Goal: Transaction & Acquisition: Purchase product/service

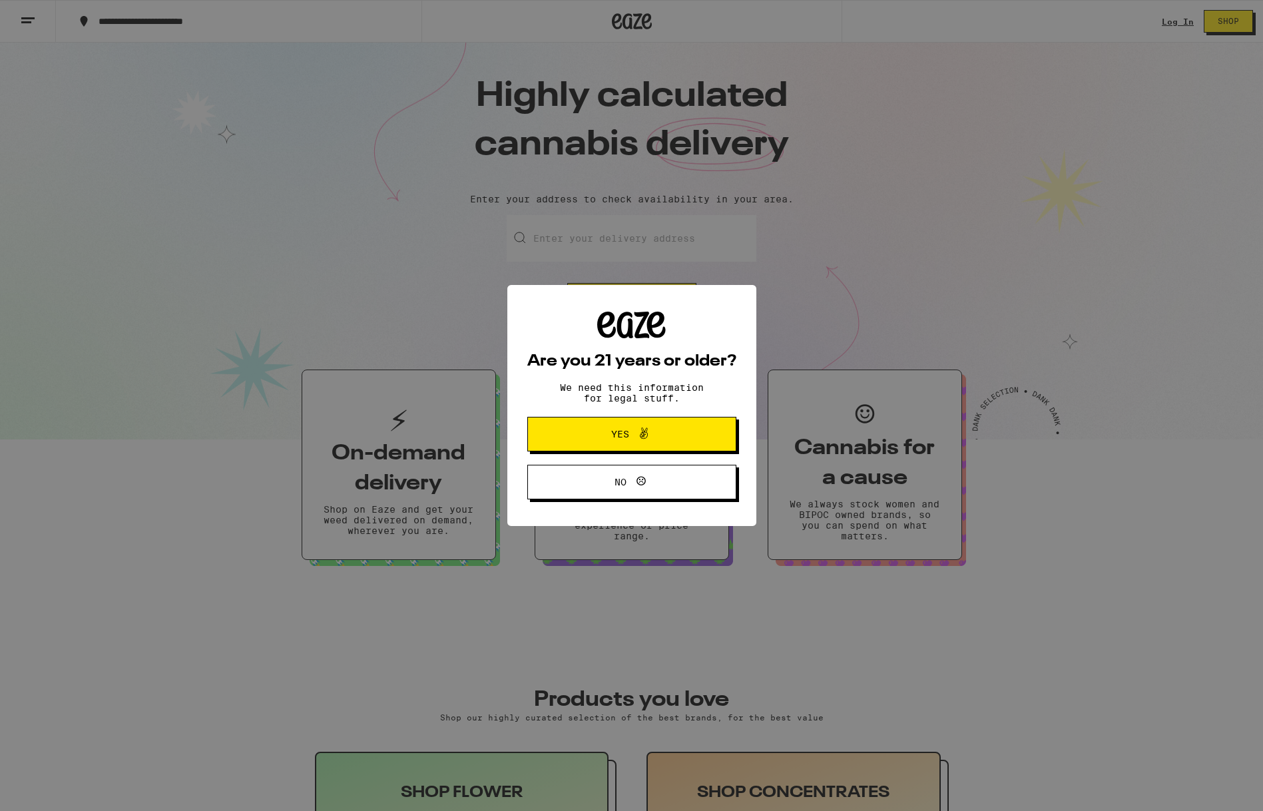
click at [639, 434] on icon at bounding box center [644, 434] width 16 height 16
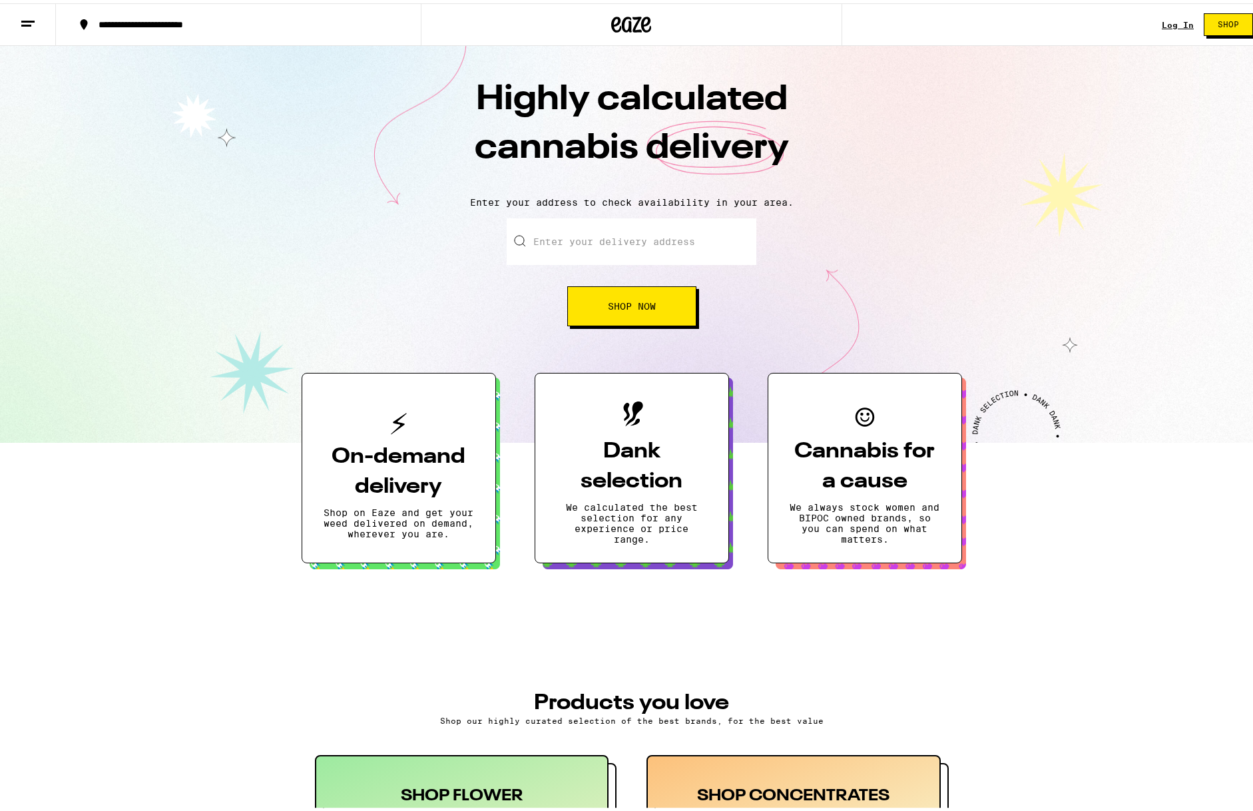
click at [1168, 21] on link "Log In" at bounding box center [1178, 21] width 32 height 9
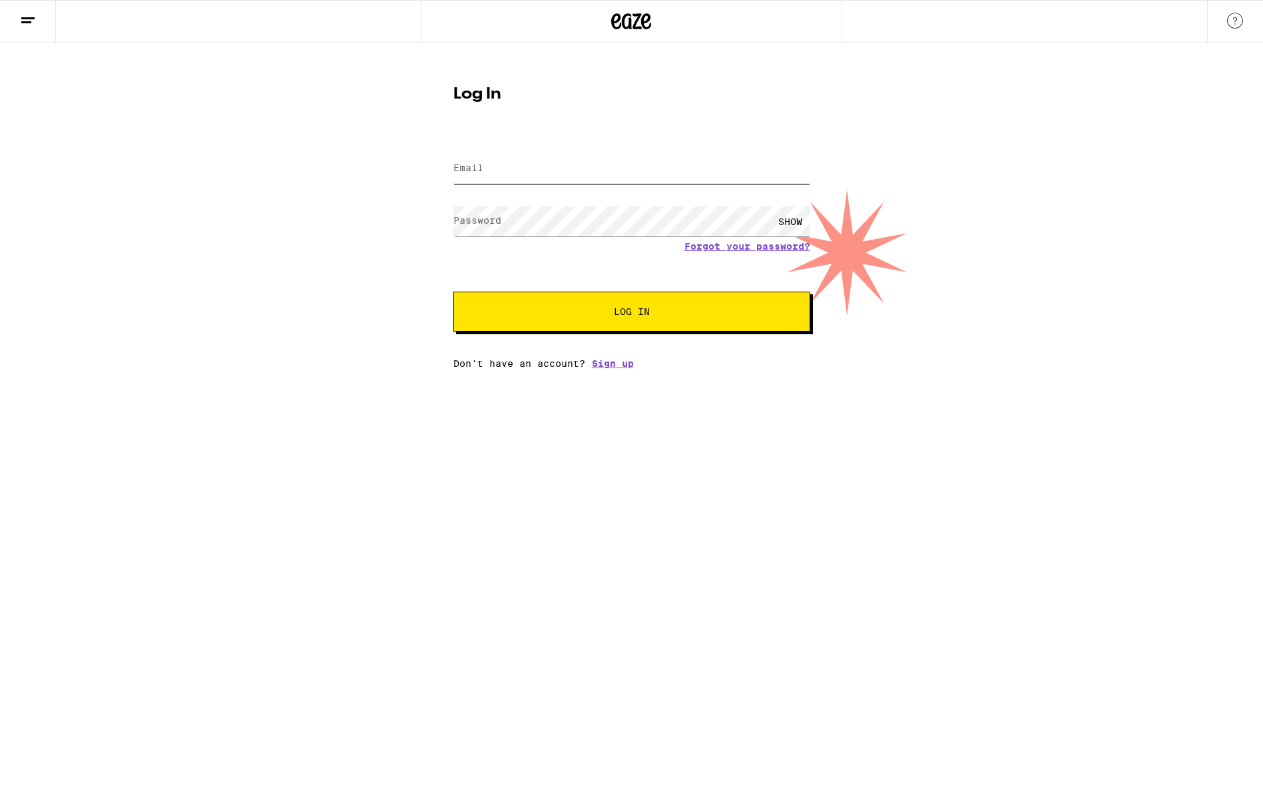
click at [496, 171] on input "Email" at bounding box center [632, 169] width 357 height 30
type input "[EMAIL_ADDRESS][DOMAIN_NAME]"
click at [559, 309] on span "Log In" at bounding box center [631, 311] width 249 height 9
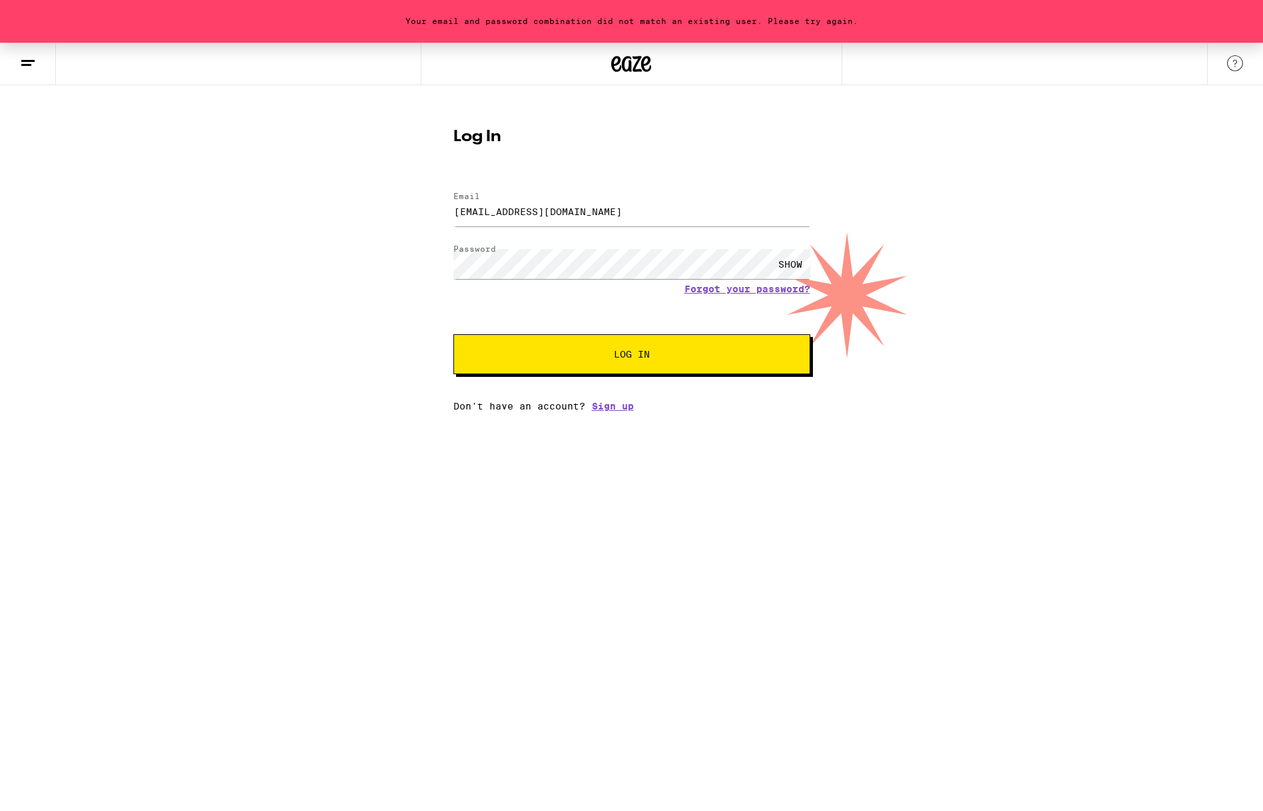
click at [572, 361] on button "Log In" at bounding box center [632, 354] width 357 height 40
click at [441, 261] on div "Log In Email Email [EMAIL_ADDRESS][DOMAIN_NAME] Password Password SHOW Forgot y…" at bounding box center [632, 265] width 384 height 293
click at [497, 353] on button "Log In" at bounding box center [632, 354] width 357 height 40
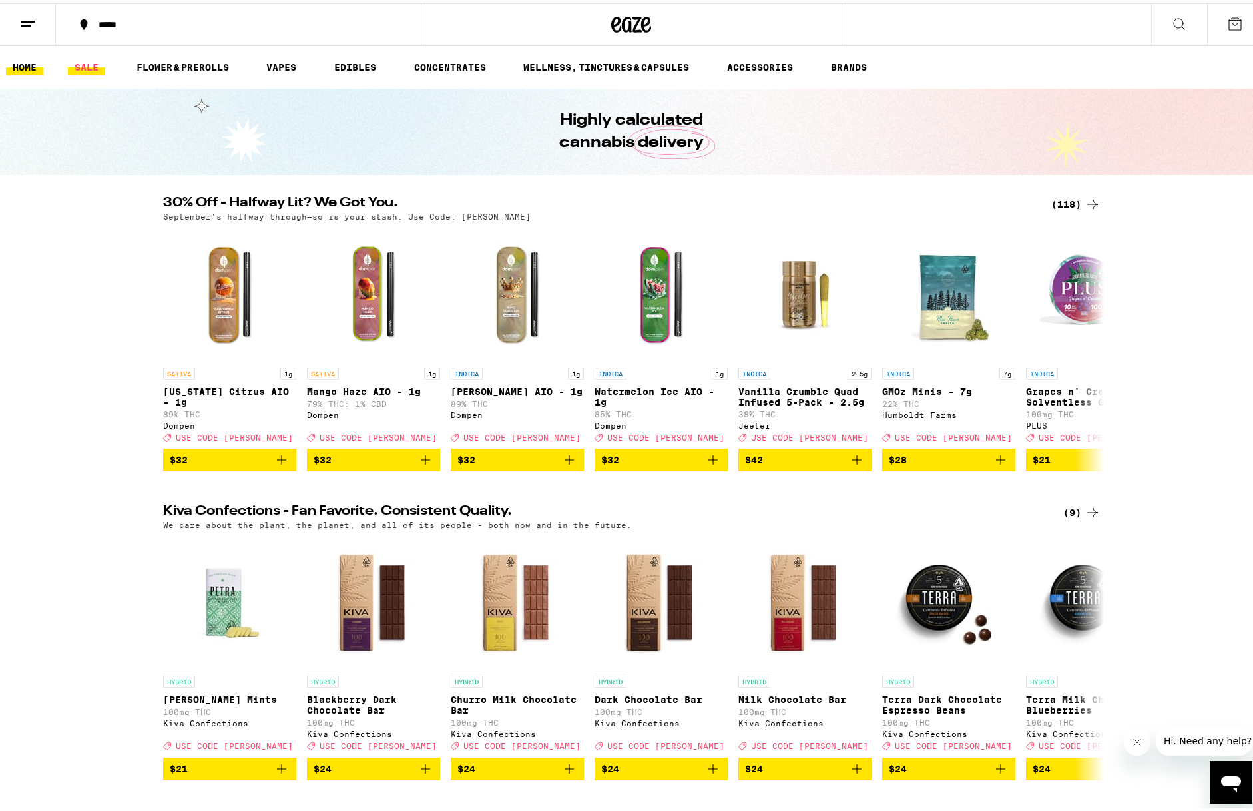
click at [85, 64] on link "SALE" at bounding box center [86, 64] width 37 height 16
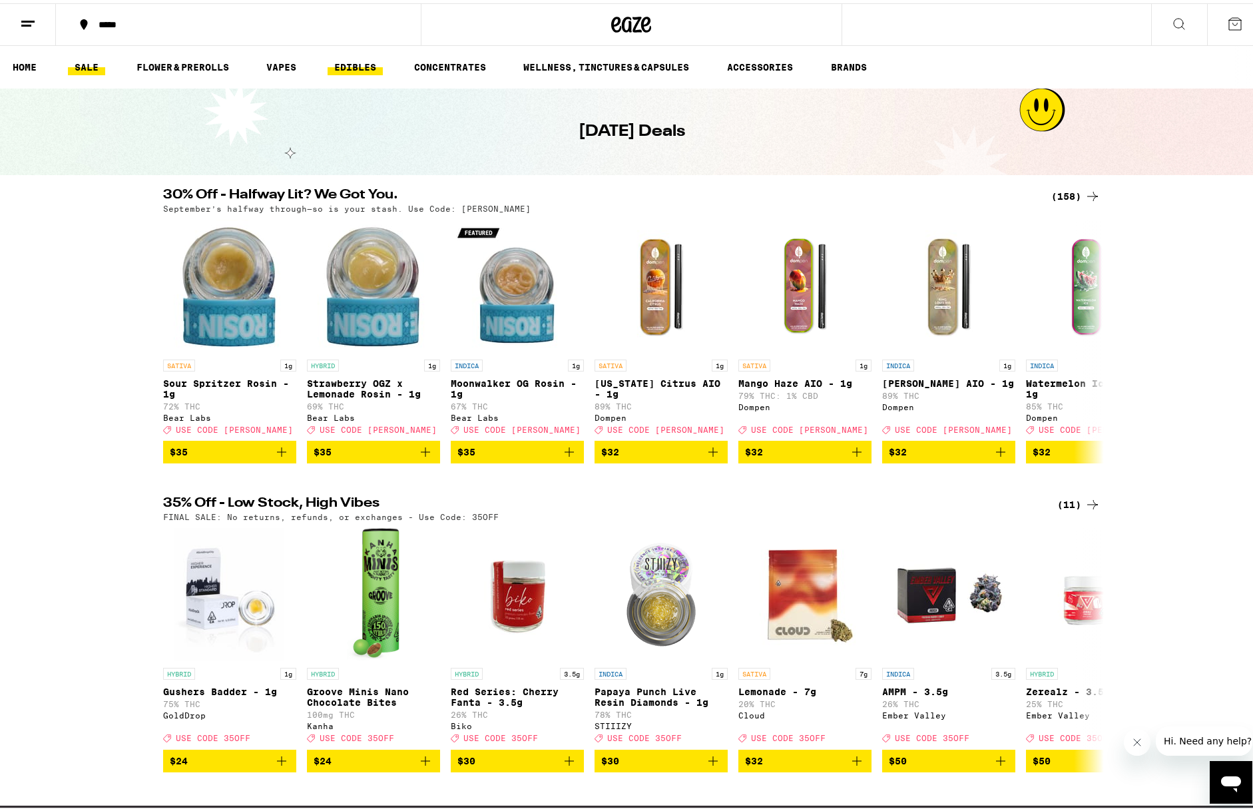
click at [355, 64] on link "EDIBLES" at bounding box center [355, 64] width 55 height 16
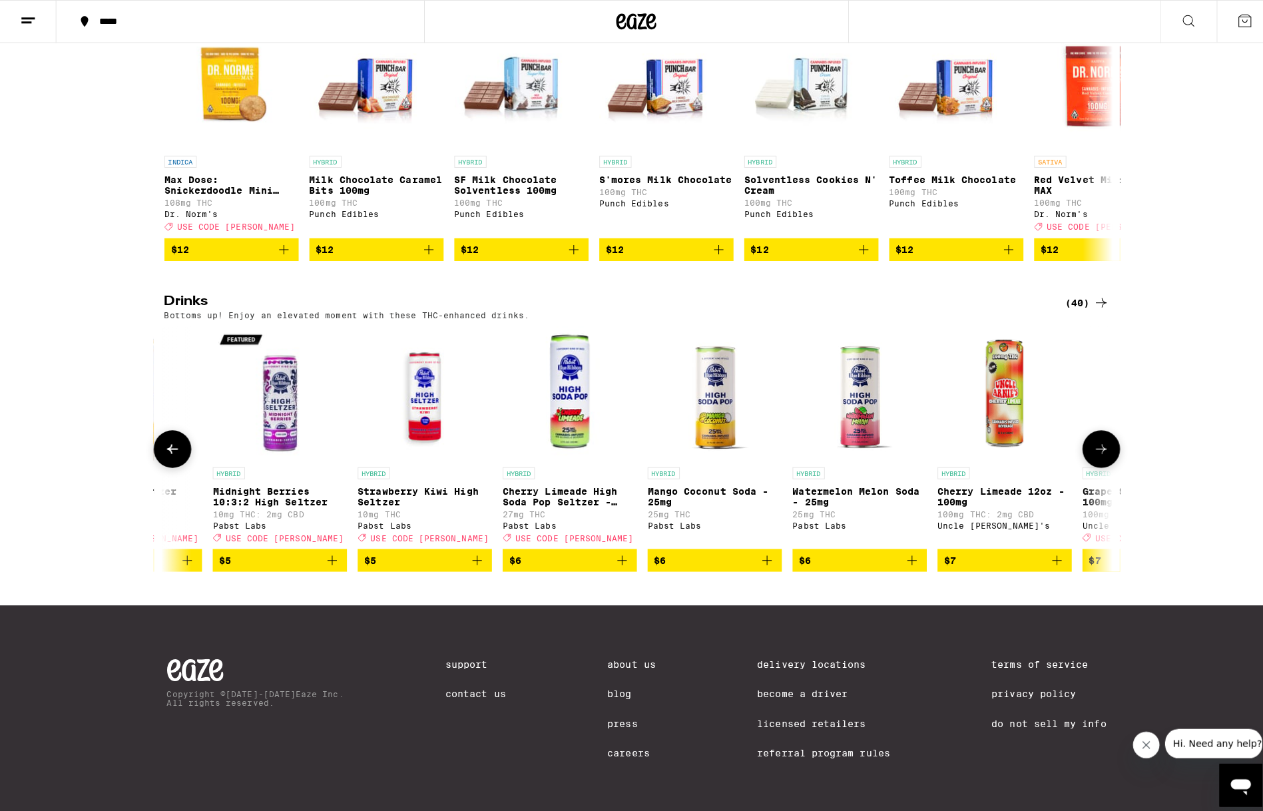
scroll to position [0, 524]
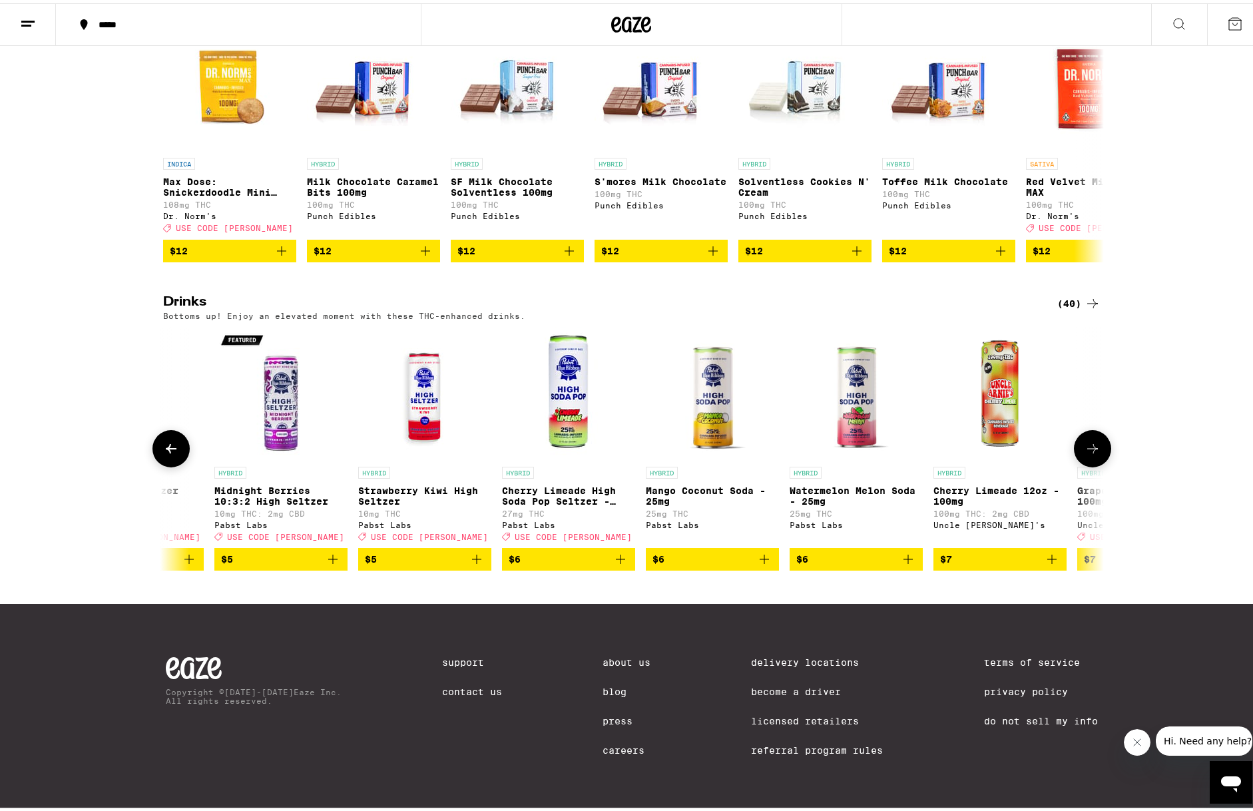
click at [699, 382] on img "Open page for Mango Coconut Soda - 25mg from Pabst Labs" at bounding box center [711, 390] width 101 height 133
click at [419, 388] on img "Open page for Strawberry Kiwi High Seltzer from Pabst Labs" at bounding box center [424, 390] width 133 height 133
click at [280, 378] on img "Open page for Midnight Berries 10:3:2 High Seltzer from Pabst Labs" at bounding box center [280, 390] width 133 height 133
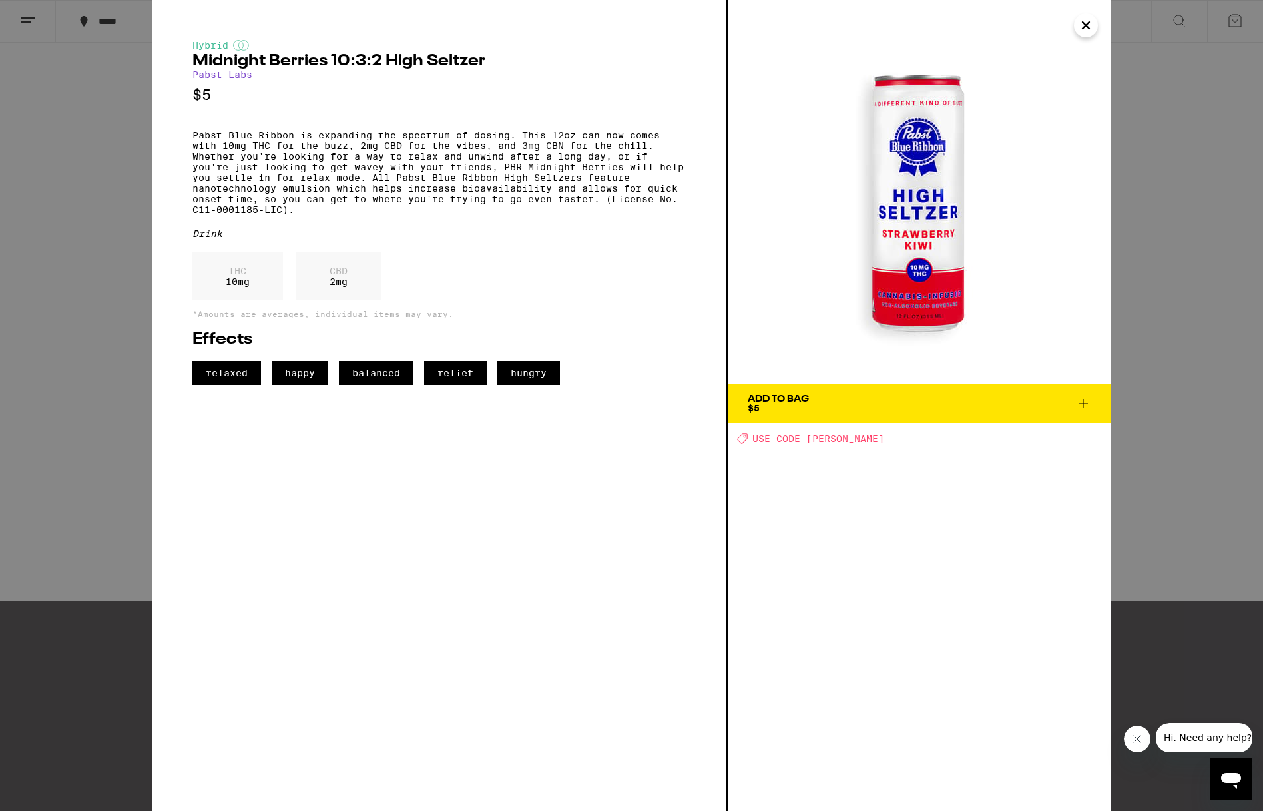
click at [1086, 402] on icon at bounding box center [1084, 404] width 16 height 16
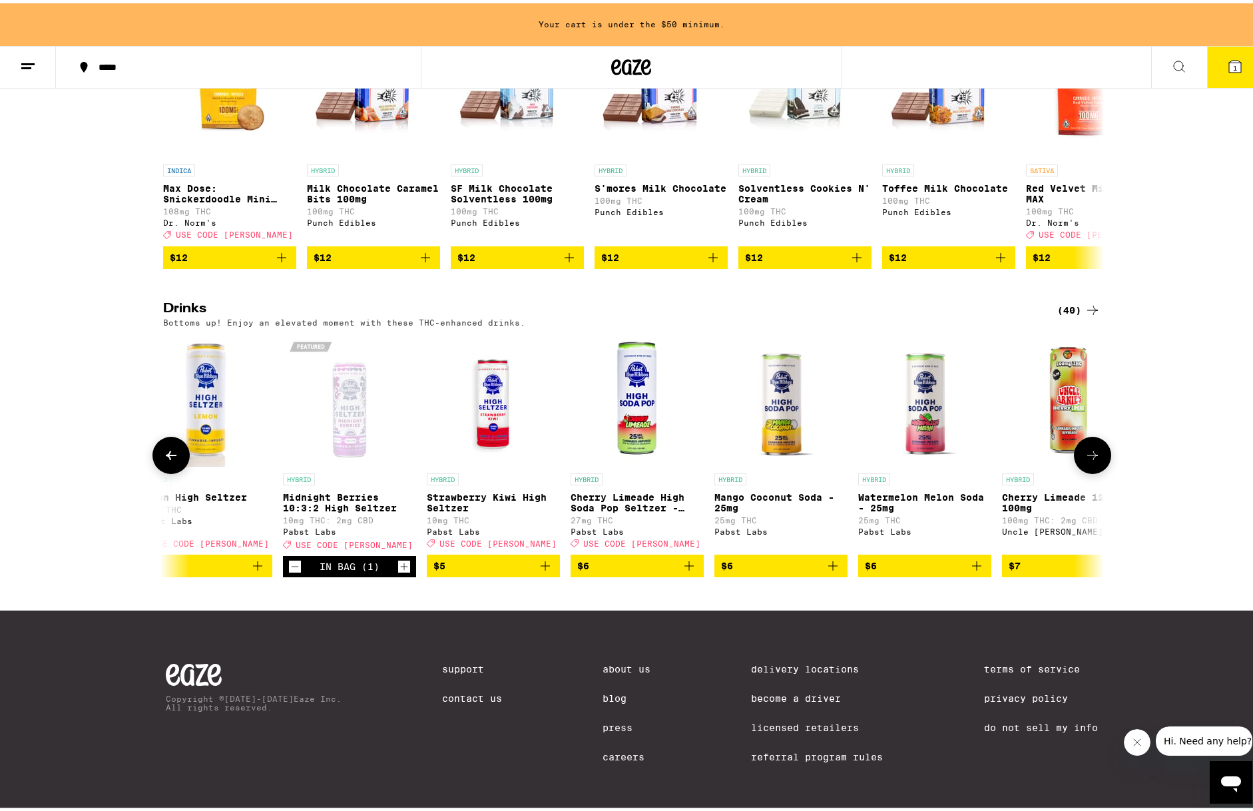
scroll to position [0, 469]
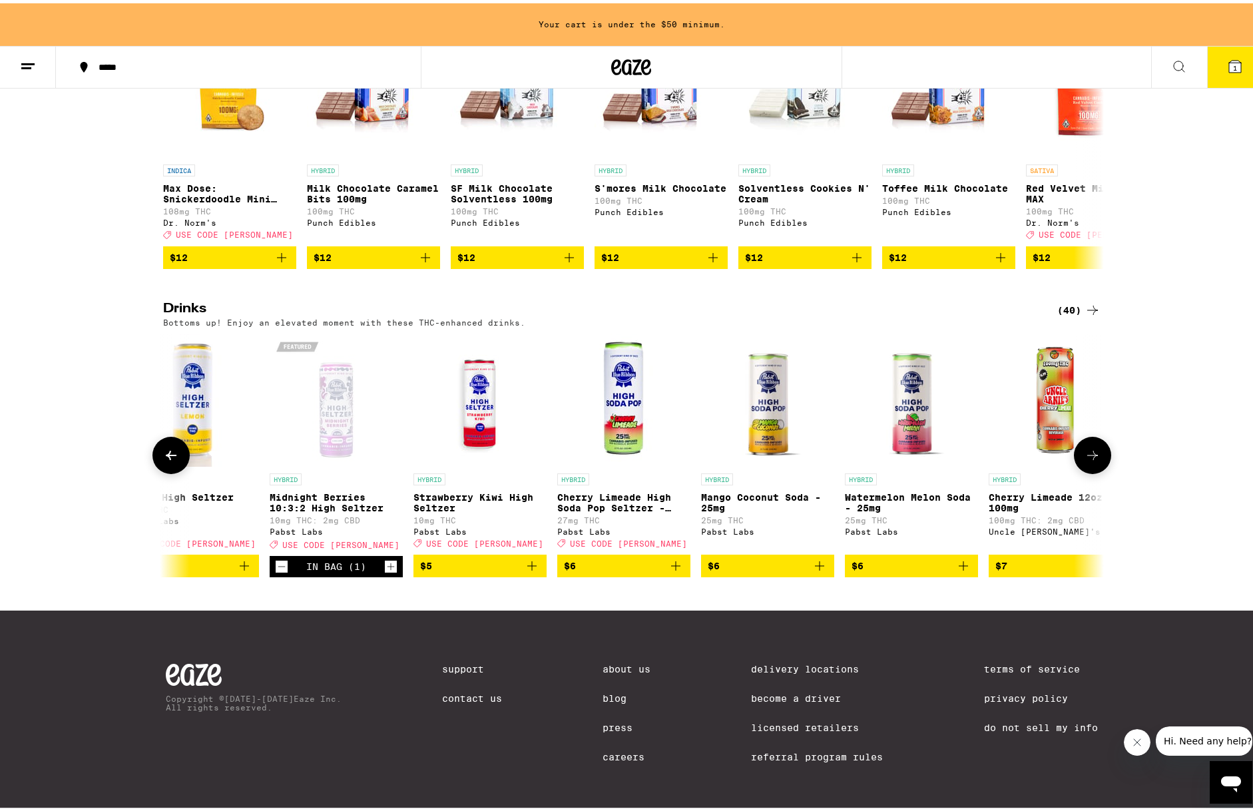
click at [761, 433] on img "Open page for Mango Coconut Soda - 25mg from Pabst Labs" at bounding box center [767, 396] width 101 height 133
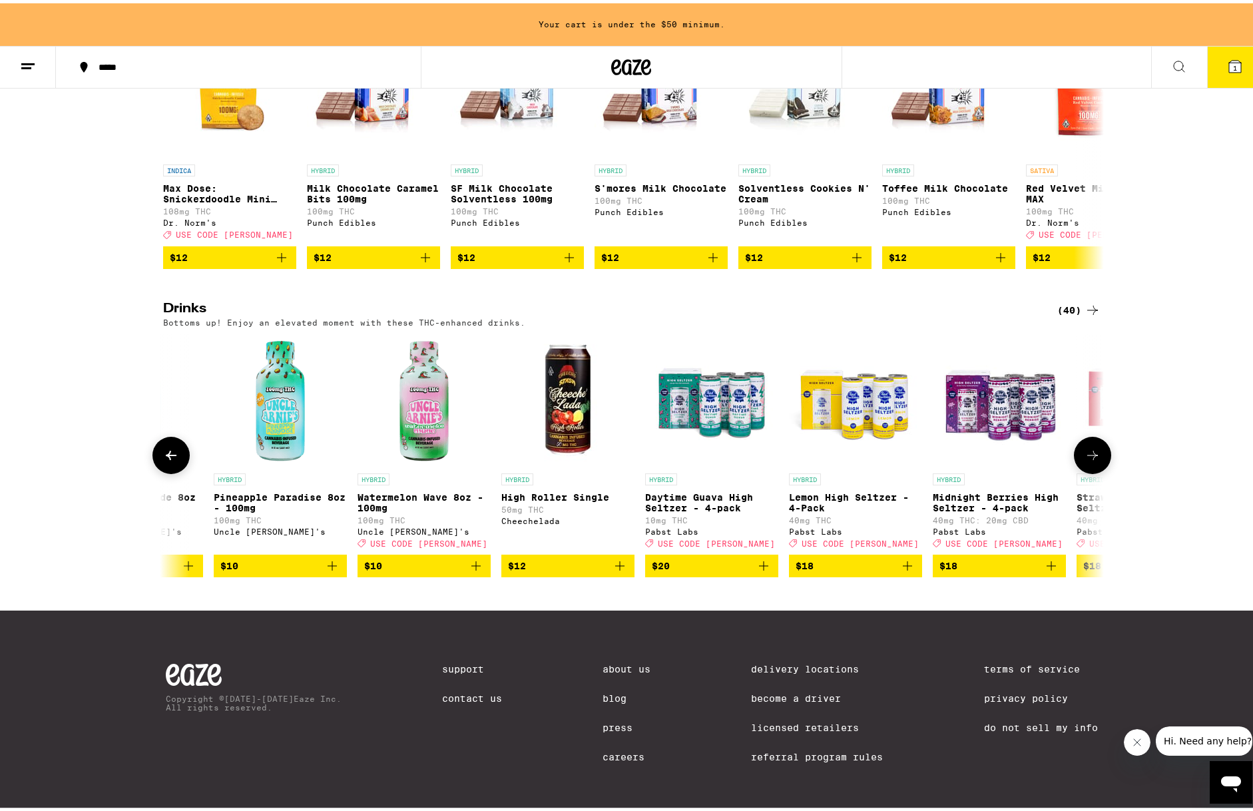
scroll to position [0, 4266]
click at [723, 428] on img "Open page for Daytime Guava High Seltzer - 4-pack from Pabst Labs" at bounding box center [711, 396] width 133 height 133
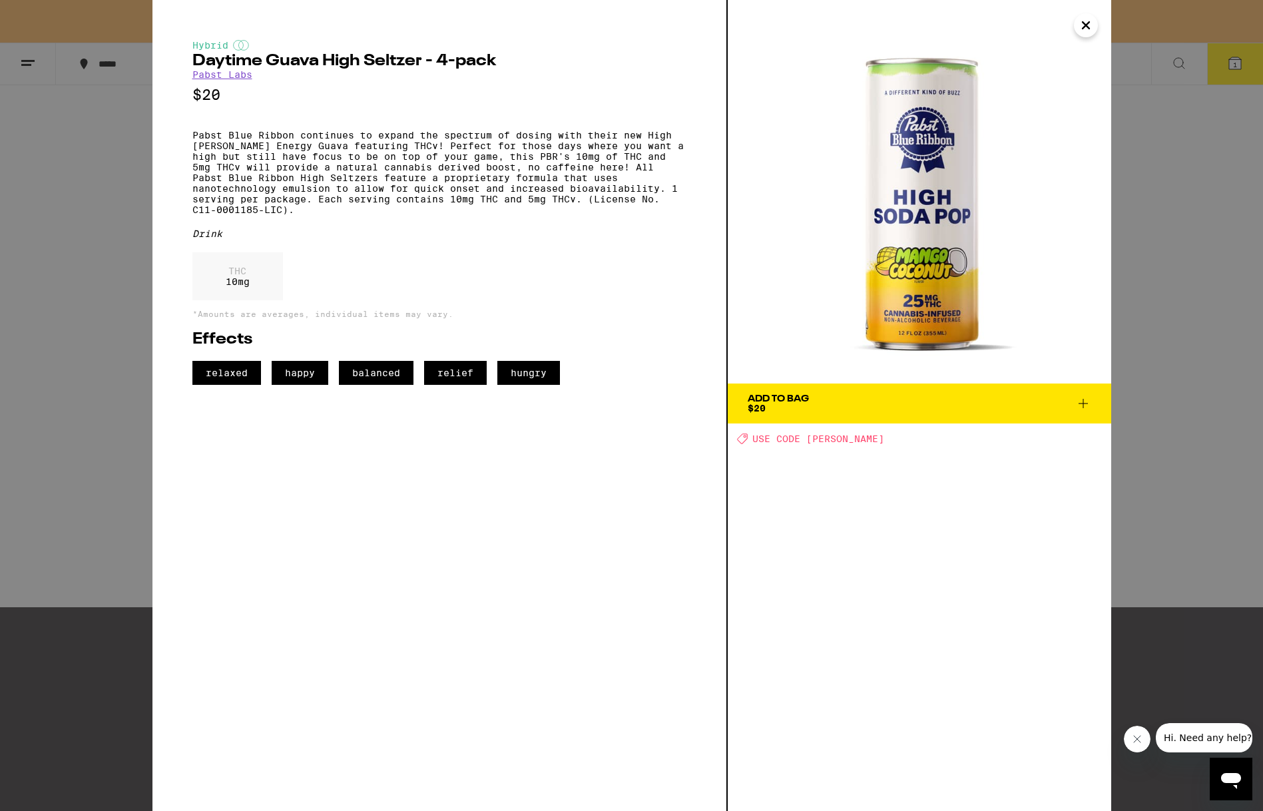
click at [836, 404] on span "Add To Bag $20" at bounding box center [920, 403] width 344 height 19
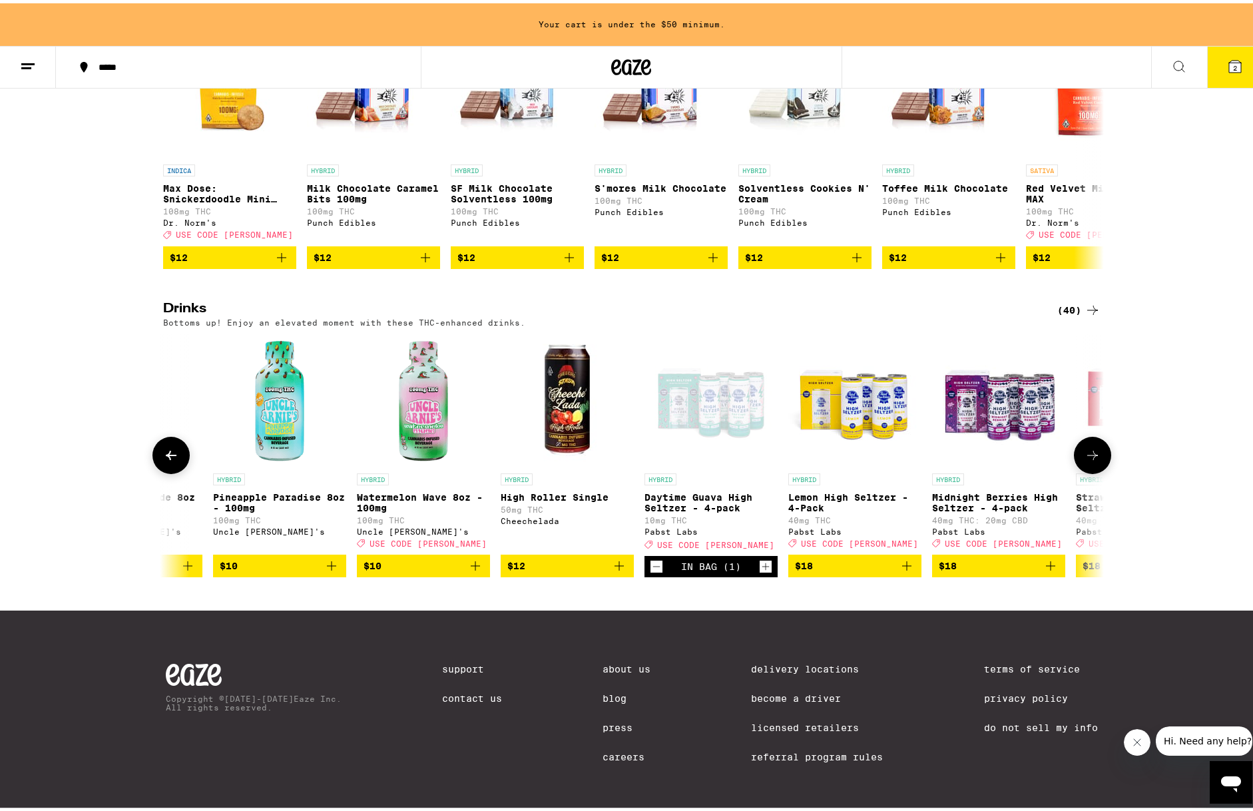
click at [981, 510] on p "Midnight Berries High Seltzer - 4-pack" at bounding box center [998, 499] width 133 height 21
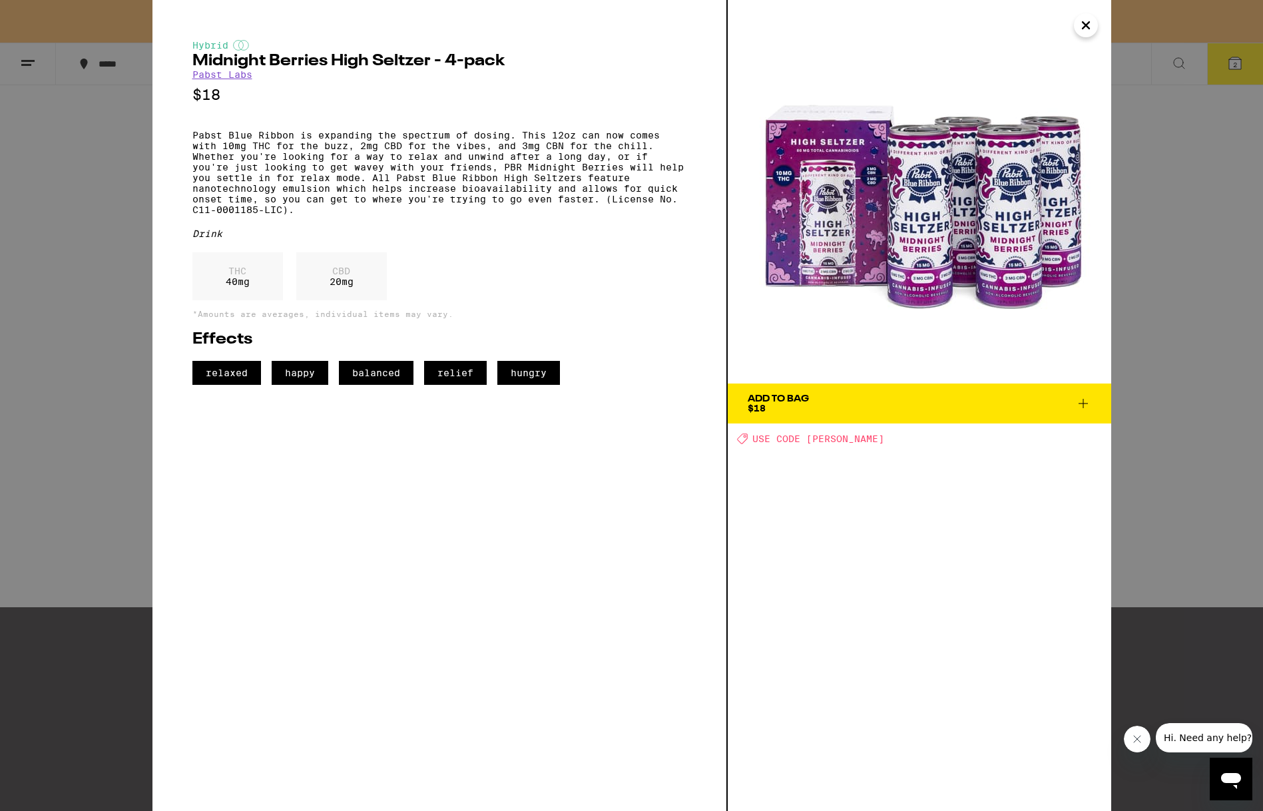
click at [958, 408] on span "Add To Bag $18" at bounding box center [920, 403] width 344 height 19
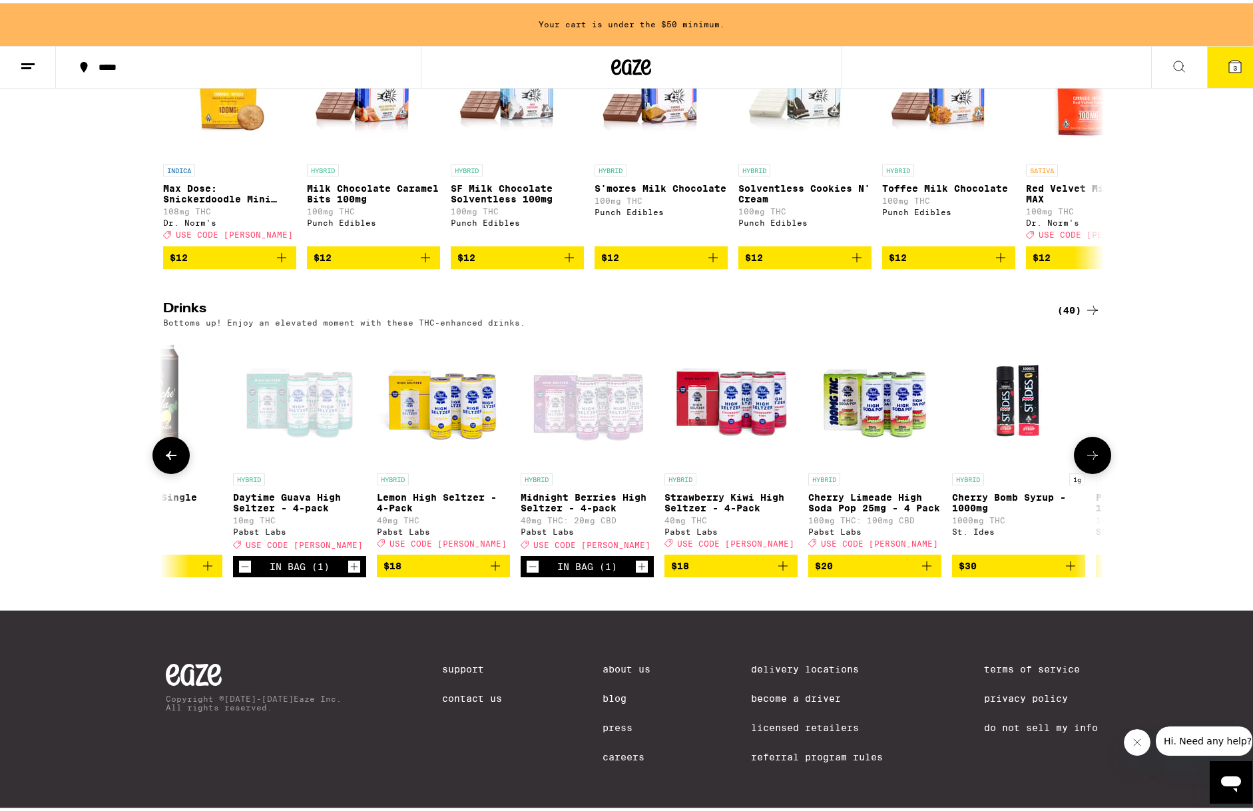
scroll to position [0, 4675]
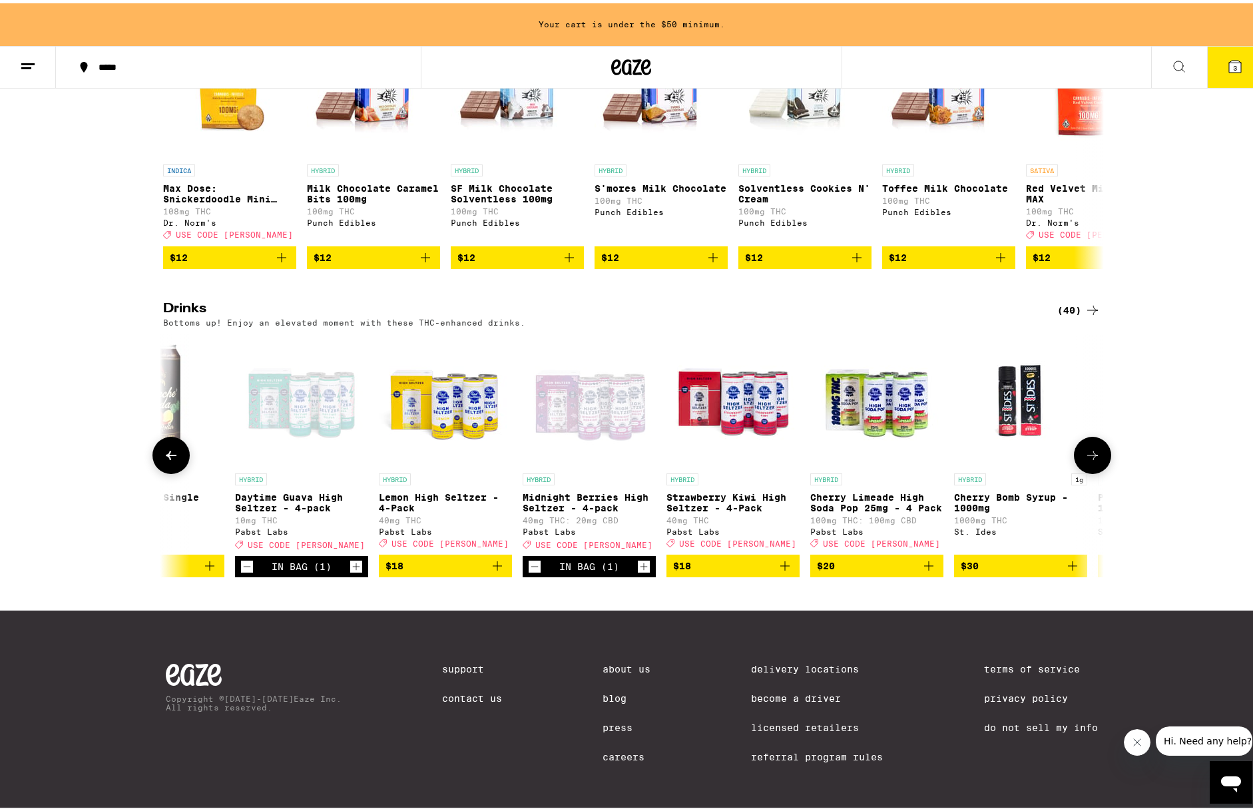
click at [750, 422] on img "Open page for Strawberry Kiwi High Seltzer - 4-Pack from Pabst Labs" at bounding box center [733, 396] width 133 height 133
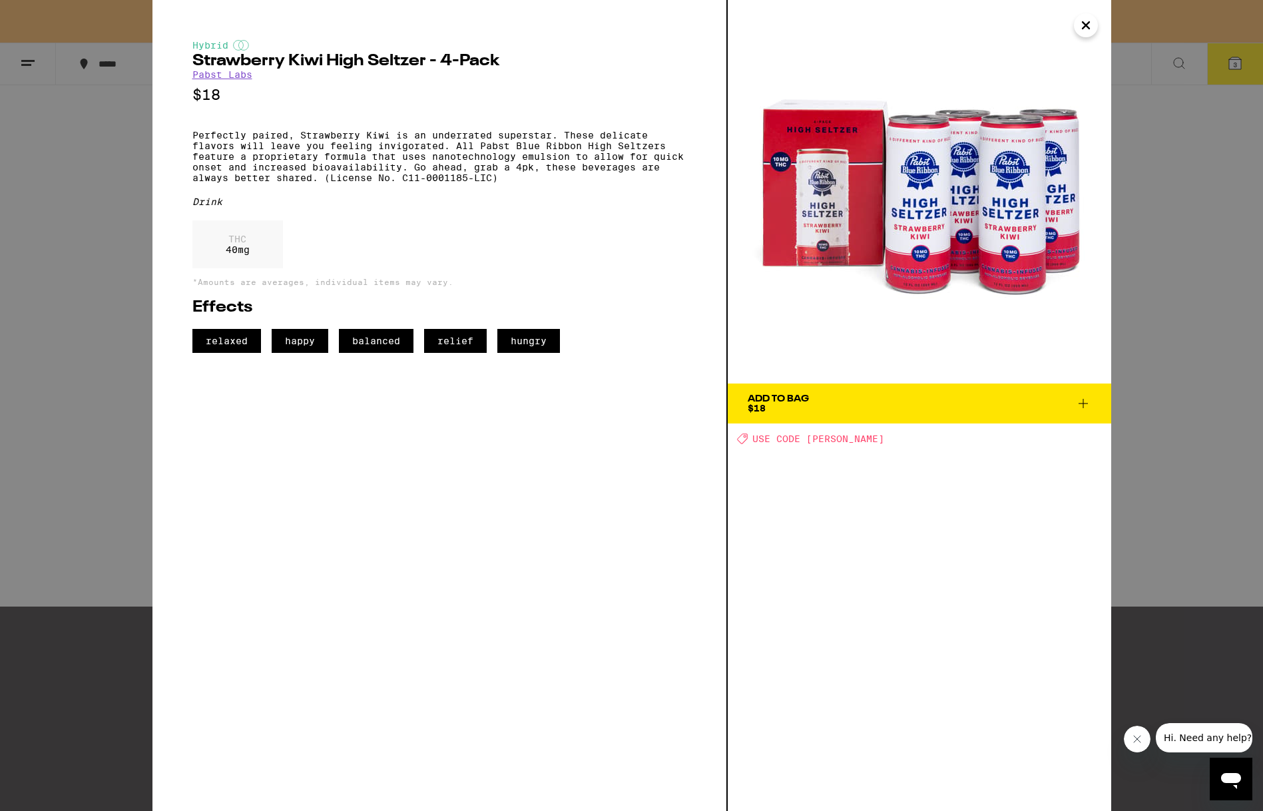
click at [829, 410] on span "Add To Bag $18" at bounding box center [920, 403] width 344 height 19
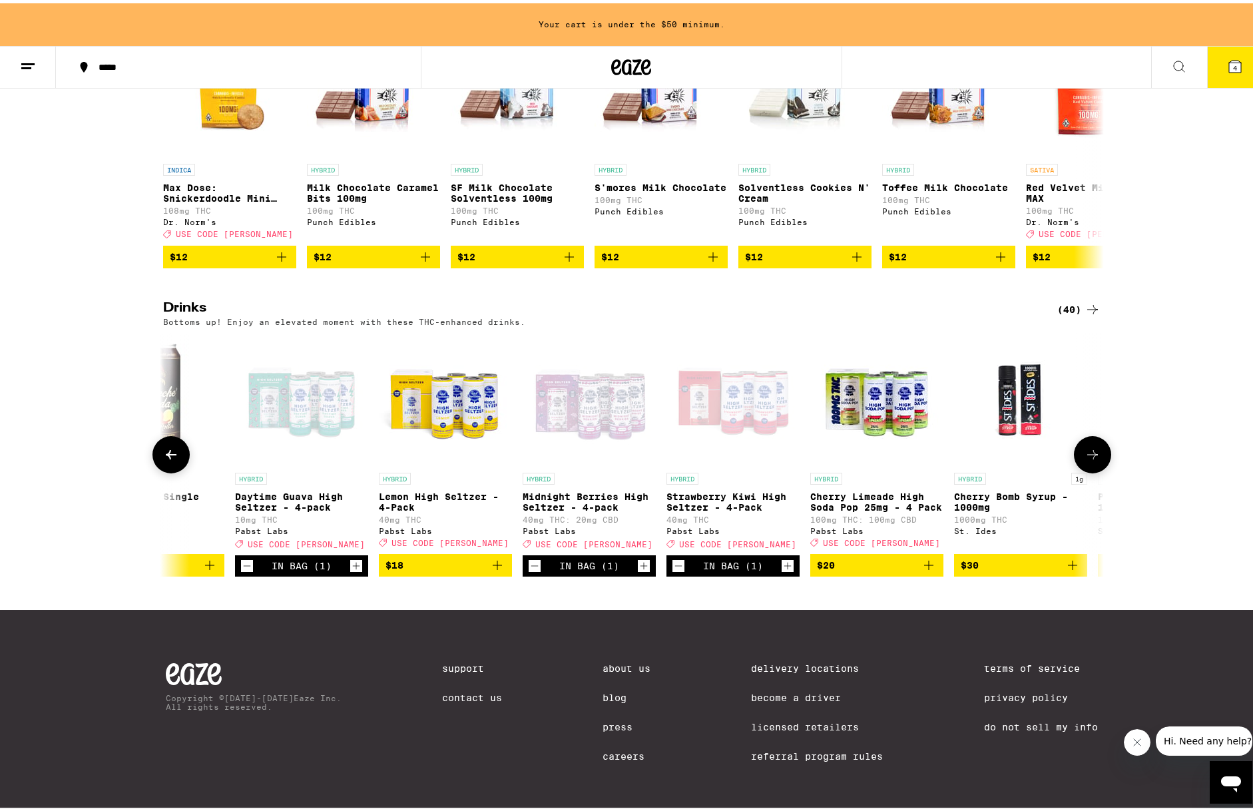
scroll to position [546, 0]
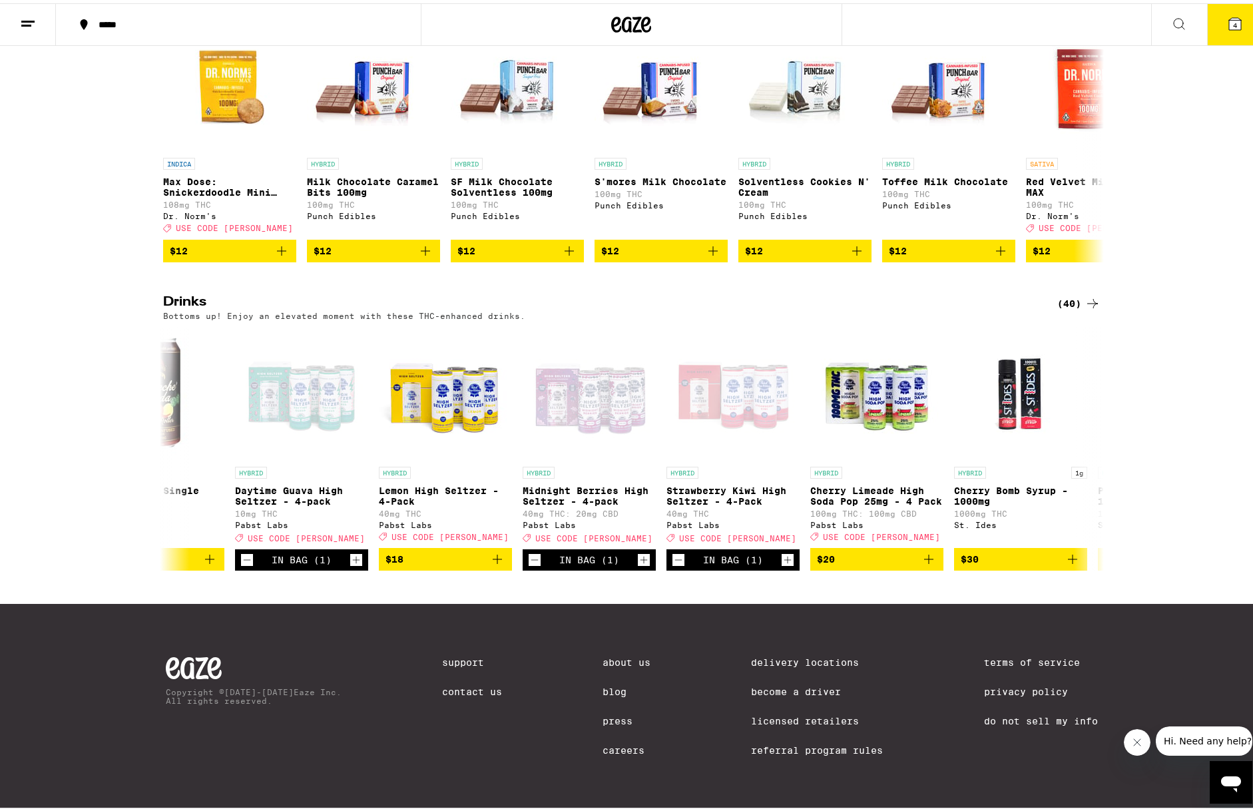
click at [1229, 21] on icon at bounding box center [1235, 21] width 12 height 12
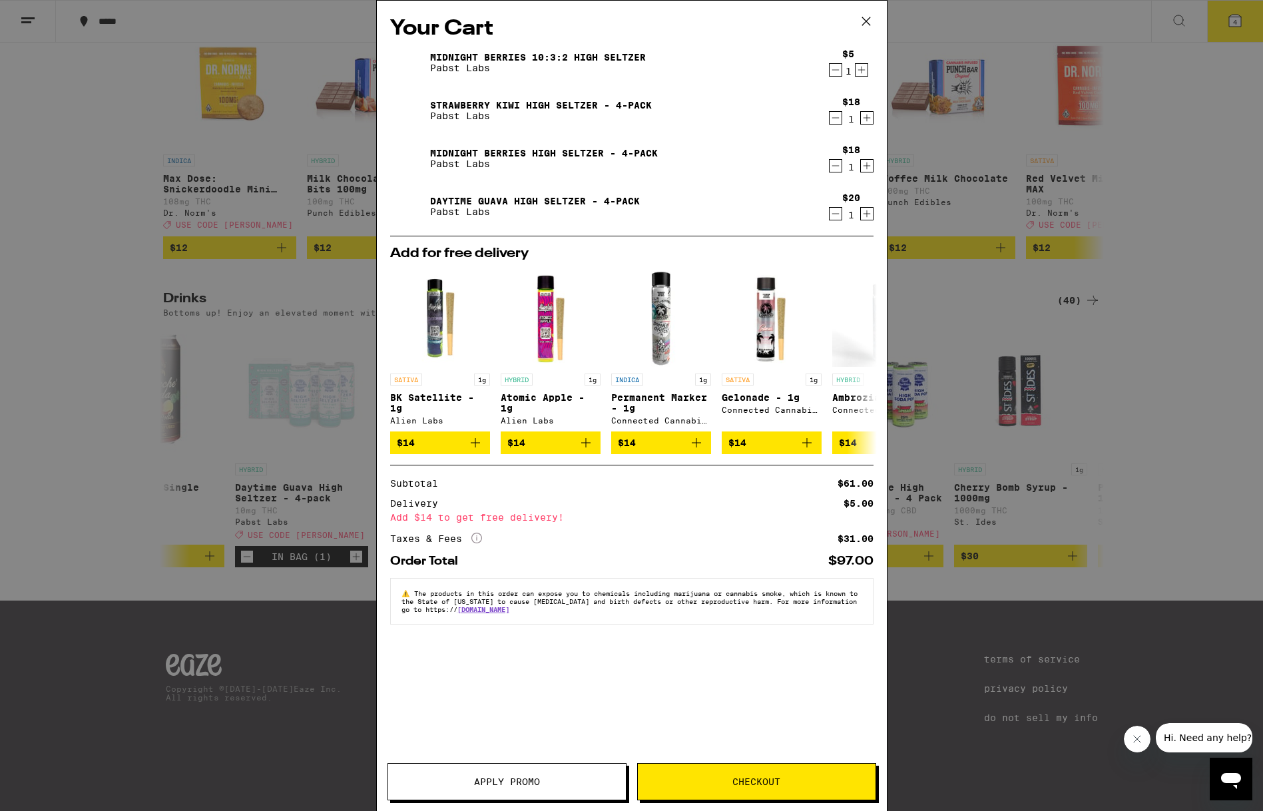
click at [837, 71] on icon "Decrement" at bounding box center [836, 70] width 12 height 16
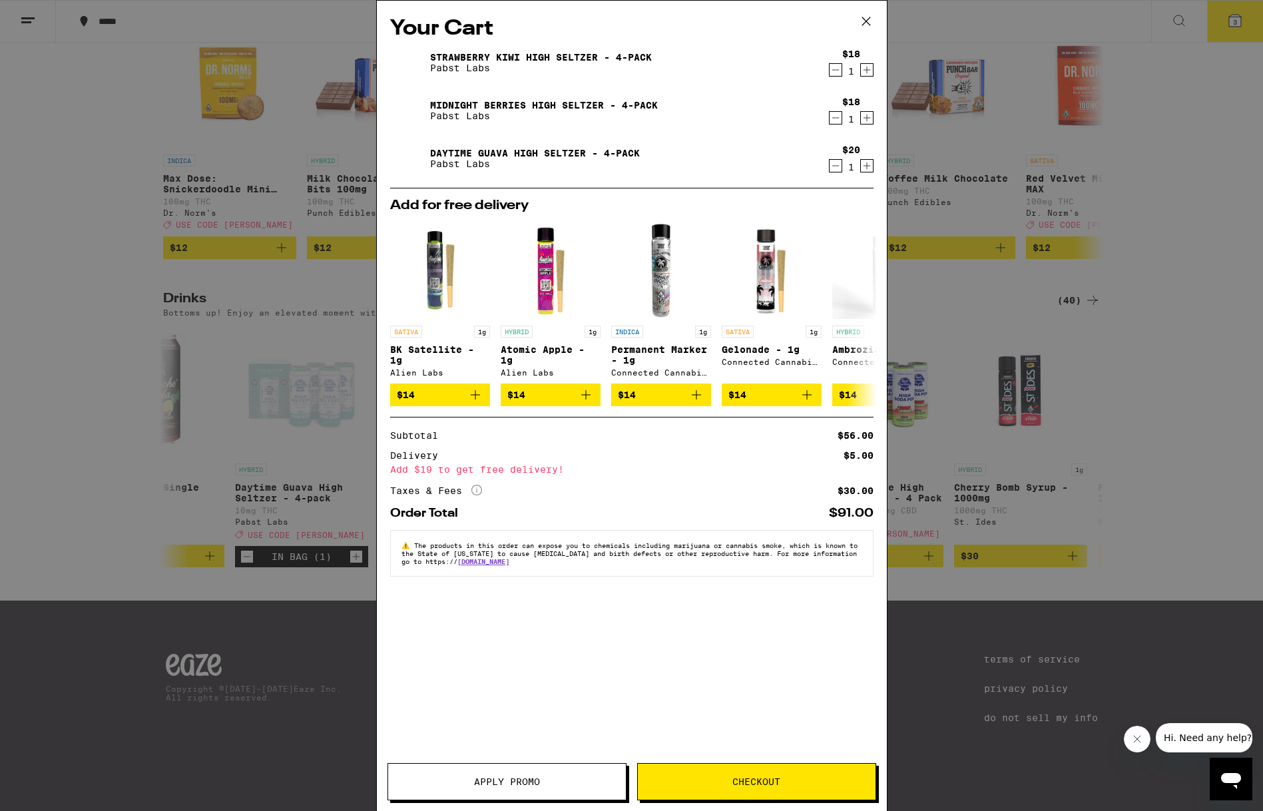
click at [914, 204] on div "Your Cart Strawberry Kiwi High [PERSON_NAME] - 4-Pack Pabst Labs $18 1 Midnight…" at bounding box center [631, 405] width 1263 height 811
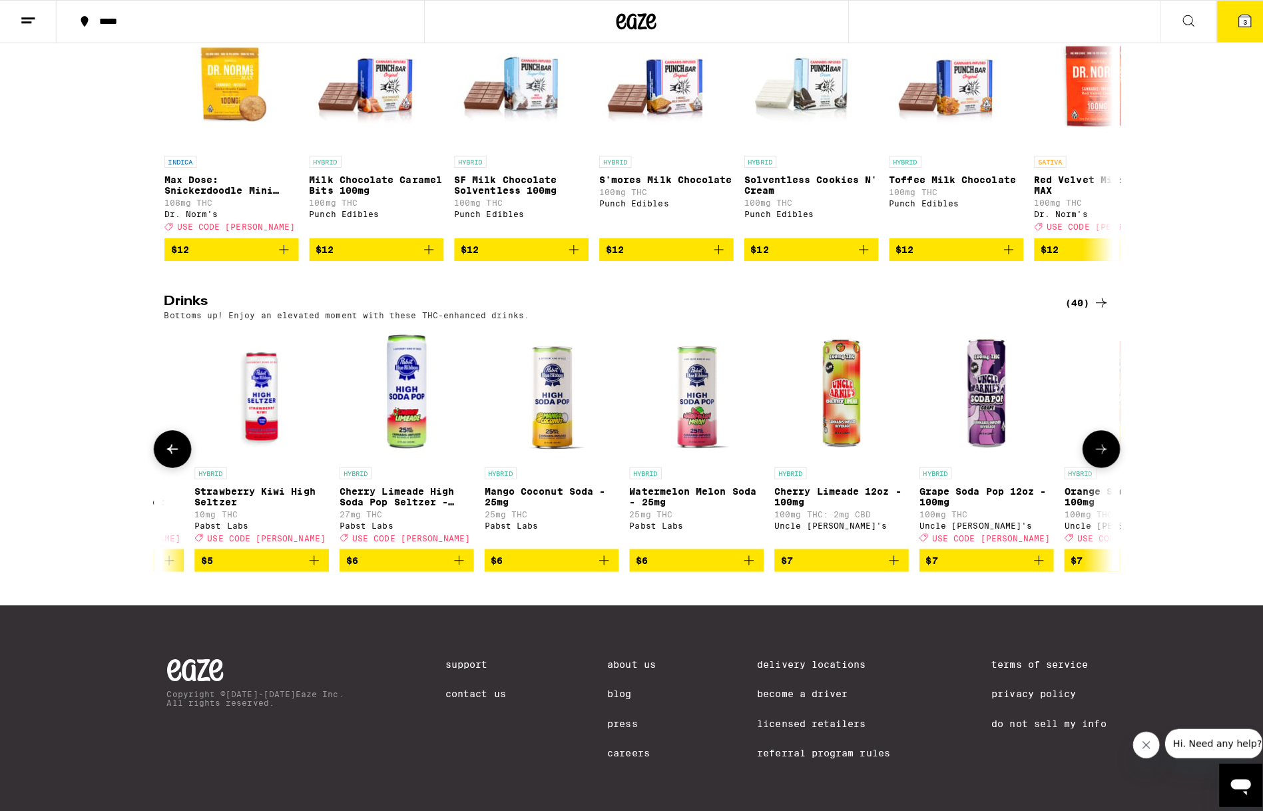
scroll to position [0, 622]
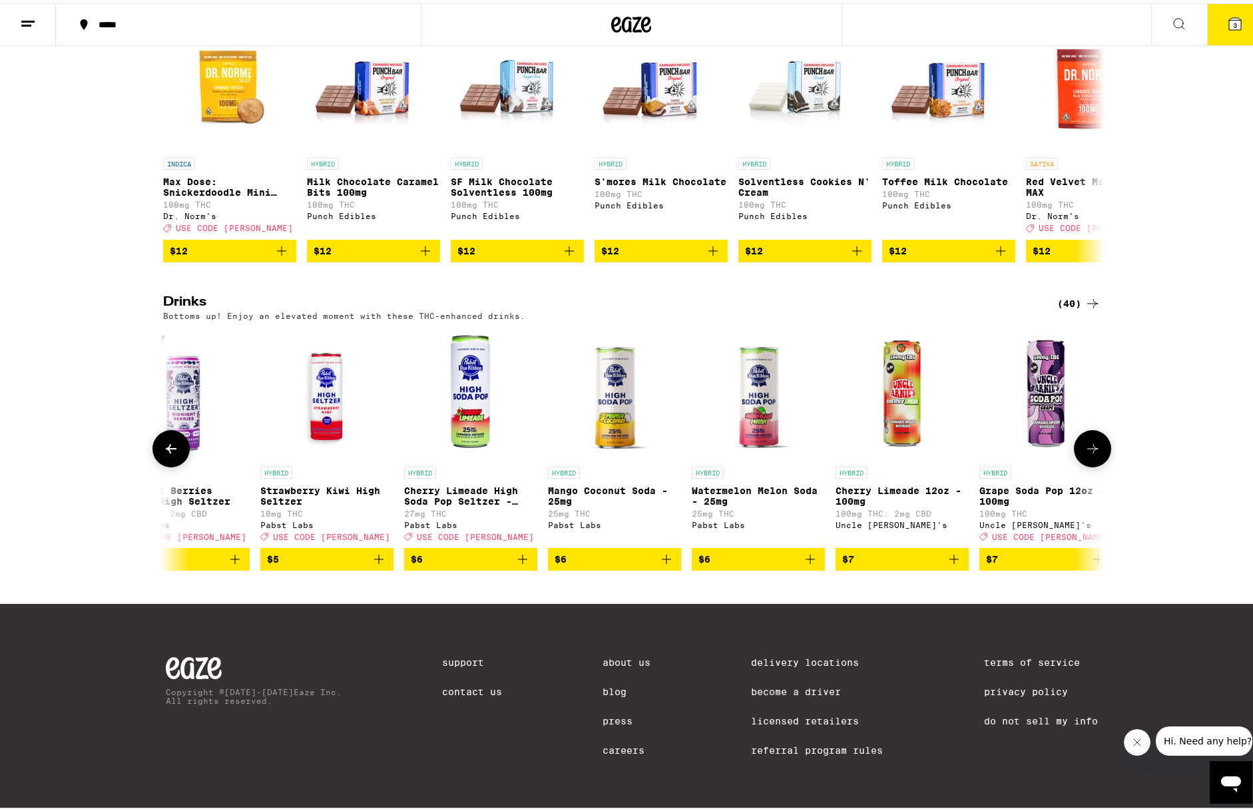
click at [613, 382] on img "Open page for Mango Coconut Soda - 25mg from Pabst Labs" at bounding box center [613, 390] width 101 height 133
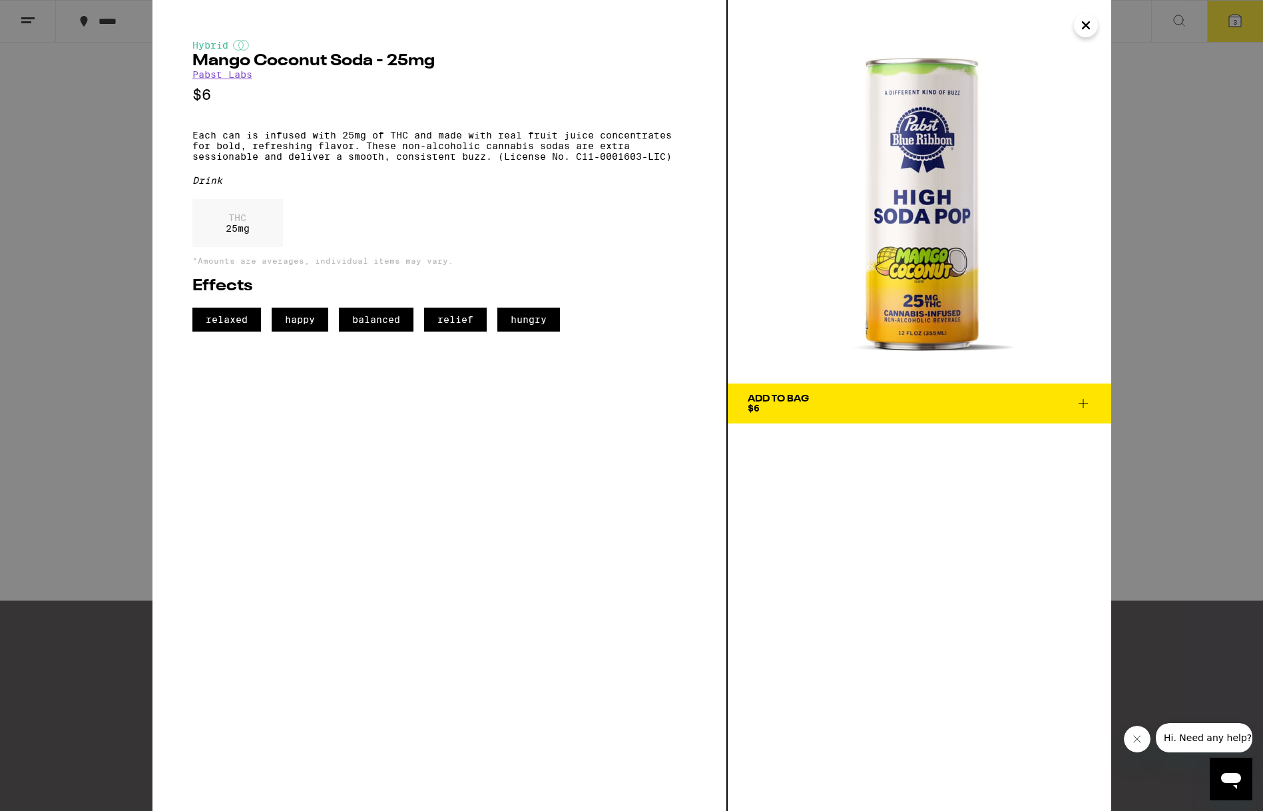
click at [807, 402] on div "Add To Bag" at bounding box center [778, 398] width 61 height 9
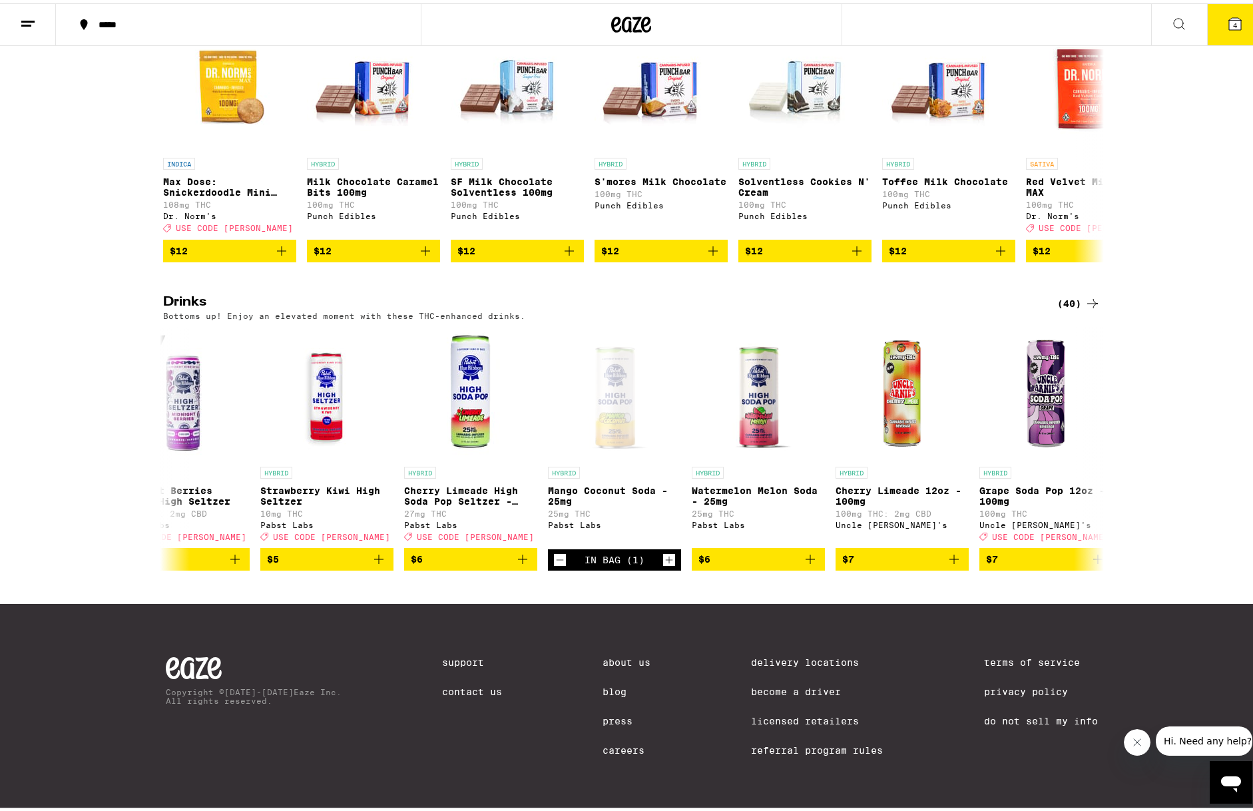
click at [1233, 19] on span "4" at bounding box center [1235, 22] width 4 height 8
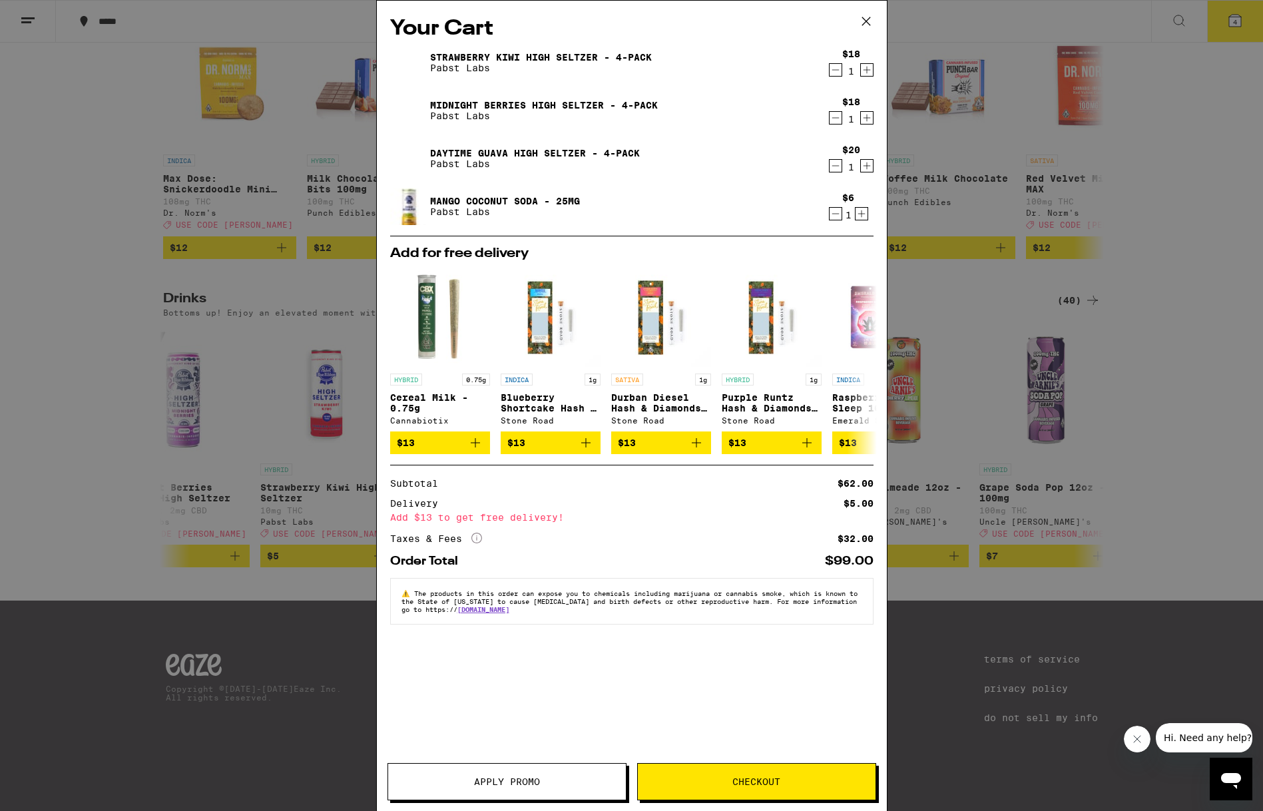
click at [861, 213] on icon "Increment" at bounding box center [862, 214] width 12 height 16
click at [835, 214] on icon "Decrement" at bounding box center [836, 214] width 12 height 16
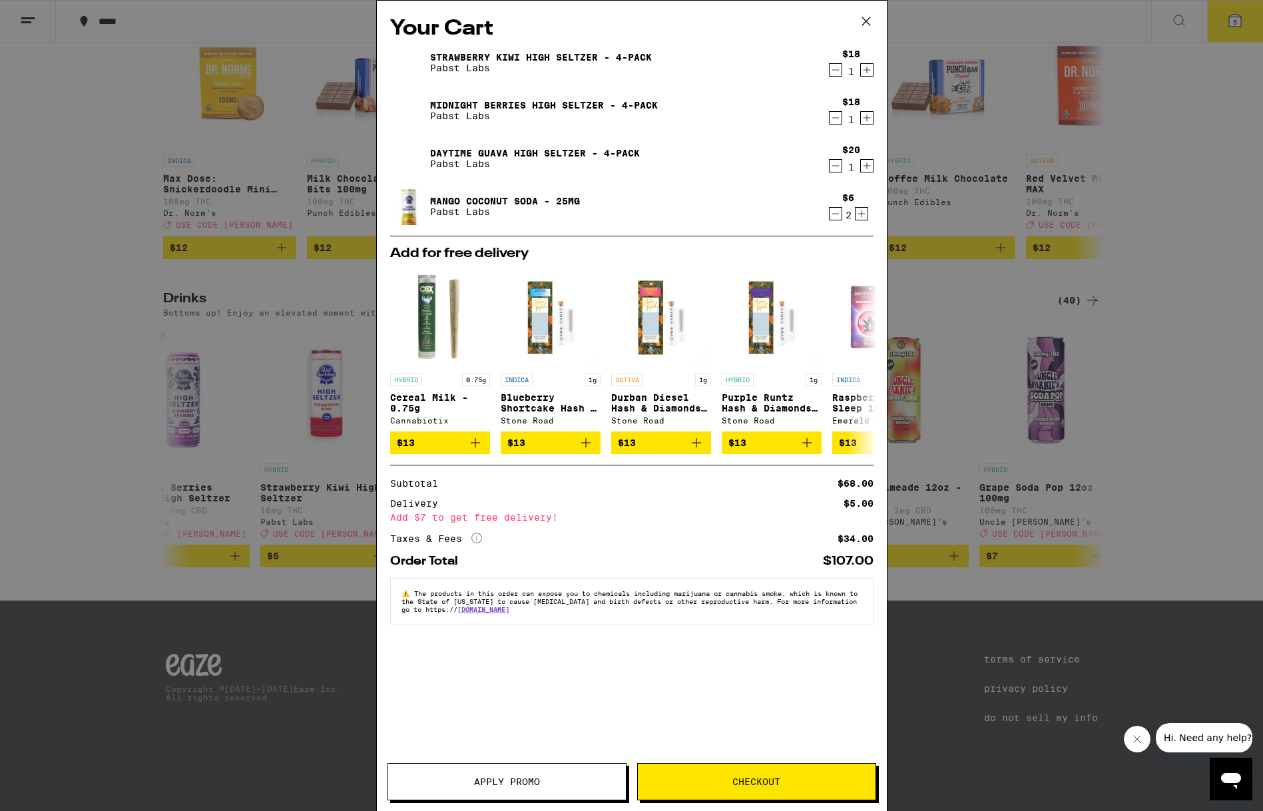
click at [835, 214] on icon "Decrement" at bounding box center [836, 214] width 12 height 16
click at [862, 214] on icon "Increment" at bounding box center [862, 214] width 12 height 16
click at [757, 771] on button "Checkout" at bounding box center [756, 781] width 239 height 37
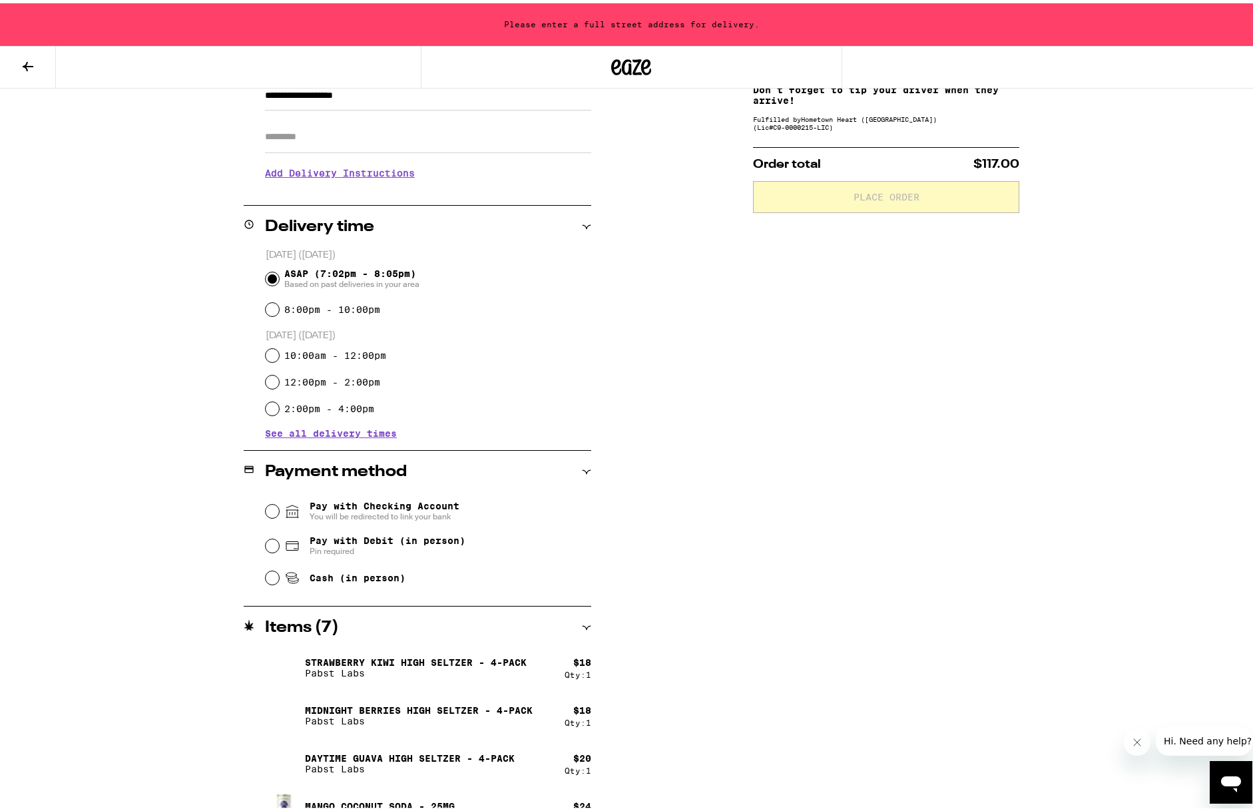
scroll to position [227, 0]
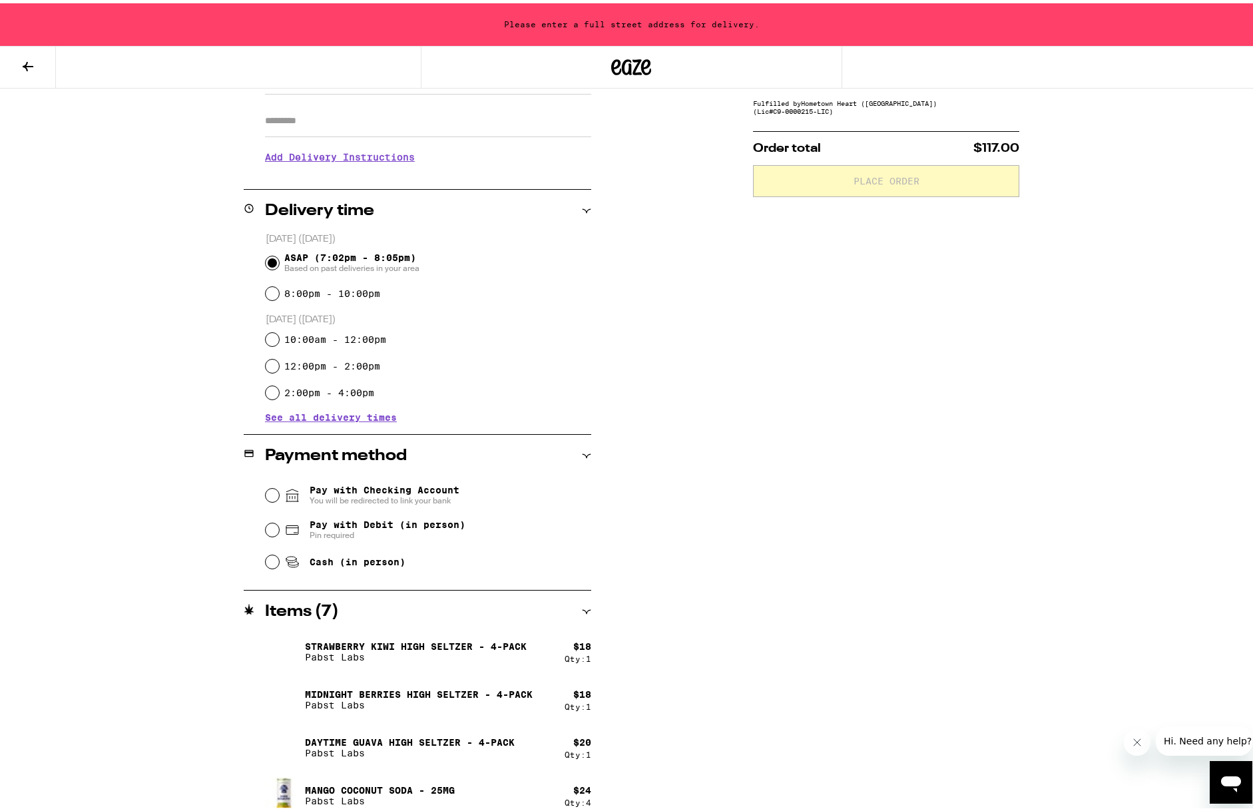
click at [268, 335] on input "10:00am - 12:00pm" at bounding box center [272, 336] width 13 height 13
radio input "true"
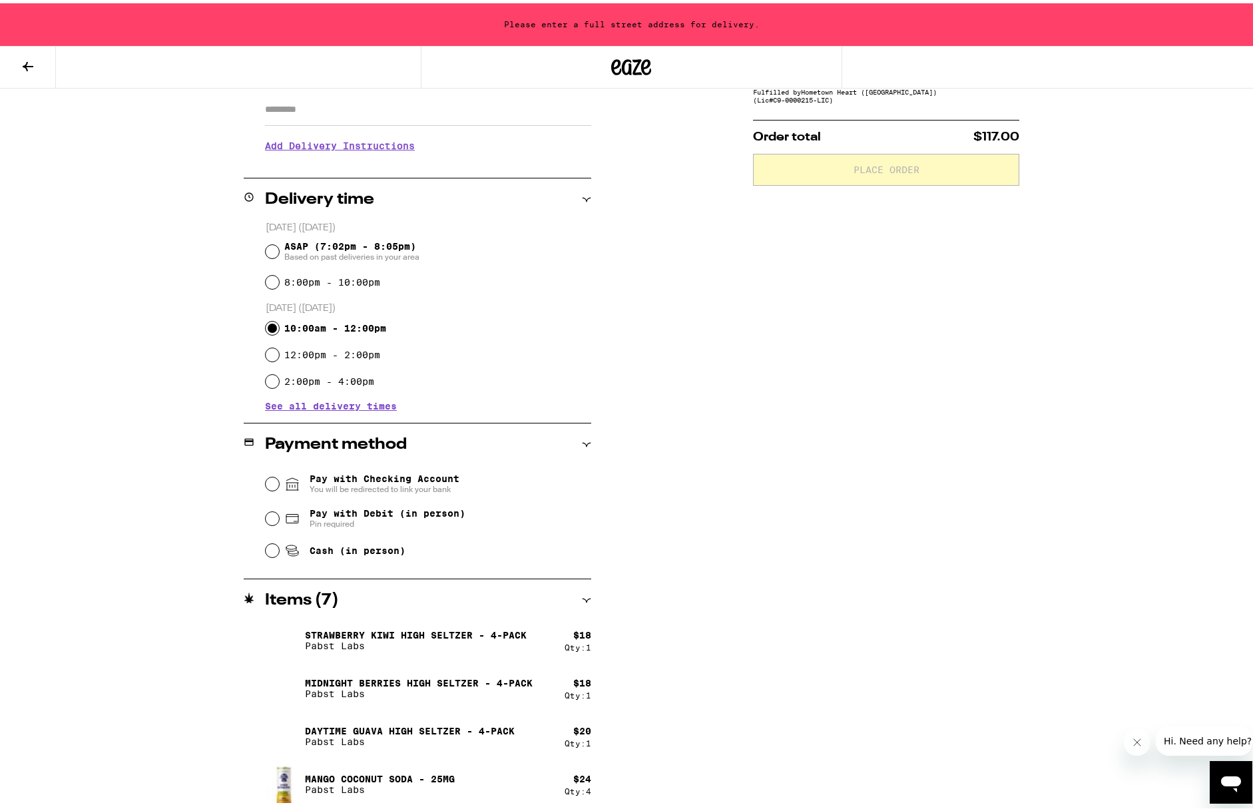
scroll to position [238, 0]
click at [266, 549] on input "Cash (in person)" at bounding box center [272, 547] width 13 height 13
radio input "true"
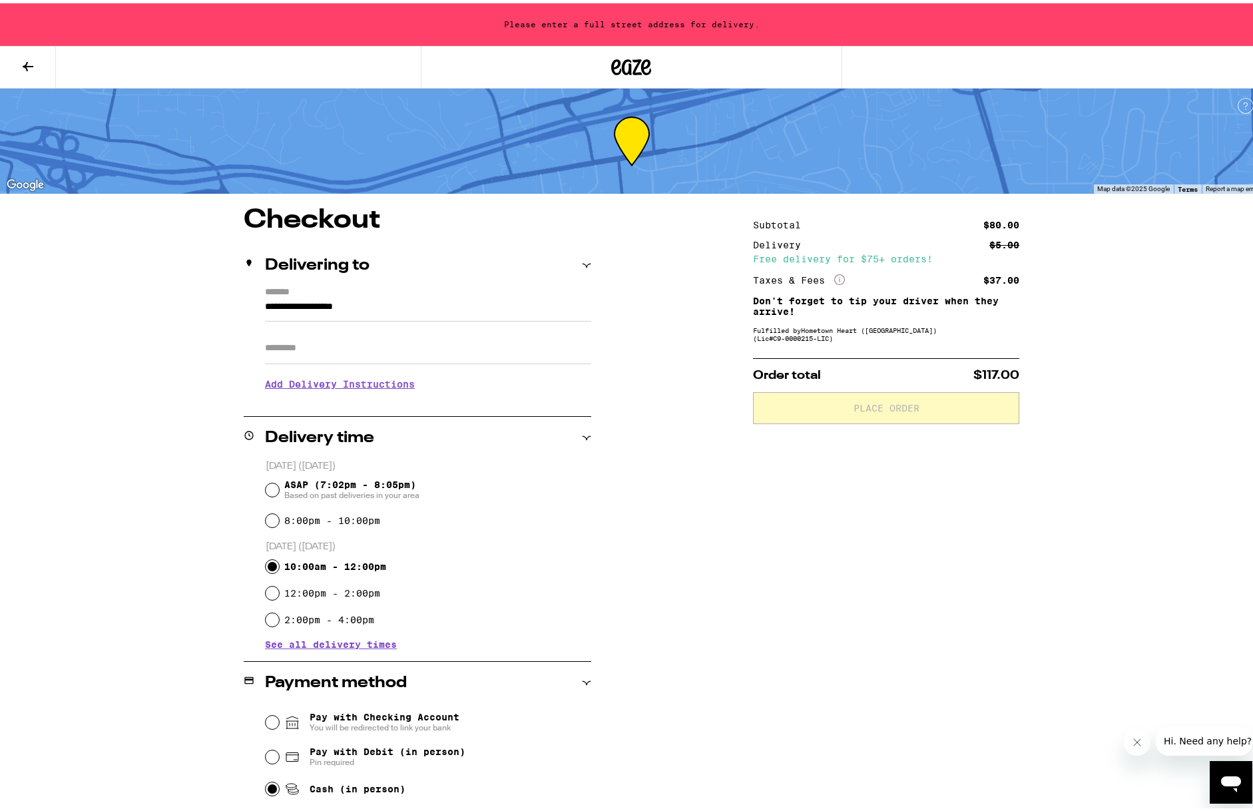
scroll to position [0, 0]
click at [582, 262] on icon at bounding box center [586, 262] width 9 height 9
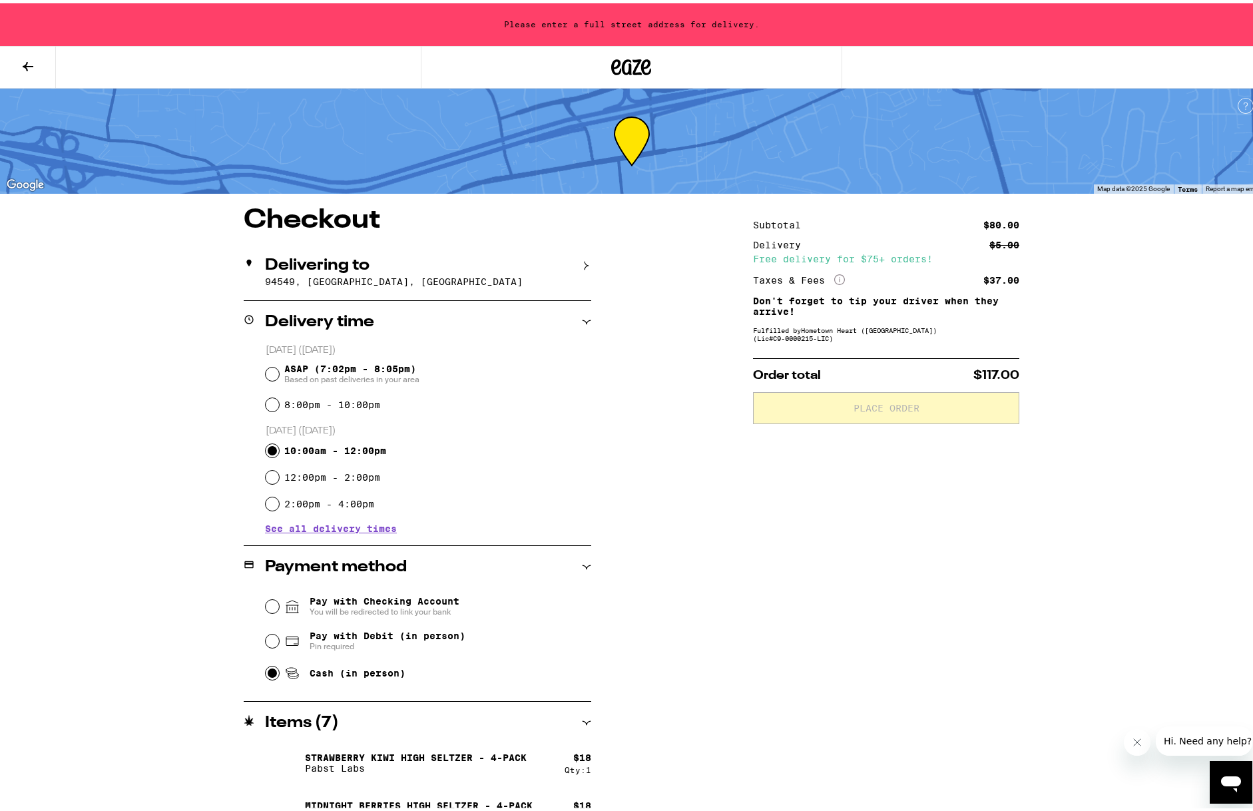
click at [1187, 741] on span "Hi. Need any help?" at bounding box center [1208, 740] width 88 height 11
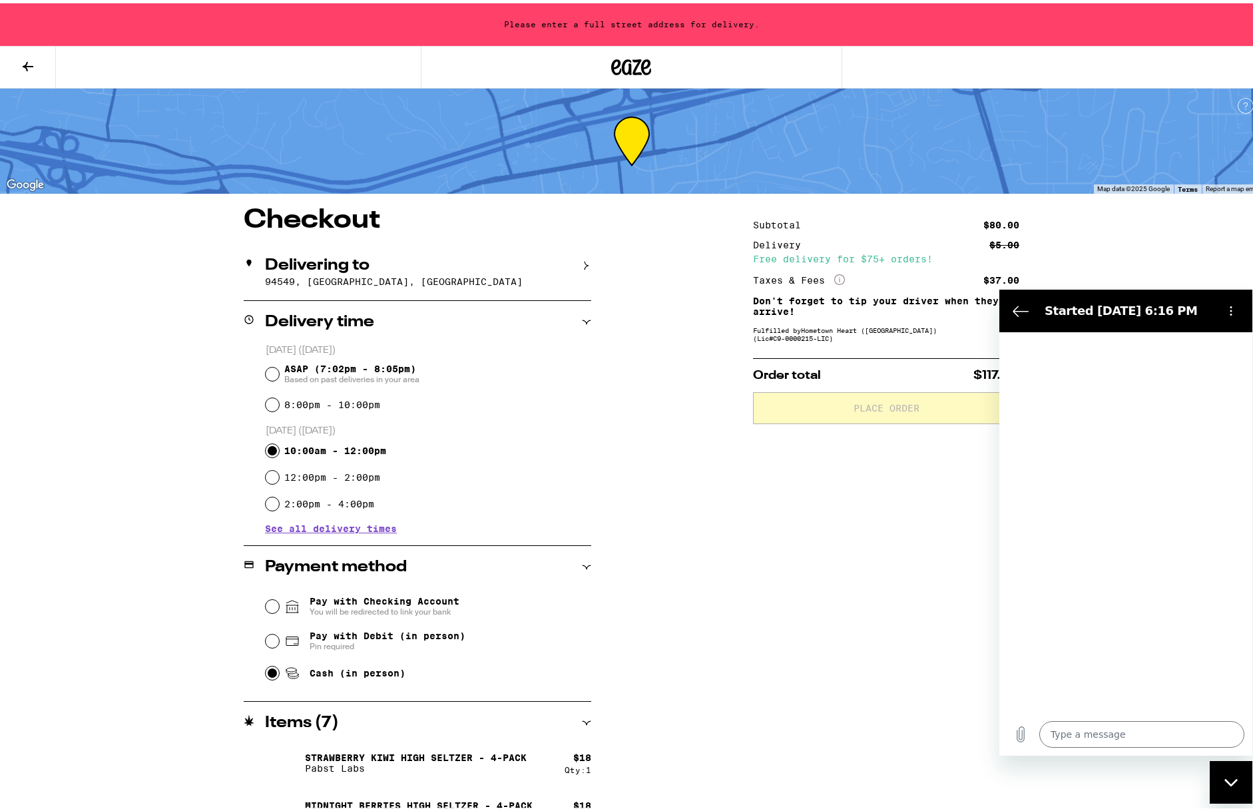
type textarea "x"
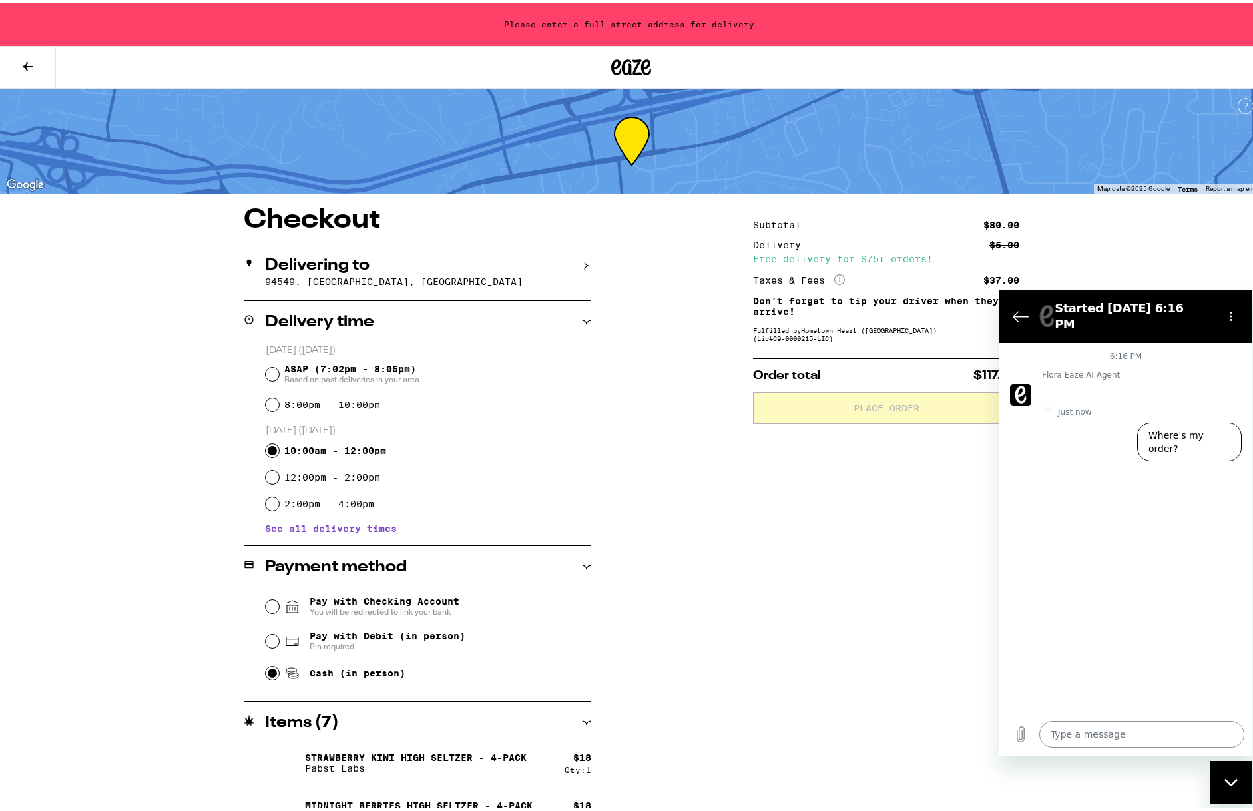
click at [1065, 739] on textarea at bounding box center [1142, 734] width 205 height 27
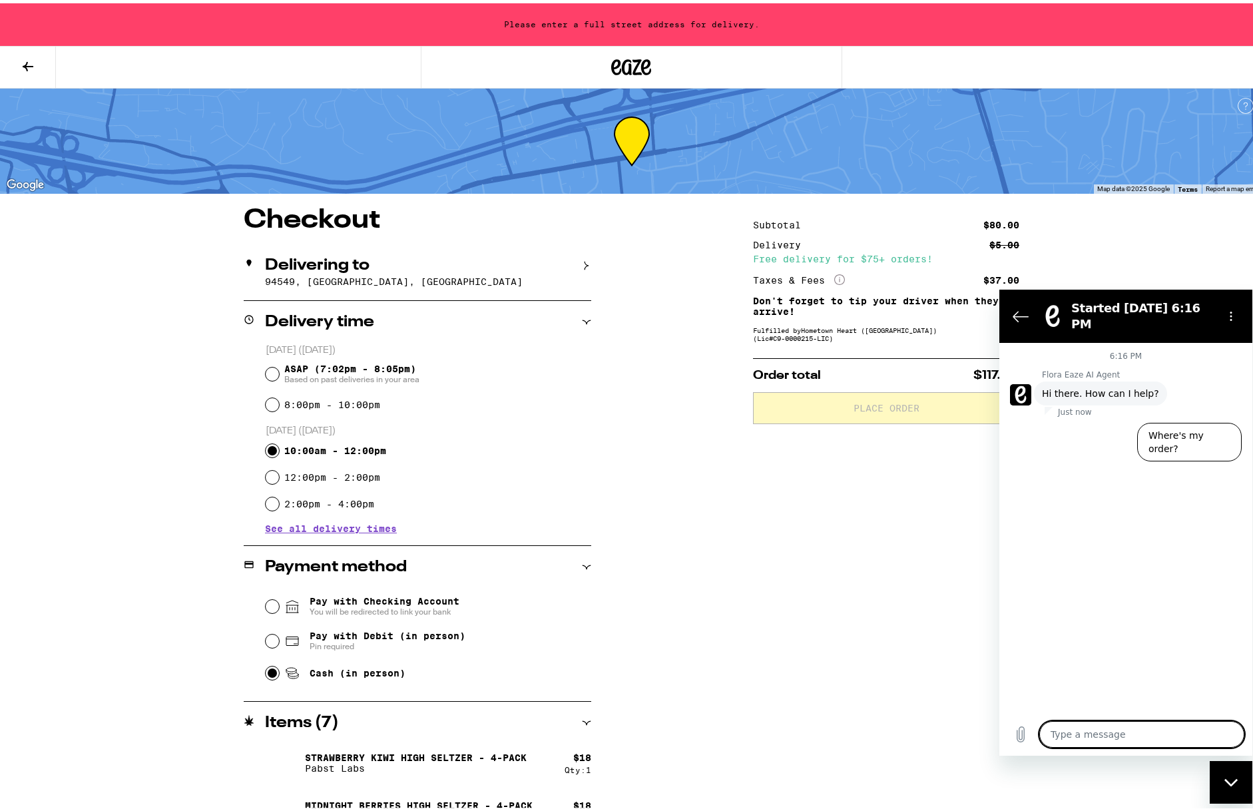
type textarea "w"
type textarea "x"
type textarea "wh"
type textarea "x"
type textarea "why"
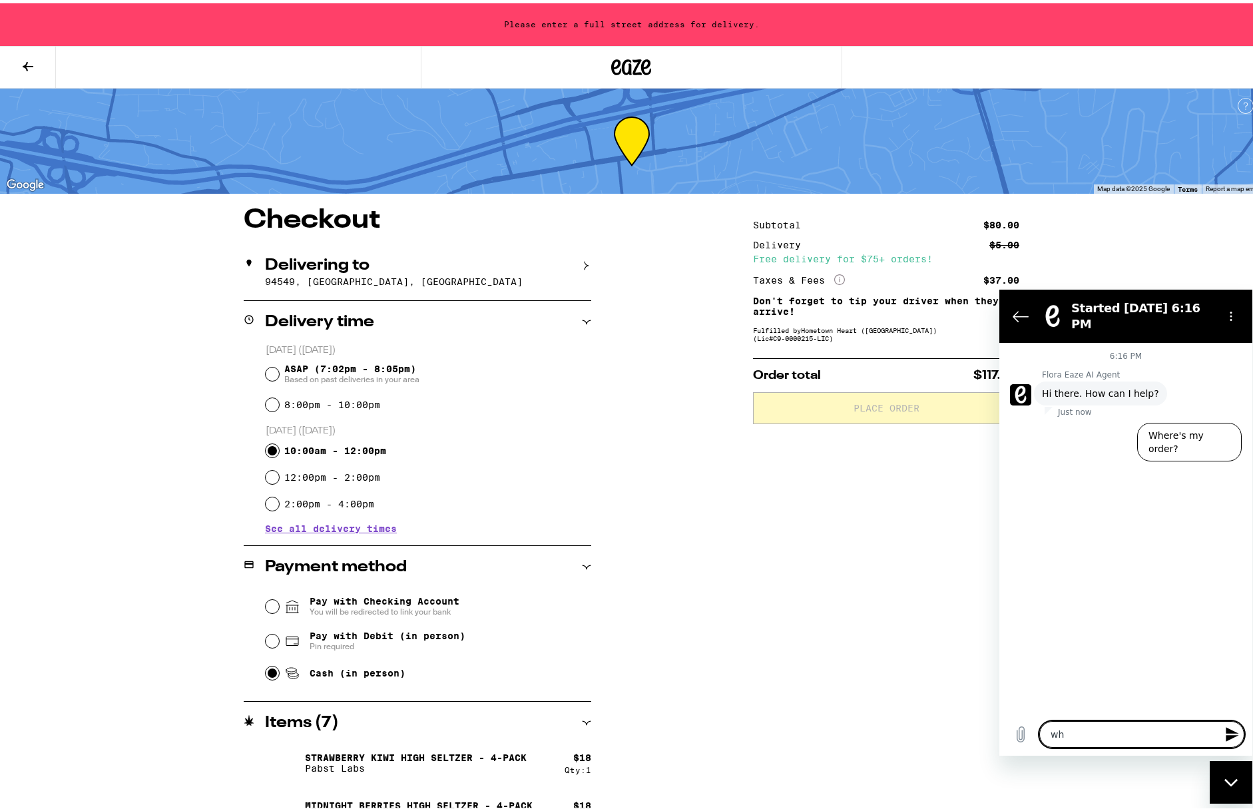
type textarea "x"
type textarea "why"
type textarea "x"
type textarea "why w"
type textarea "x"
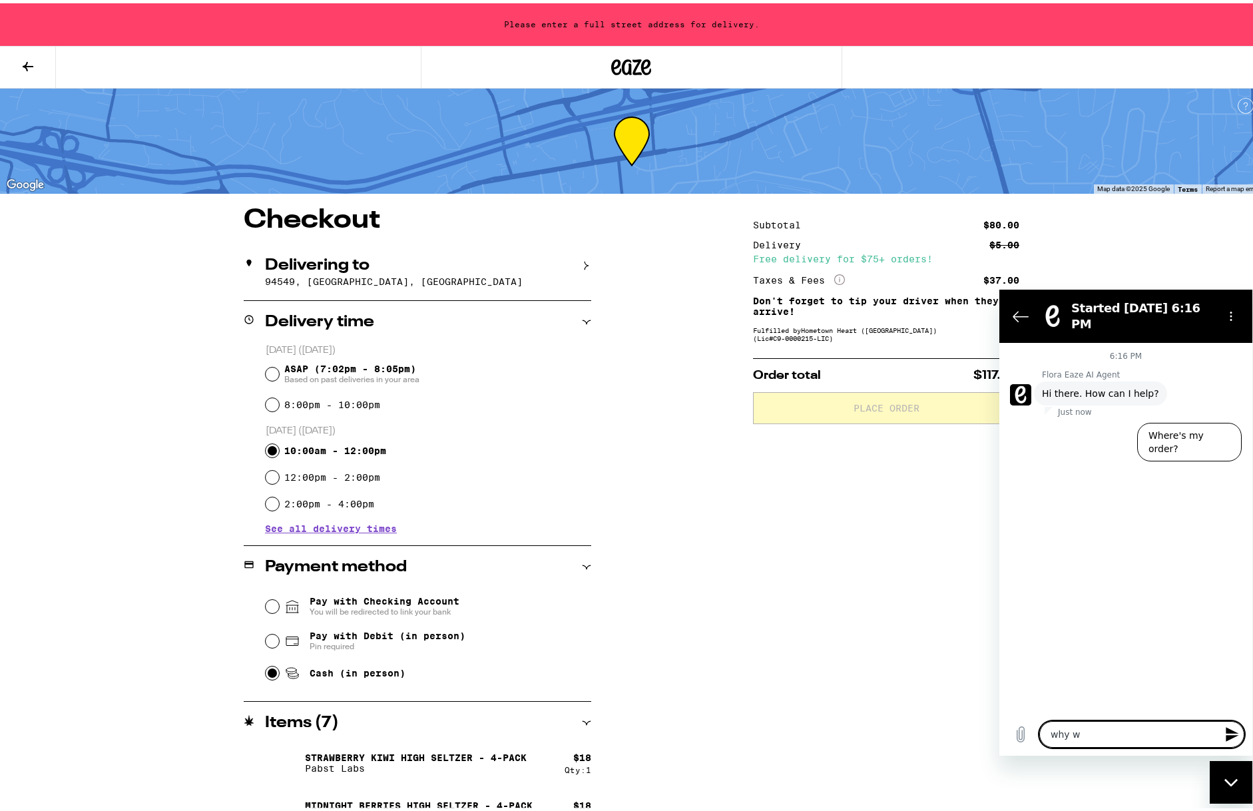
type textarea "why wo"
type textarea "x"
type textarea "why won"
type textarea "x"
type textarea "why wont"
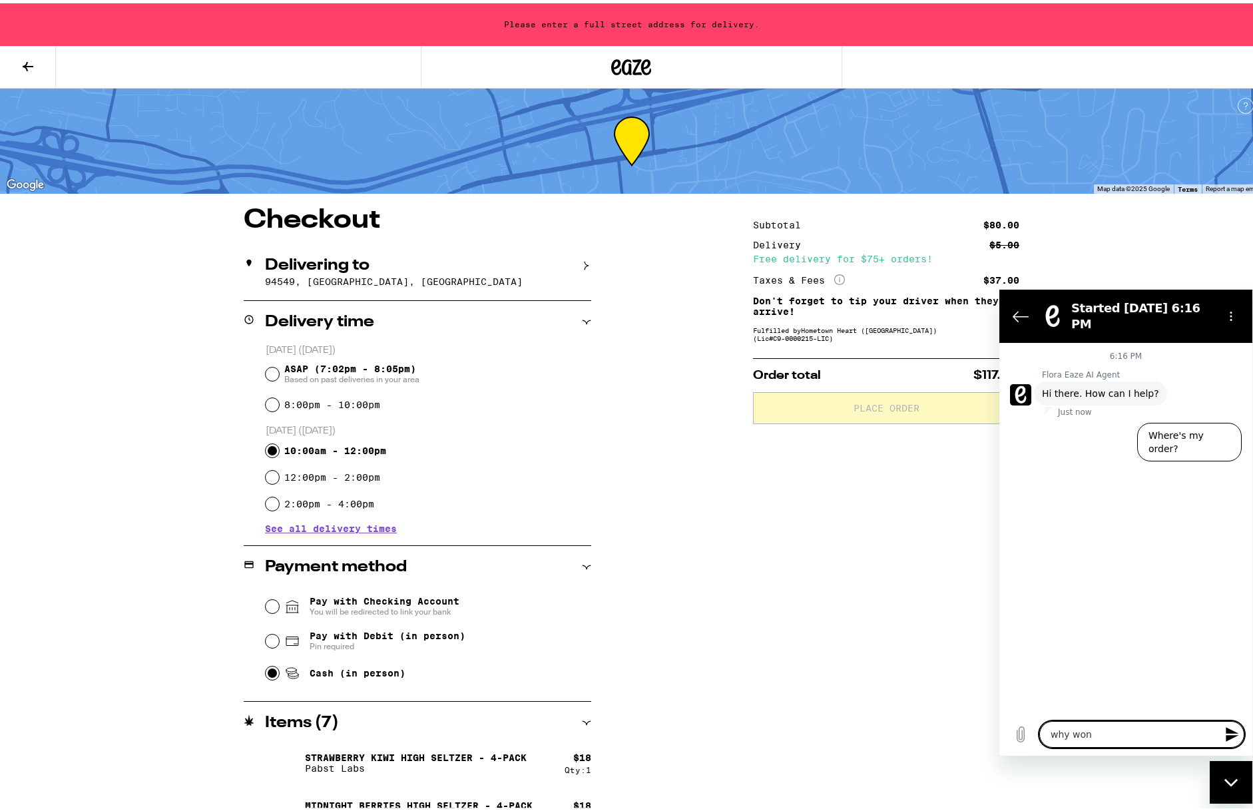
type textarea "x"
type textarea "why won't"
type textarea "x"
type textarea "why won't i"
type textarea "x"
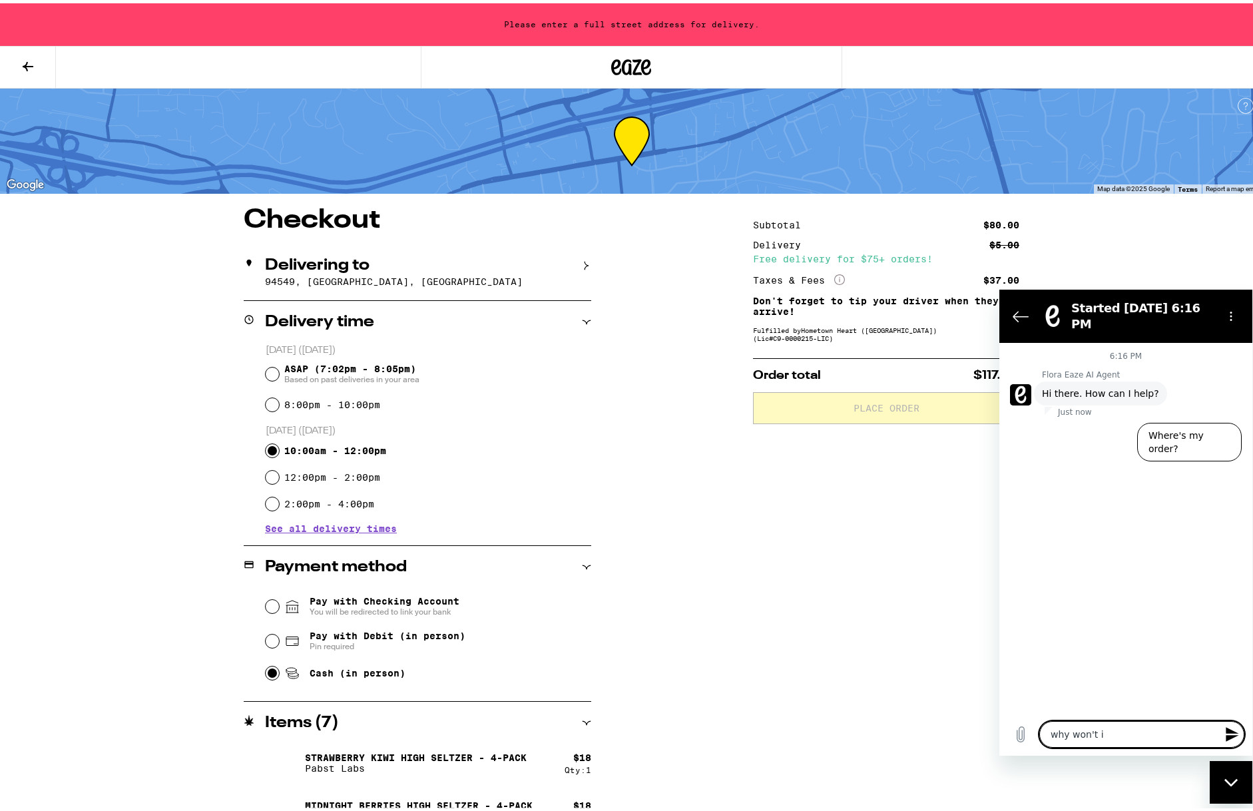
type textarea "why won't it"
type textarea "x"
type textarea "why won't it"
type textarea "x"
type textarea "why won't it l"
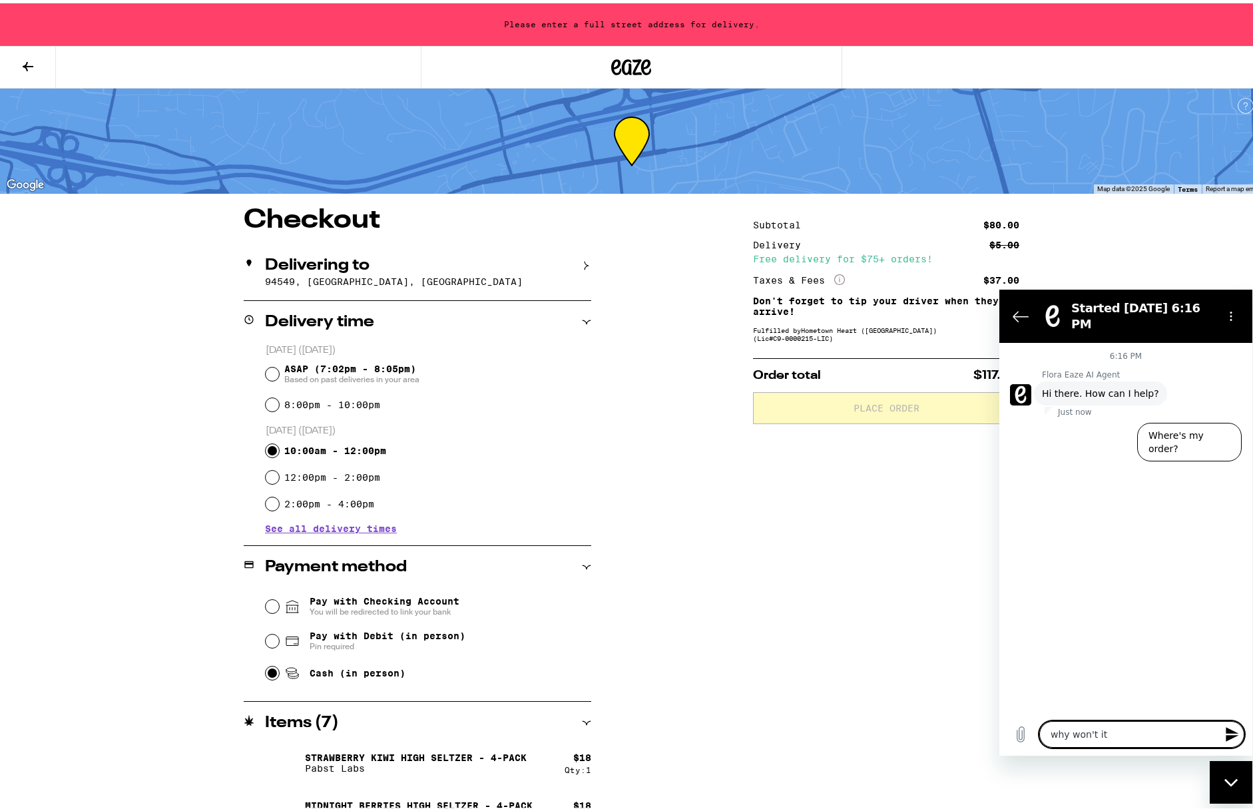
type textarea "x"
type textarea "why won't it le"
type textarea "x"
type textarea "why won't it let"
type textarea "x"
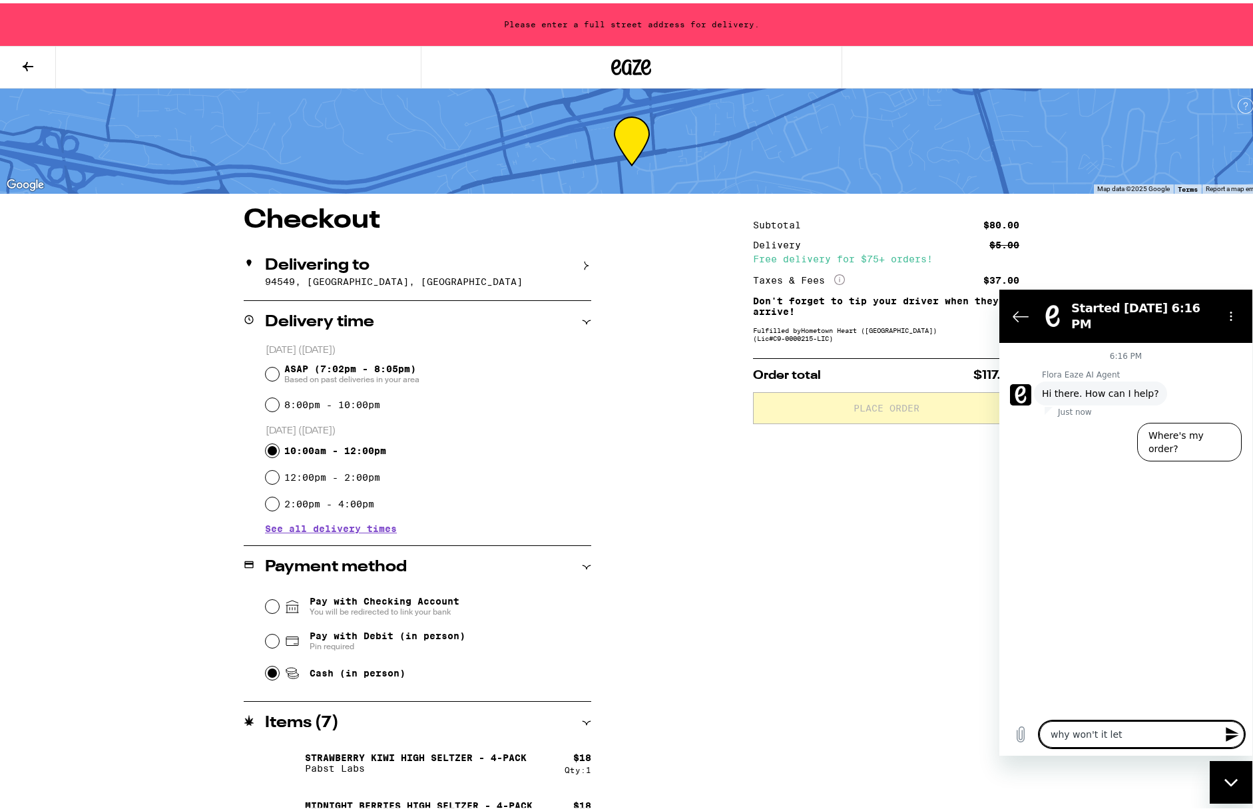
type textarea "why won't it let"
type textarea "x"
type textarea "why won't it let m"
type textarea "x"
type textarea "why won't it let me"
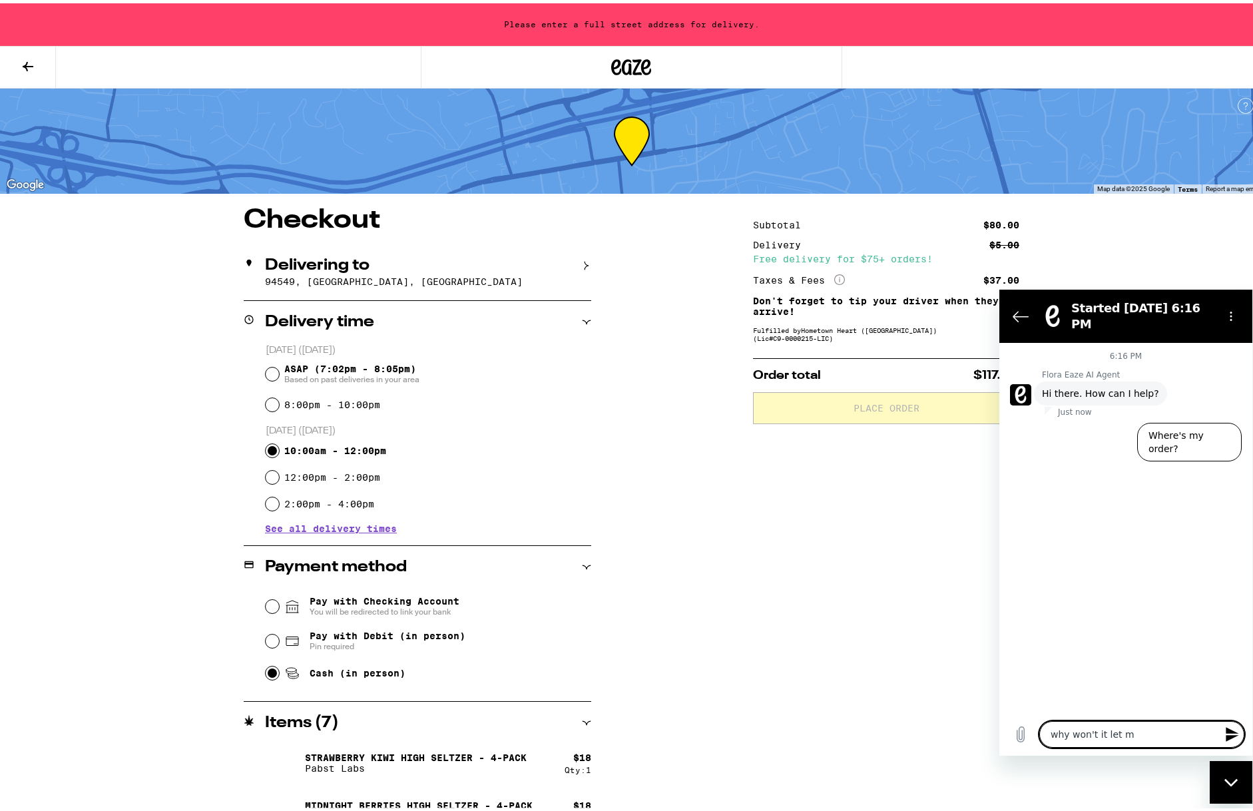
type textarea "x"
type textarea "why won't it let me"
type textarea "x"
type textarea "why won't it let me p"
type textarea "x"
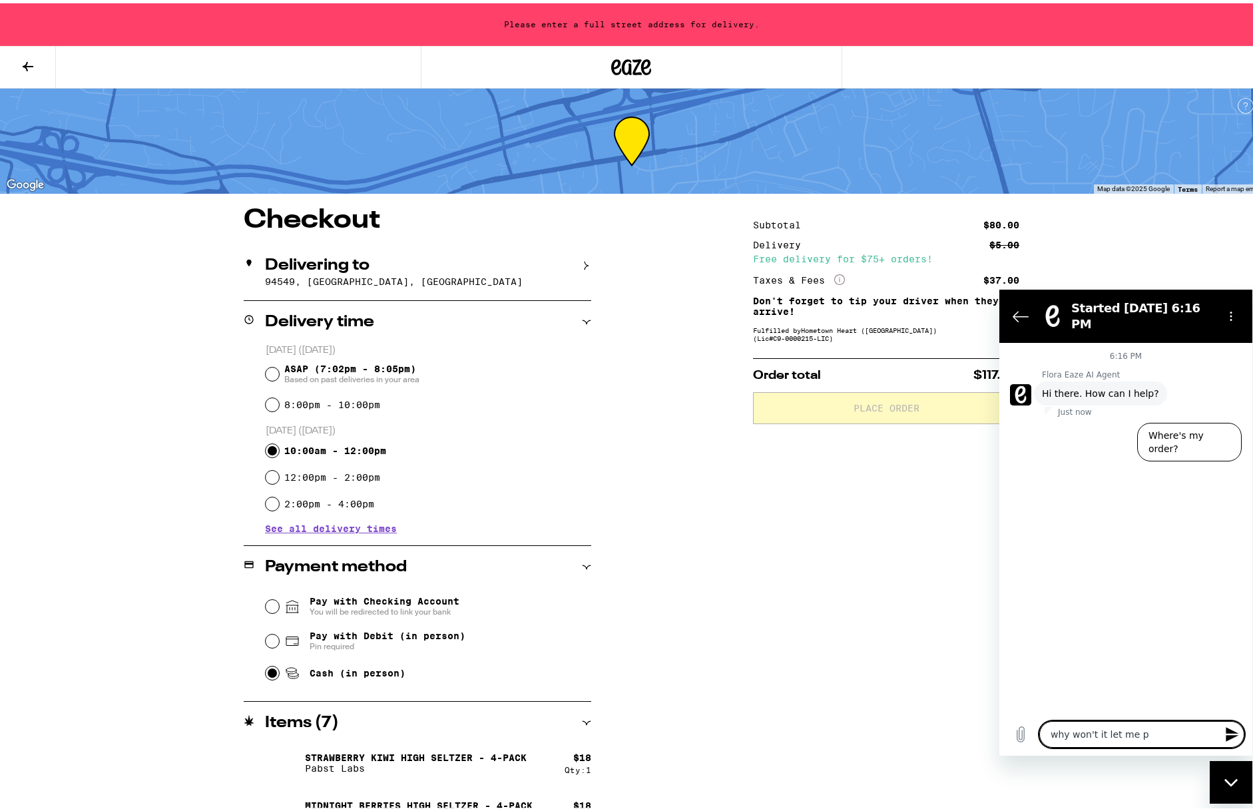
type textarea "why won't it let me pl"
type textarea "x"
type textarea "why won't it let me pla"
type textarea "x"
type textarea "why won't it let me plac"
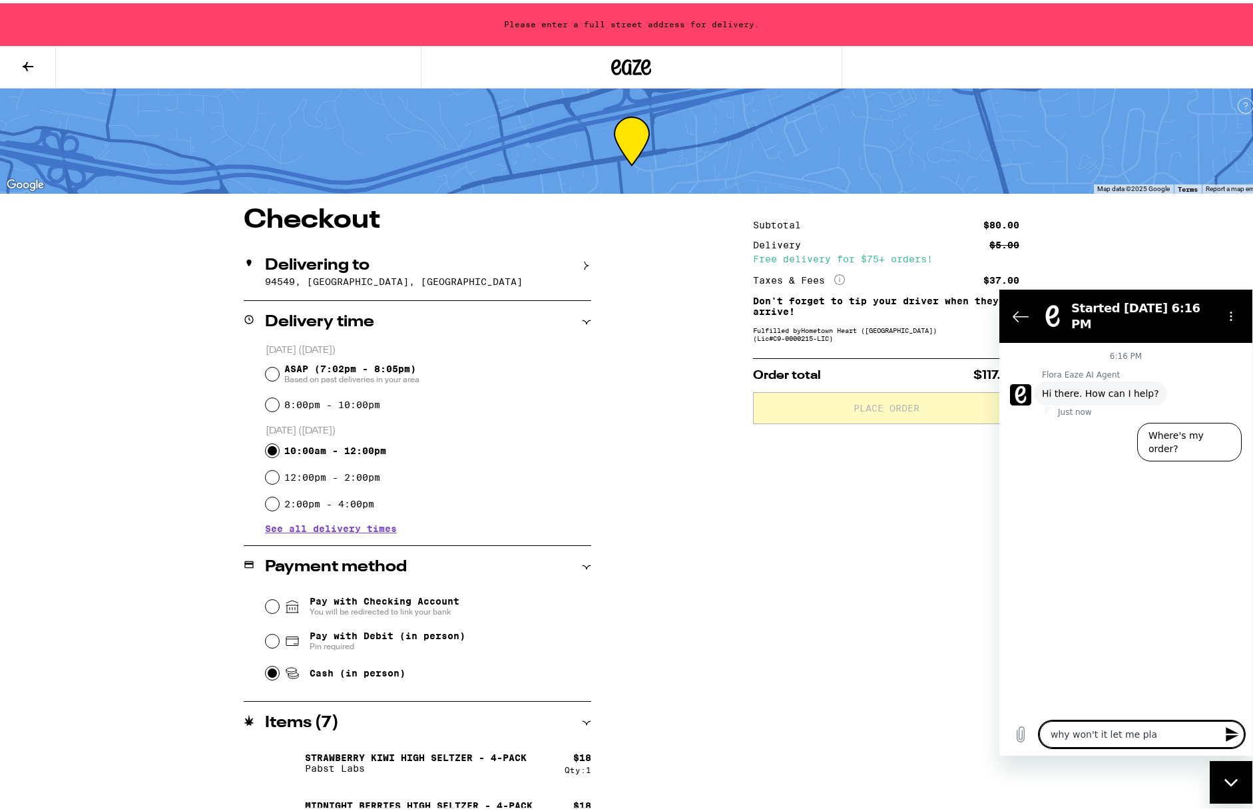
type textarea "x"
type textarea "why won't it let me place"
type textarea "x"
type textarea "why won't it let me place"
type textarea "x"
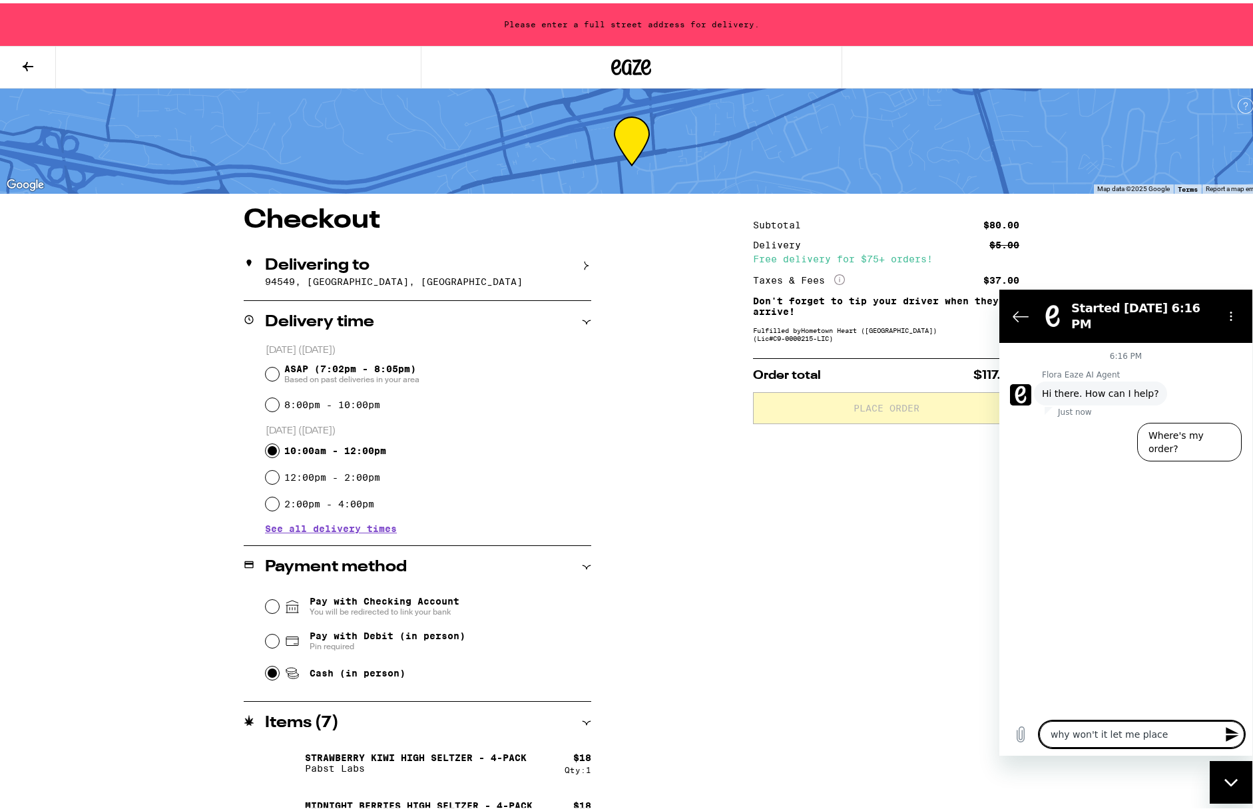
type textarea "why won't it let me place t"
type textarea "x"
type textarea "why won't it let me place th"
type textarea "x"
type textarea "why won't it let me place the"
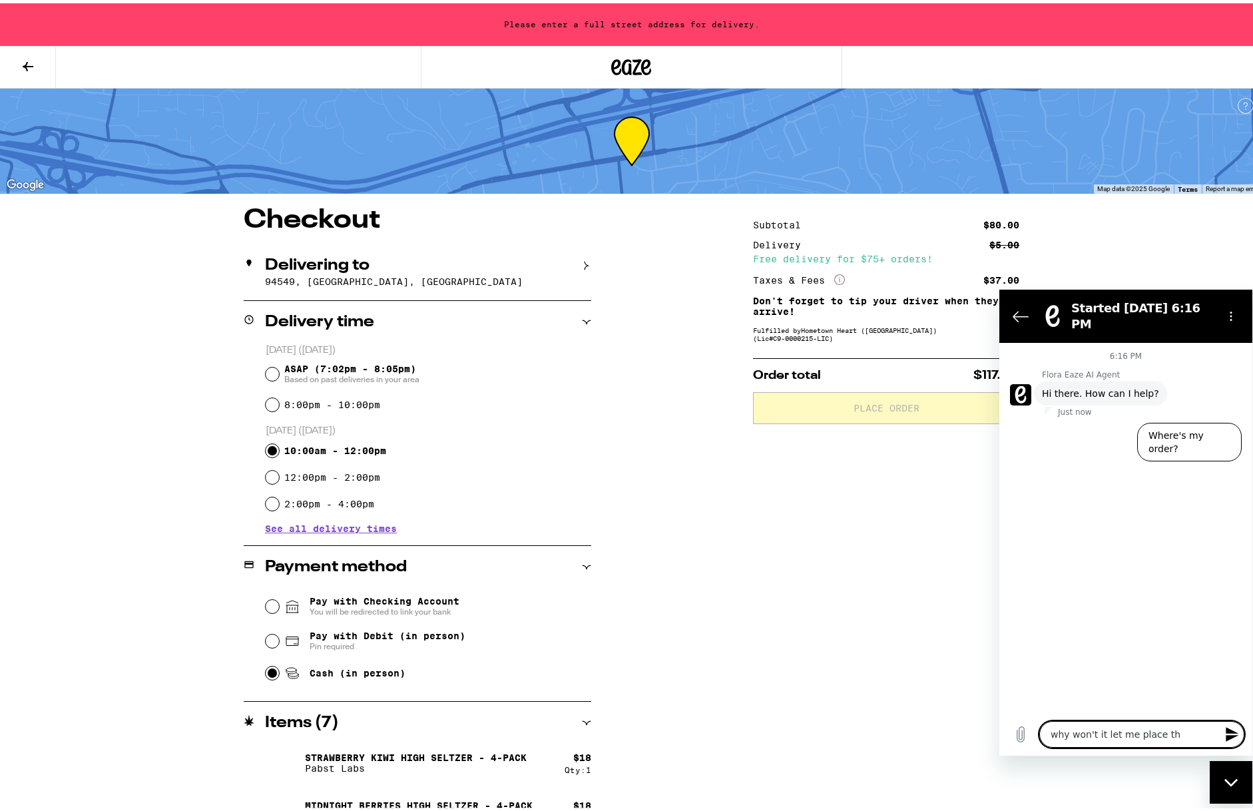
type textarea "x"
type textarea "why won't it let me place the"
type textarea "x"
type textarea "why won't it let me place the o"
type textarea "x"
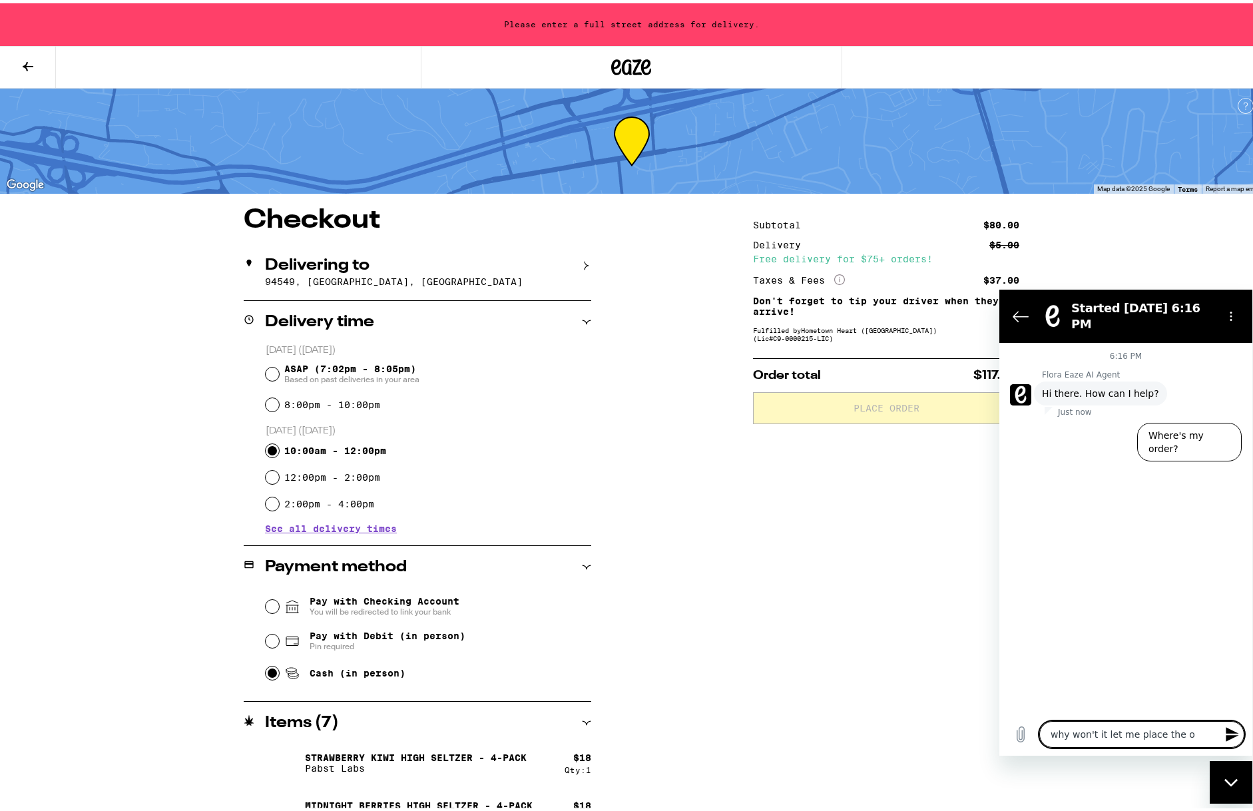
type textarea "why won't it let me place the or"
type textarea "x"
type textarea "why won't it let me place the ord"
type textarea "x"
type textarea "why won't it let me place the orde"
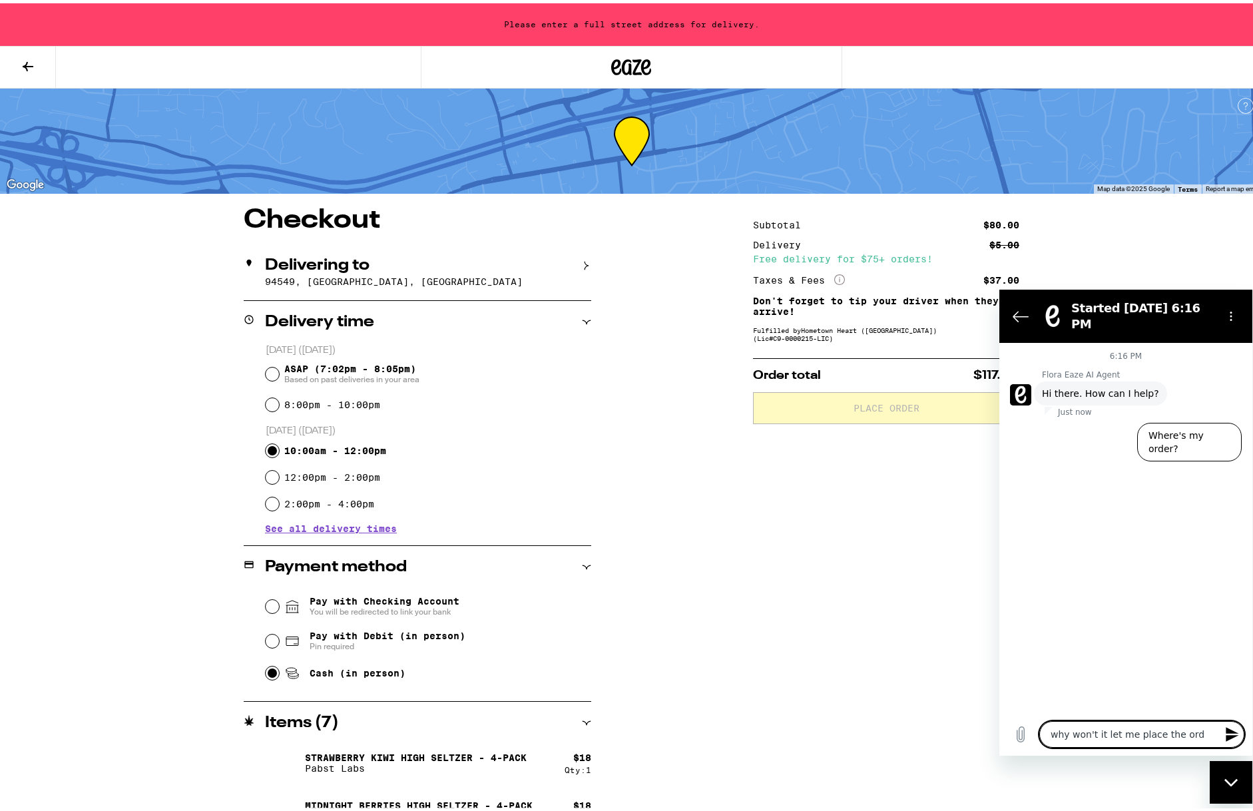
type textarea "x"
type textarea "why won't it let me place the order"
type textarea "x"
type textarea "why won't it let me place the order?"
type textarea "x"
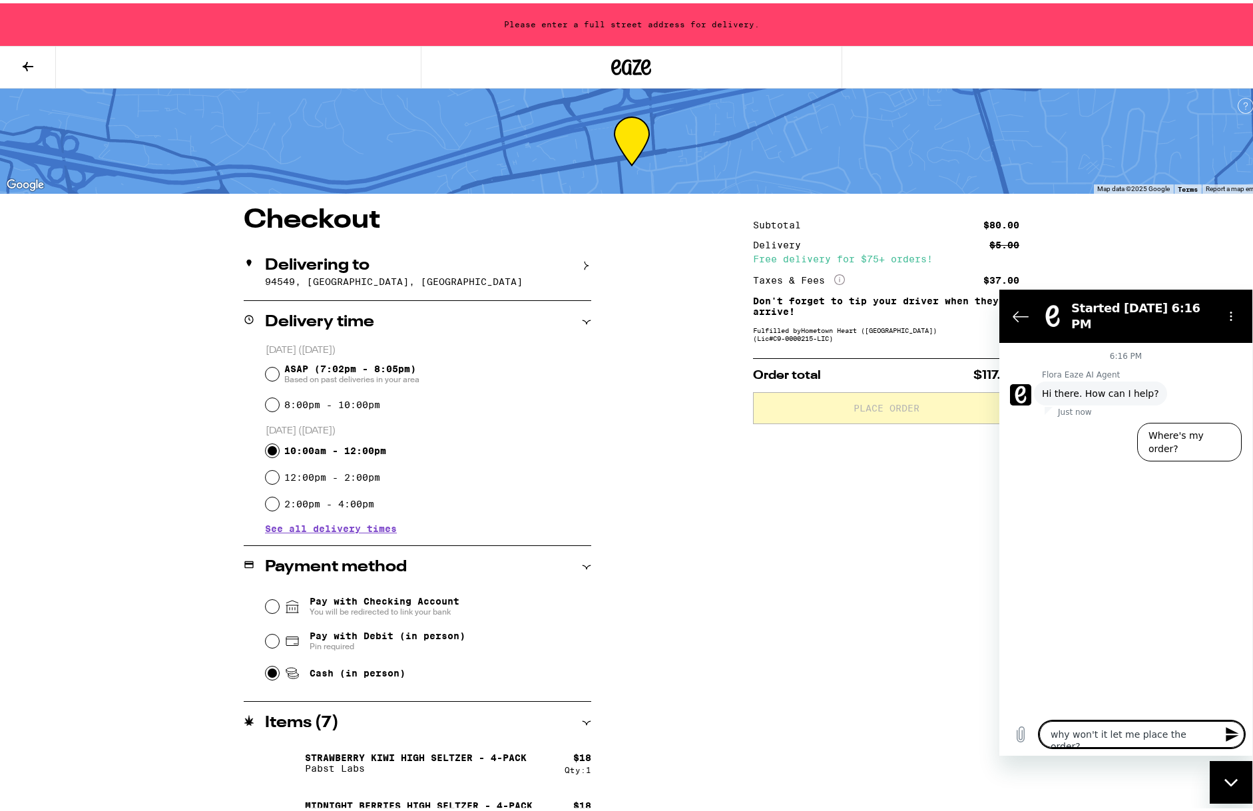
type textarea "why won't it let me place the order?"
click at [1219, 771] on div "Close messaging window" at bounding box center [1231, 782] width 40 height 40
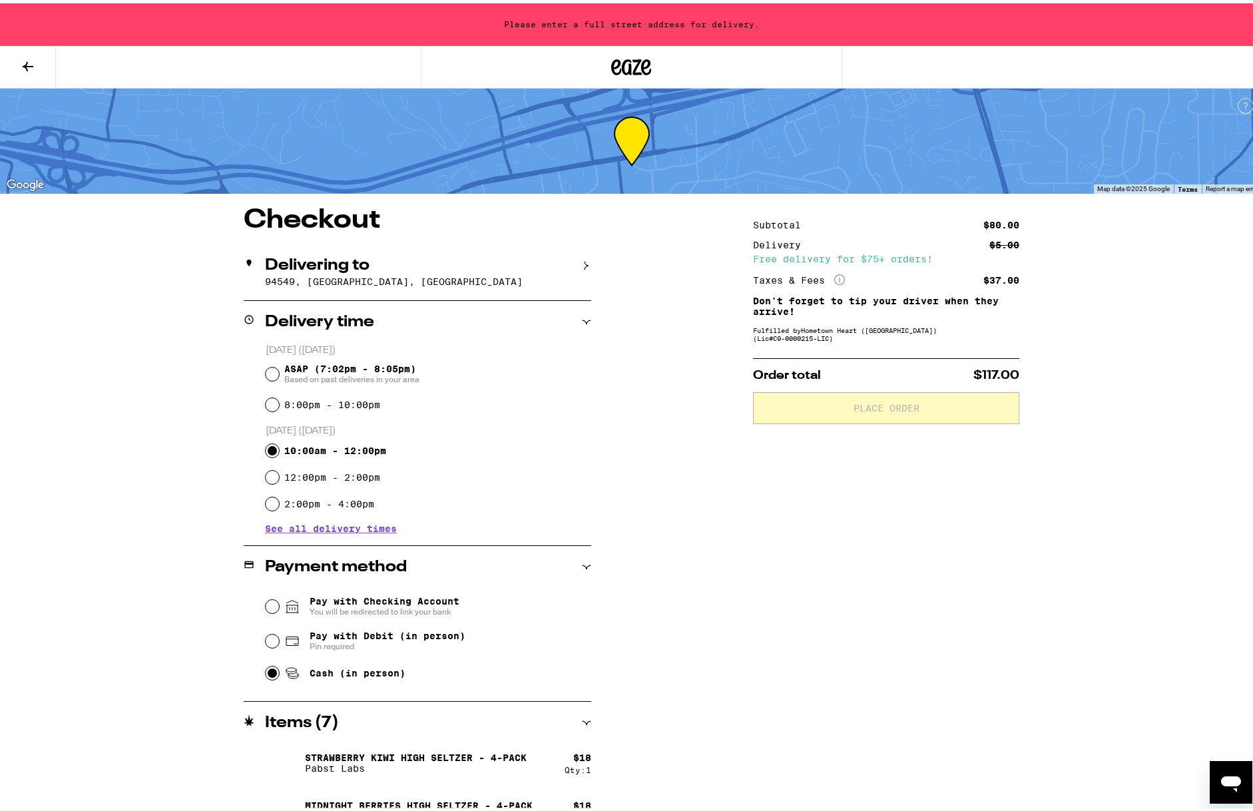
click at [1230, 773] on icon "Open messaging window" at bounding box center [1231, 782] width 24 height 24
type textarea "x"
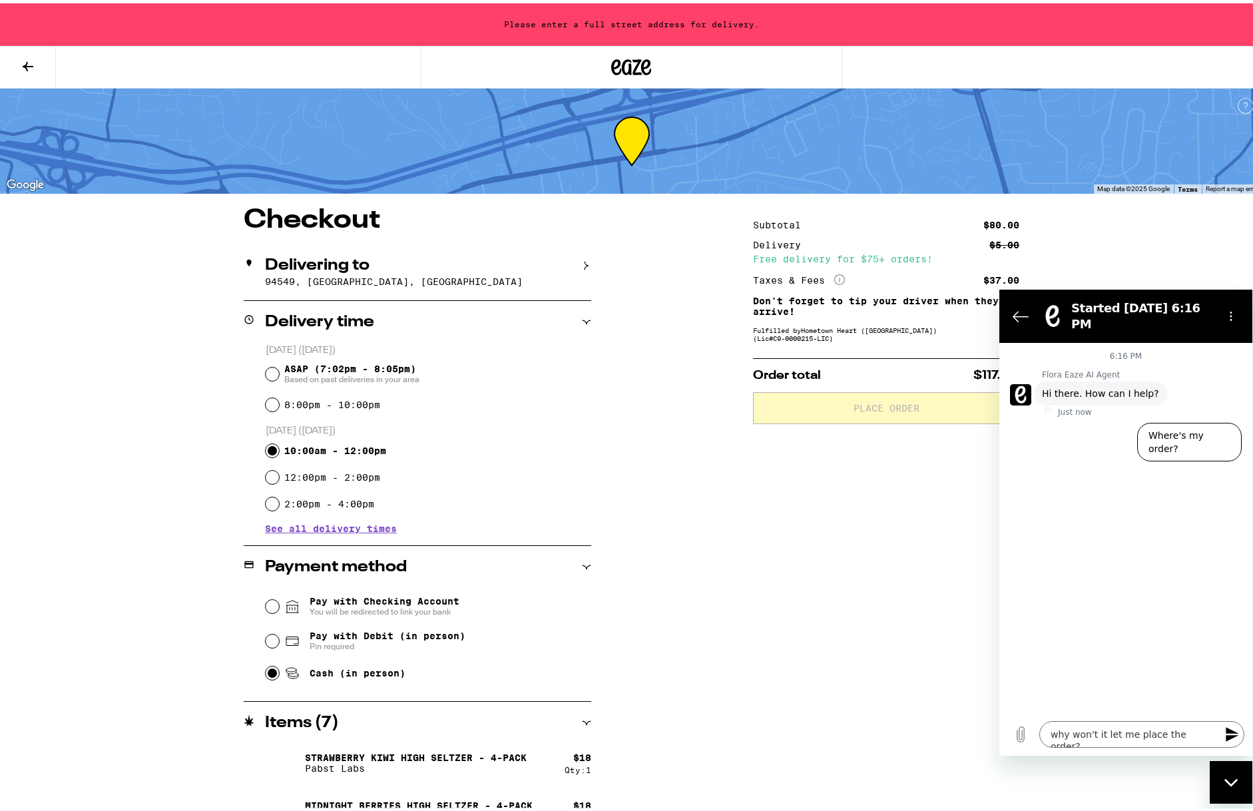
click at [1231, 731] on icon "Send message" at bounding box center [1232, 734] width 13 height 15
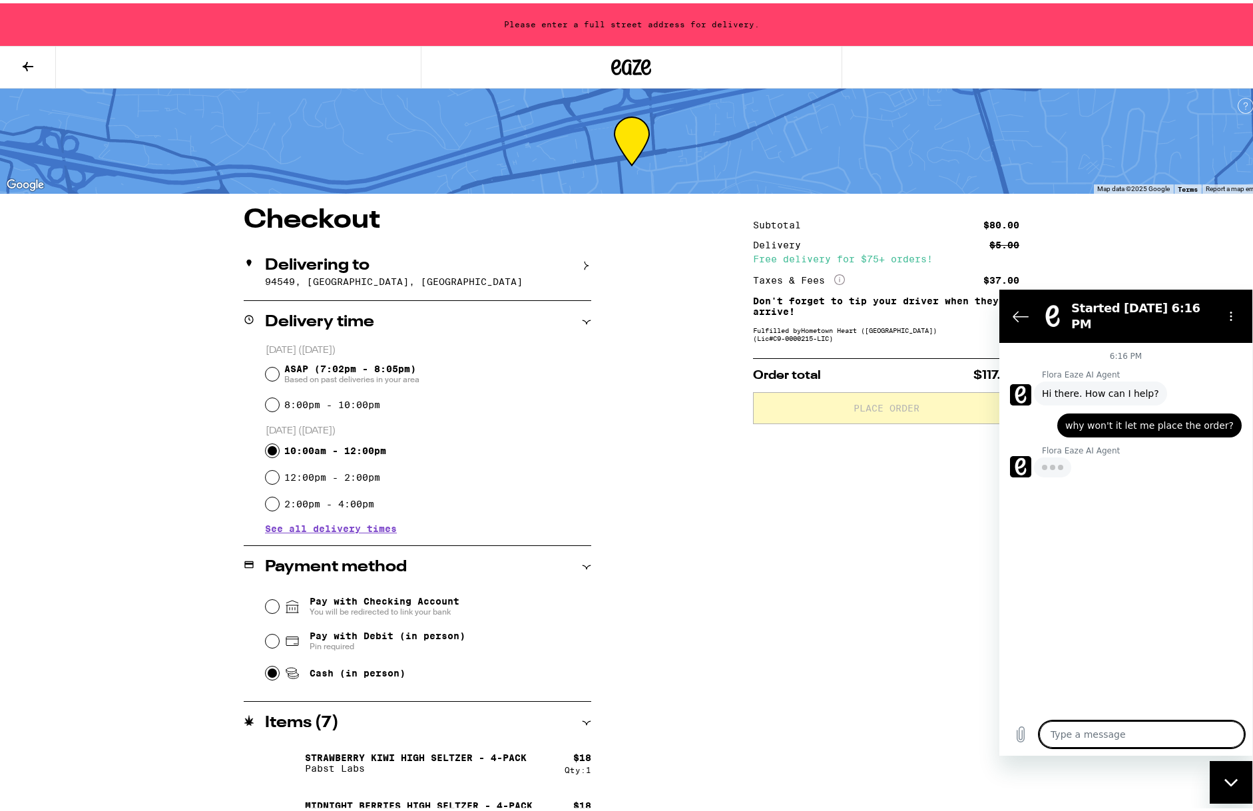
type textarea "x"
type textarea "t"
type textarea "x"
type textarea "ta"
type textarea "x"
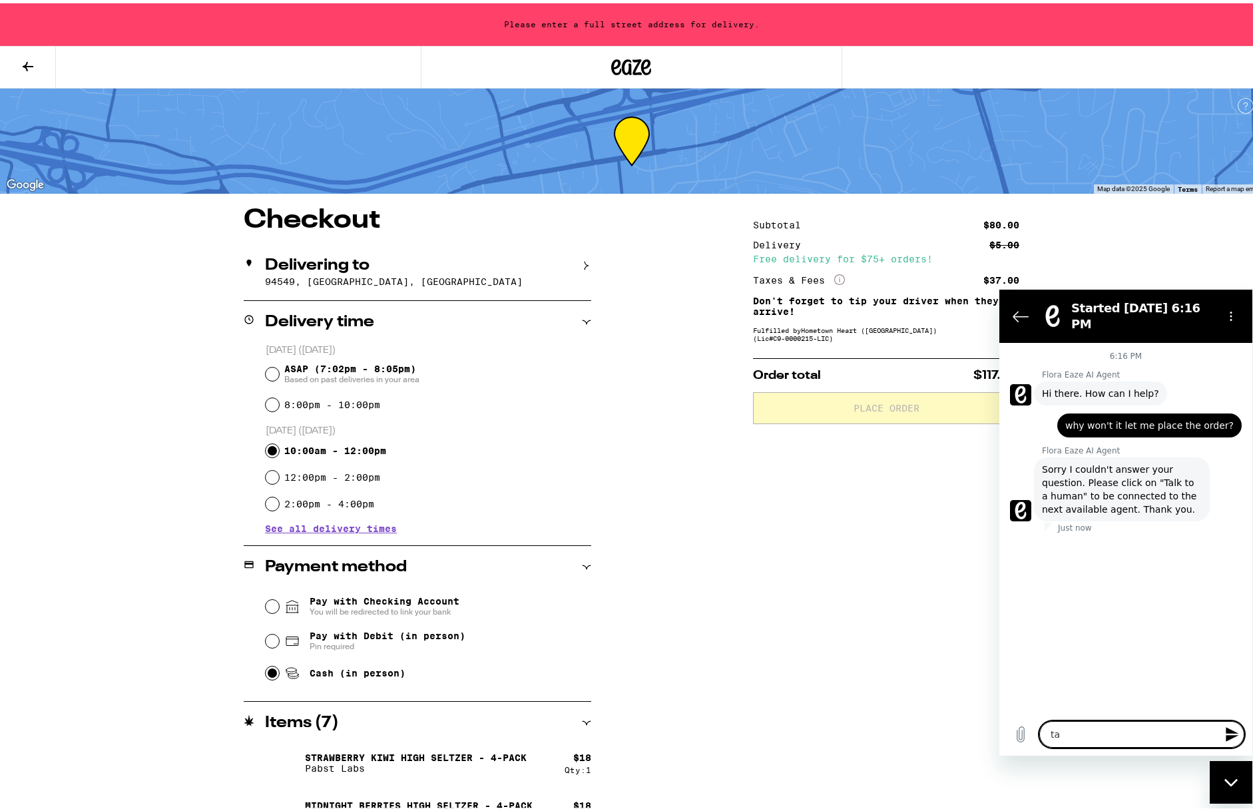
type textarea "tal"
type textarea "x"
type textarea "talk"
type textarea "x"
type textarea "talk"
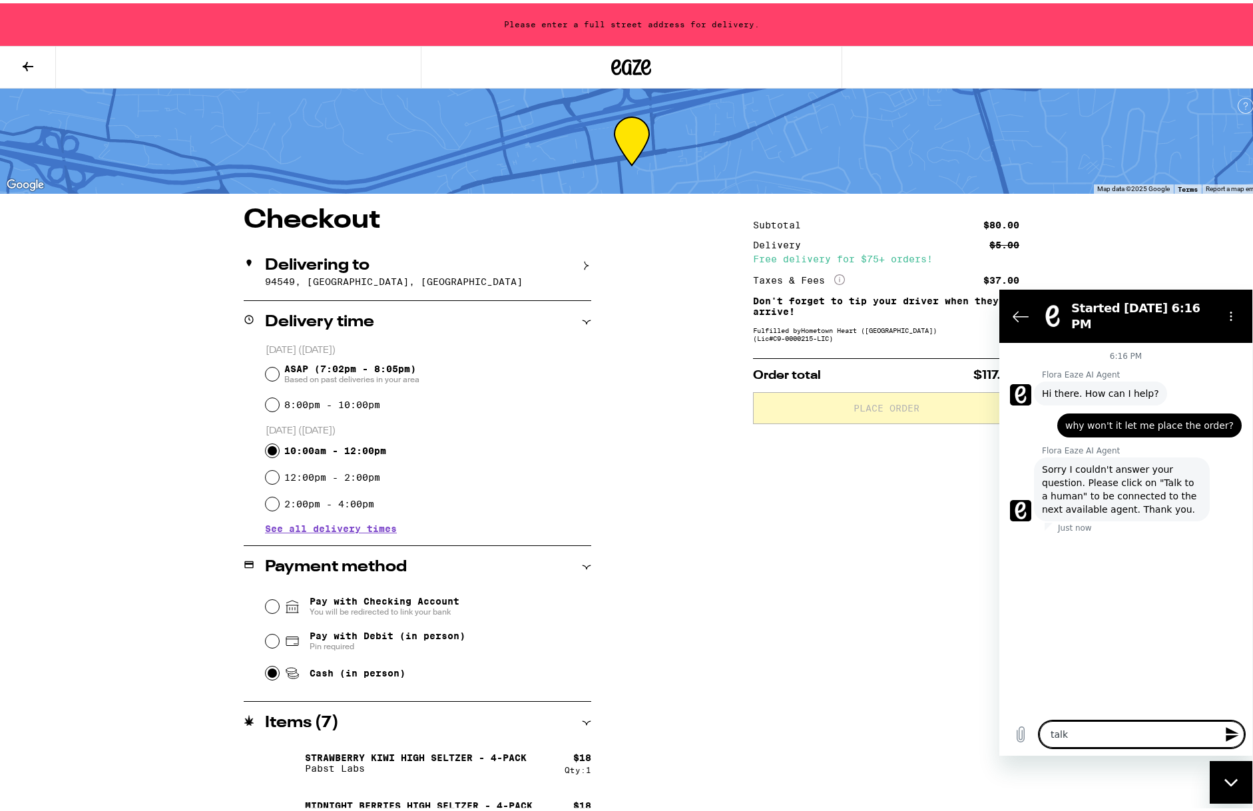
type textarea "x"
type textarea "talk t"
type textarea "x"
type textarea "talk to"
type textarea "x"
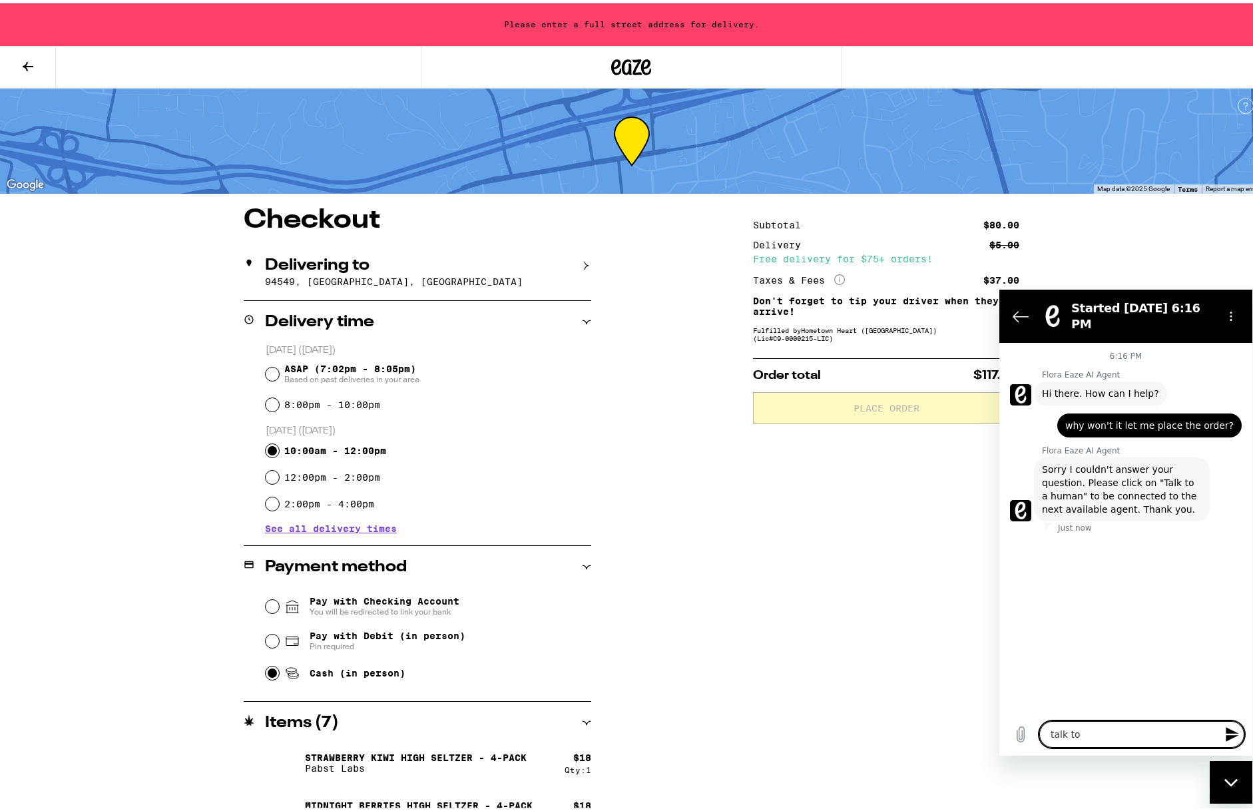
type textarea "talk to"
type textarea "x"
type textarea "talk to a"
type textarea "x"
type textarea "talk to a"
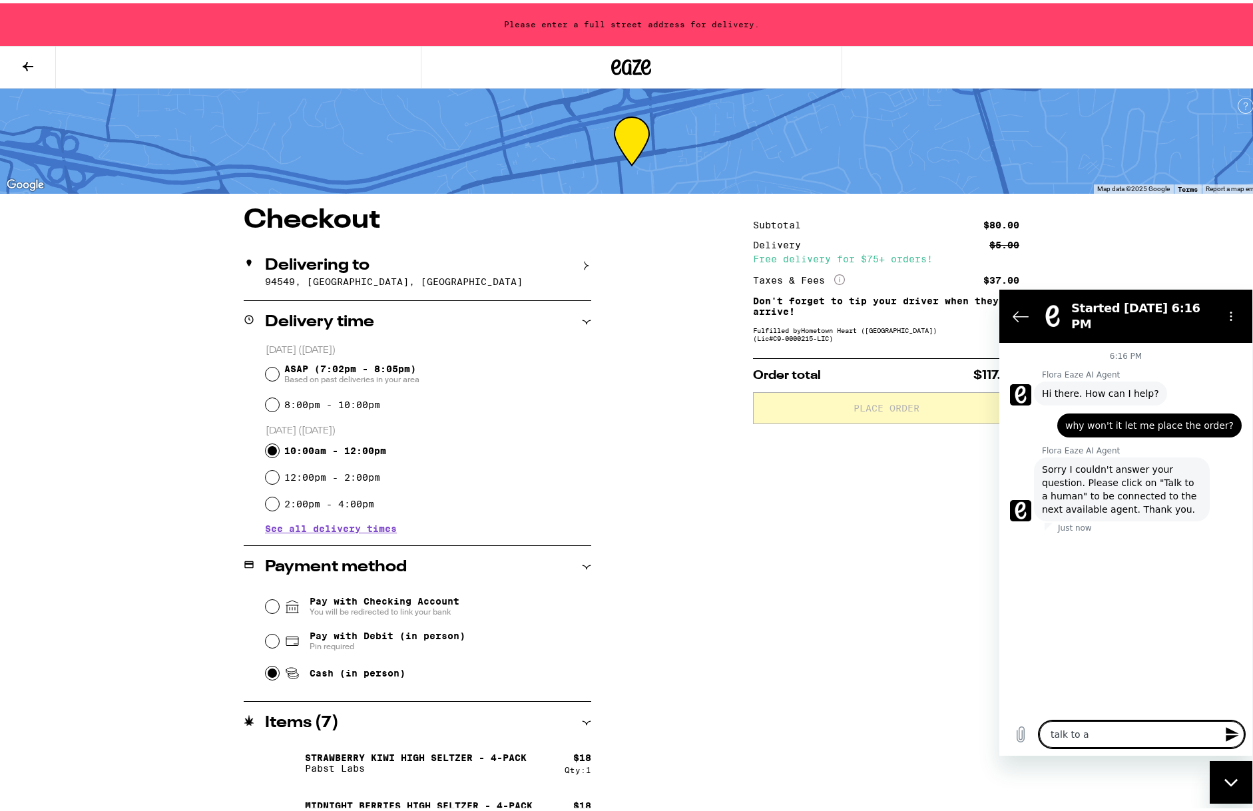
type textarea "x"
type textarea "talk to a h"
type textarea "x"
type textarea "talk to a hu"
type textarea "x"
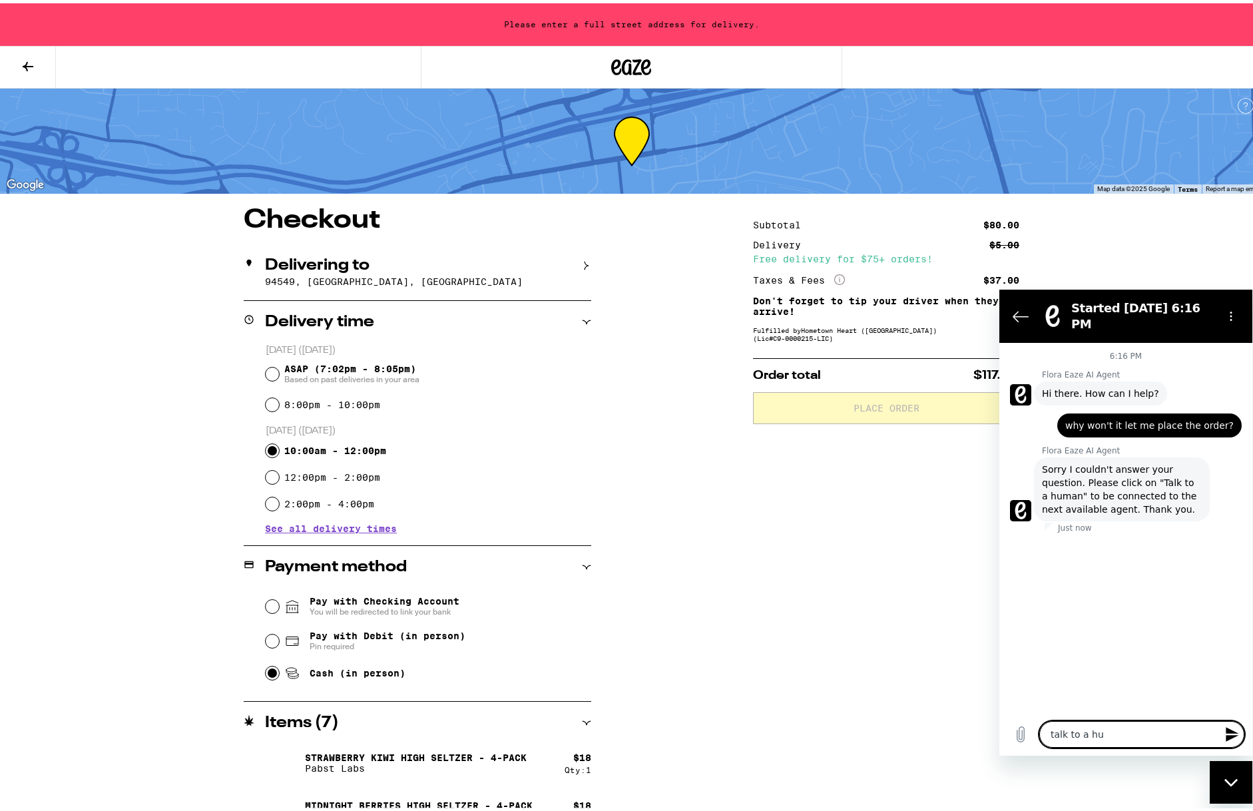
type textarea "talk to a hum"
type textarea "x"
type textarea "talk to a huma"
type textarea "x"
type textarea "talk to a human"
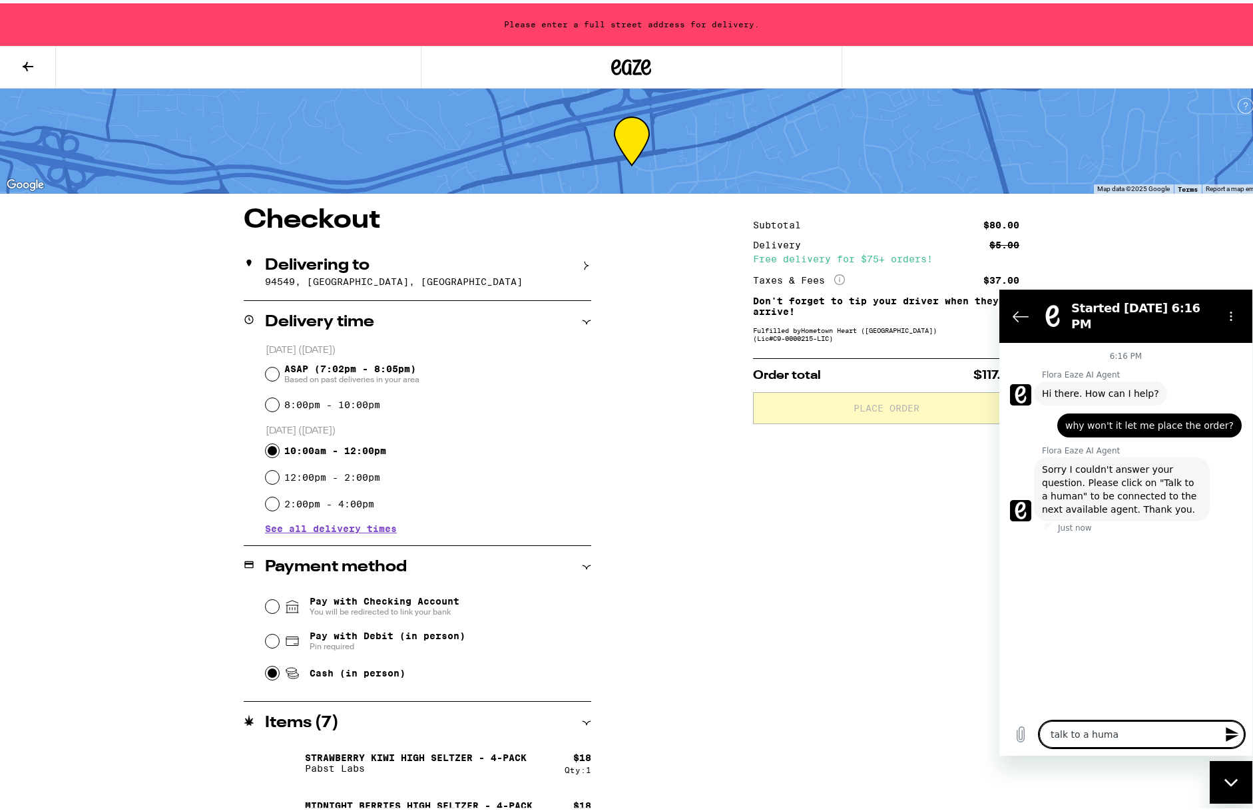
type textarea "x"
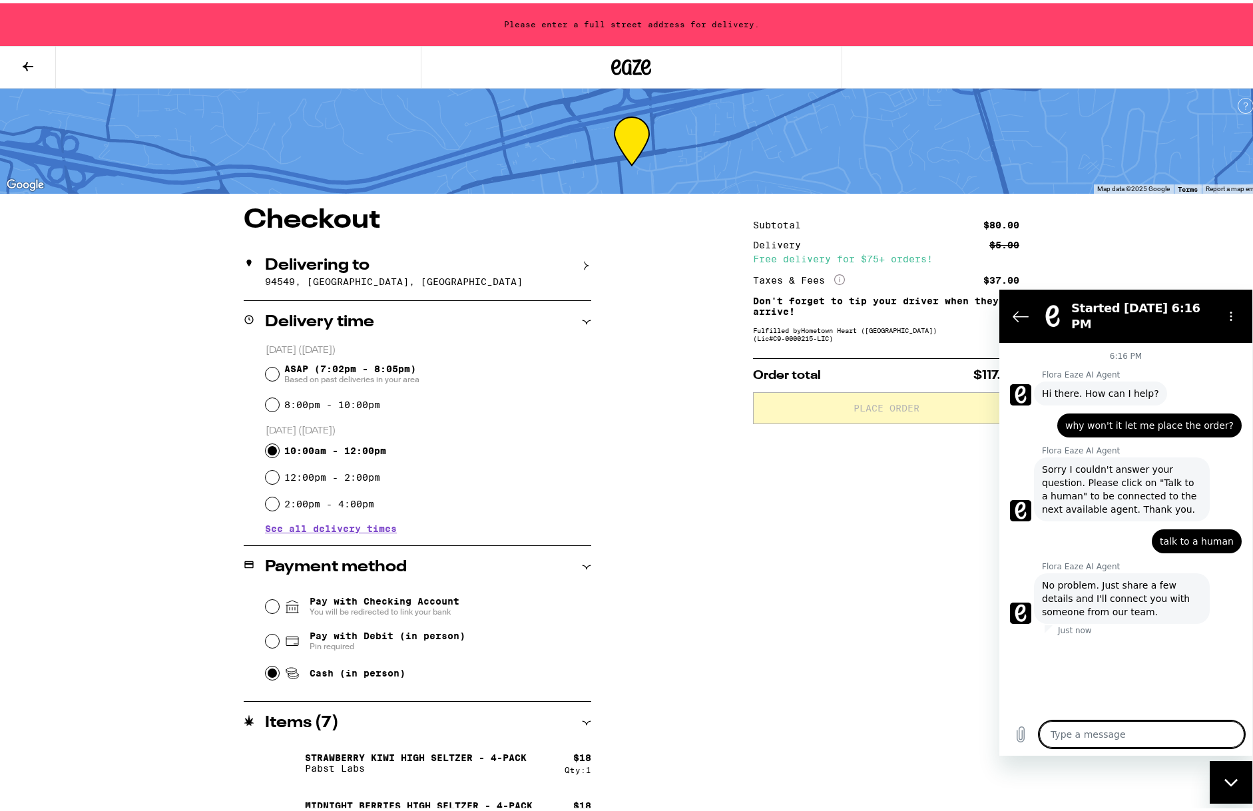
scroll to position [-2, 1]
type textarea "x"
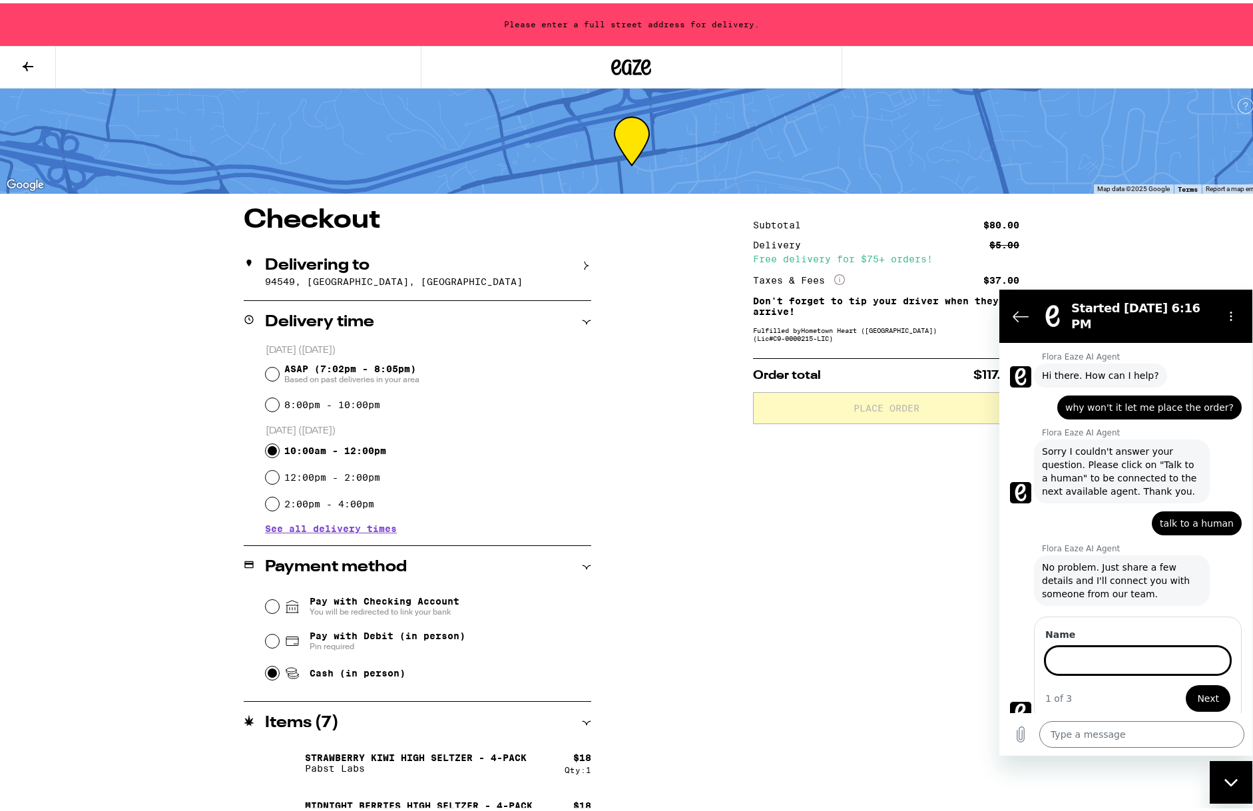
scroll to position [0, 0]
type input "[PERSON_NAME]"
click at [1199, 690] on span "Next" at bounding box center [1208, 698] width 22 height 16
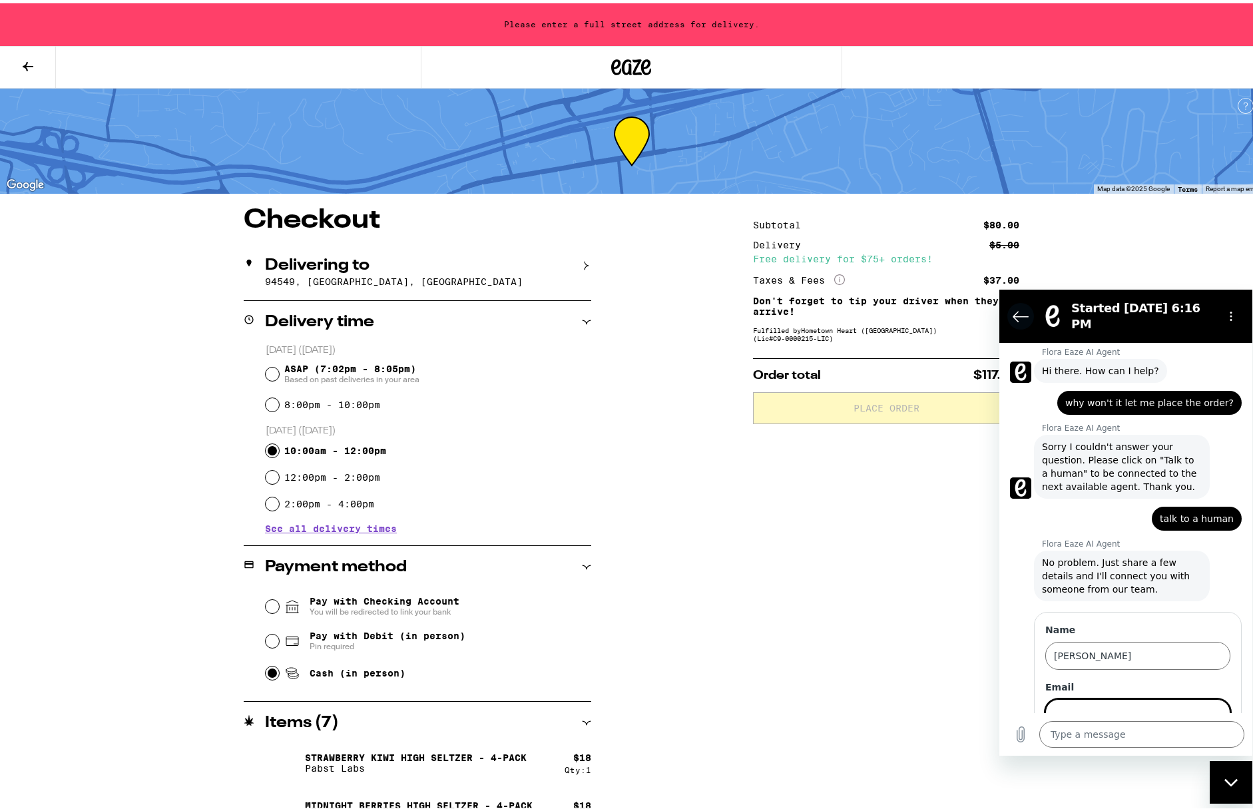
click at [1024, 309] on icon "Back to the conversation list" at bounding box center [1021, 316] width 16 height 16
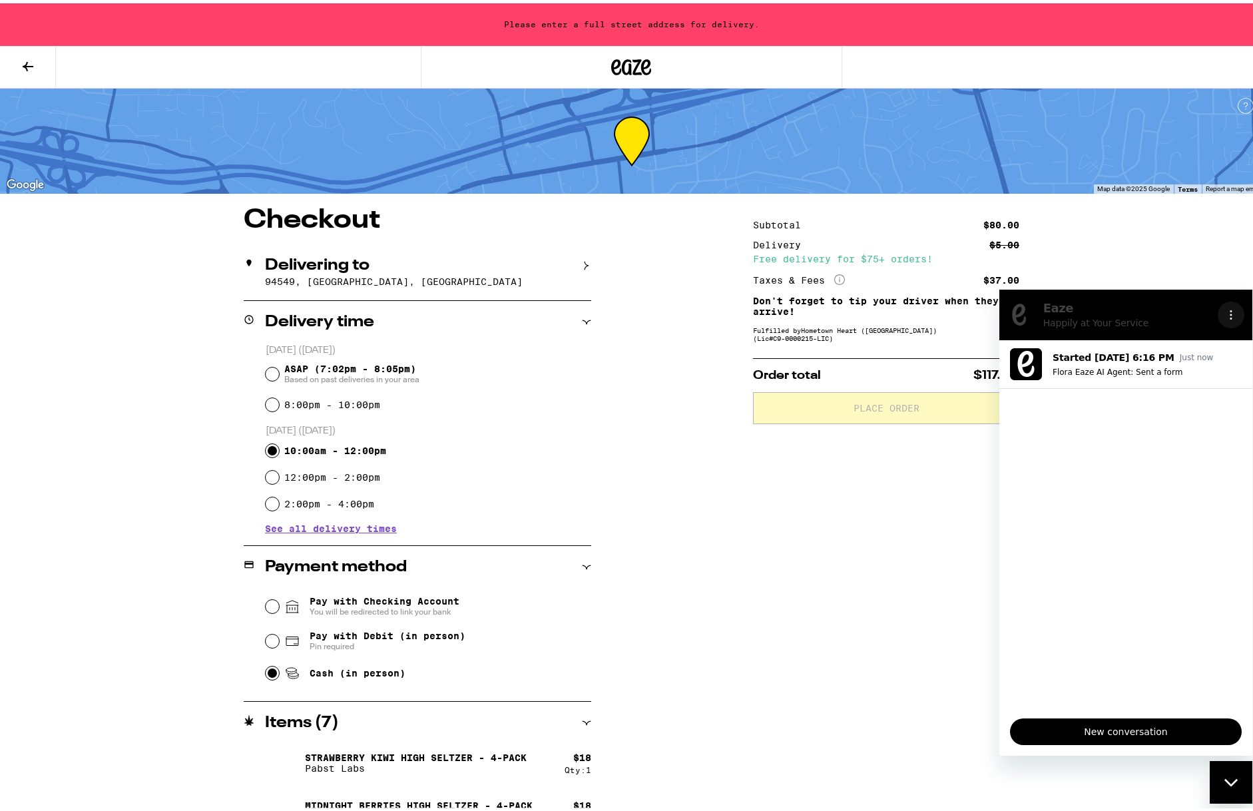
click at [1231, 313] on icon "Options menu" at bounding box center [1231, 314] width 11 height 11
click at [908, 467] on div "Subtotal $80.00 Delivery $5.00 Free delivery for $75+ orders! Taxes & Fees More…" at bounding box center [886, 569] width 266 height 730
click at [1229, 310] on icon "Options menu" at bounding box center [1231, 314] width 11 height 11
click at [659, 311] on div "**********" at bounding box center [632, 569] width 959 height 730
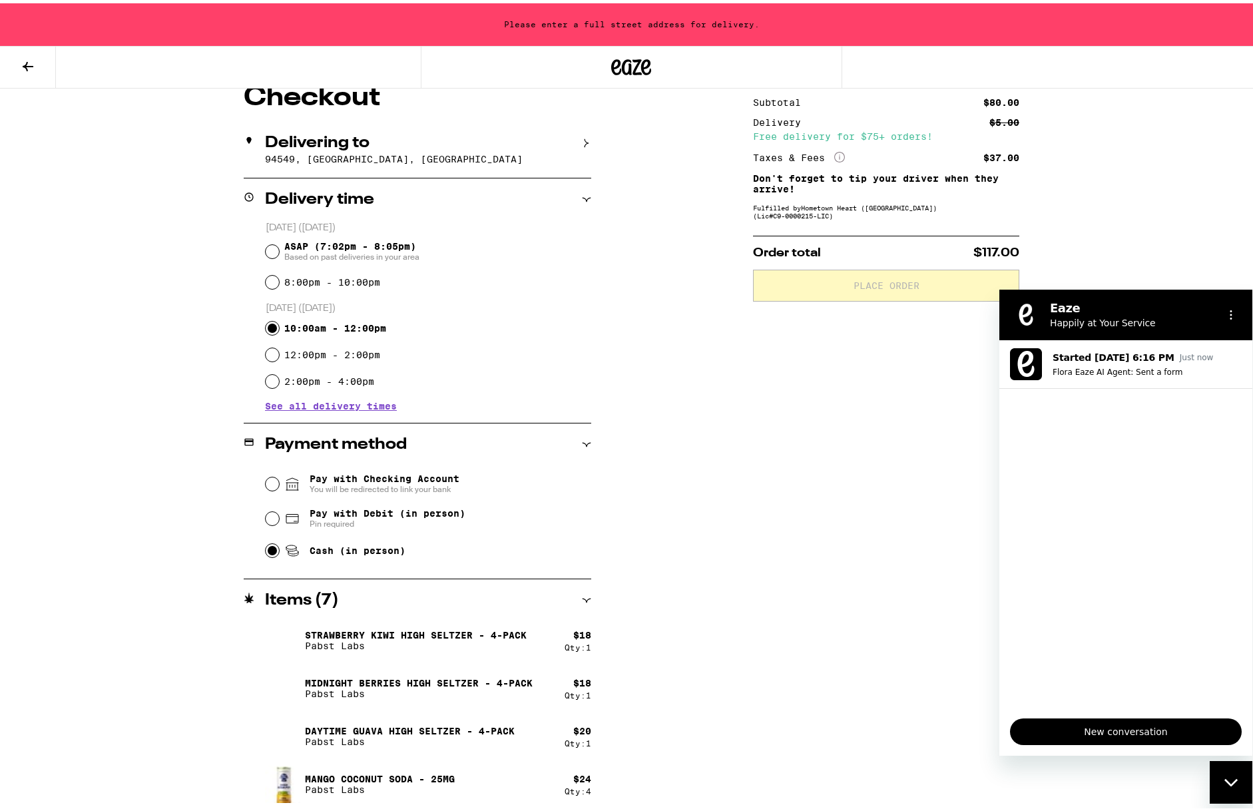
scroll to position [124, 0]
click at [1231, 773] on div "Close messaging window" at bounding box center [1231, 782] width 40 height 40
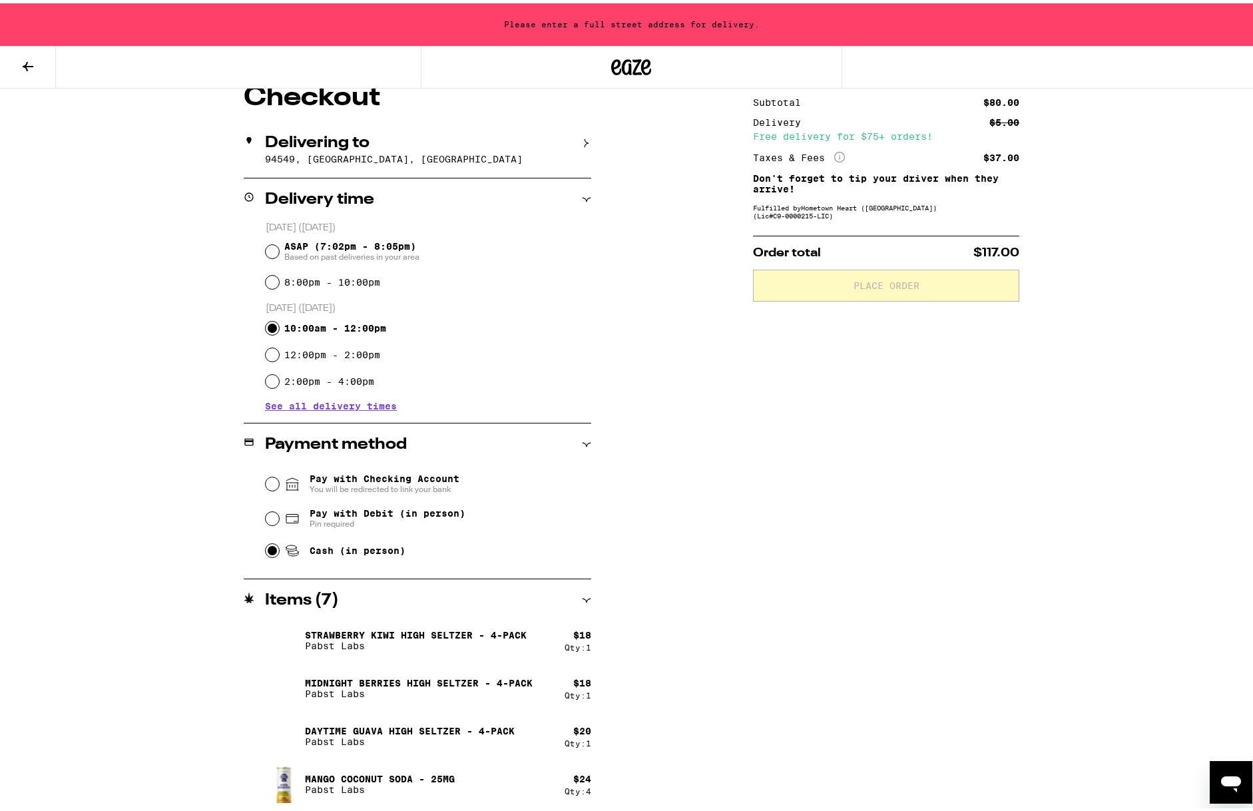
click at [308, 589] on h2 "Items ( 7 )" at bounding box center [302, 597] width 74 height 16
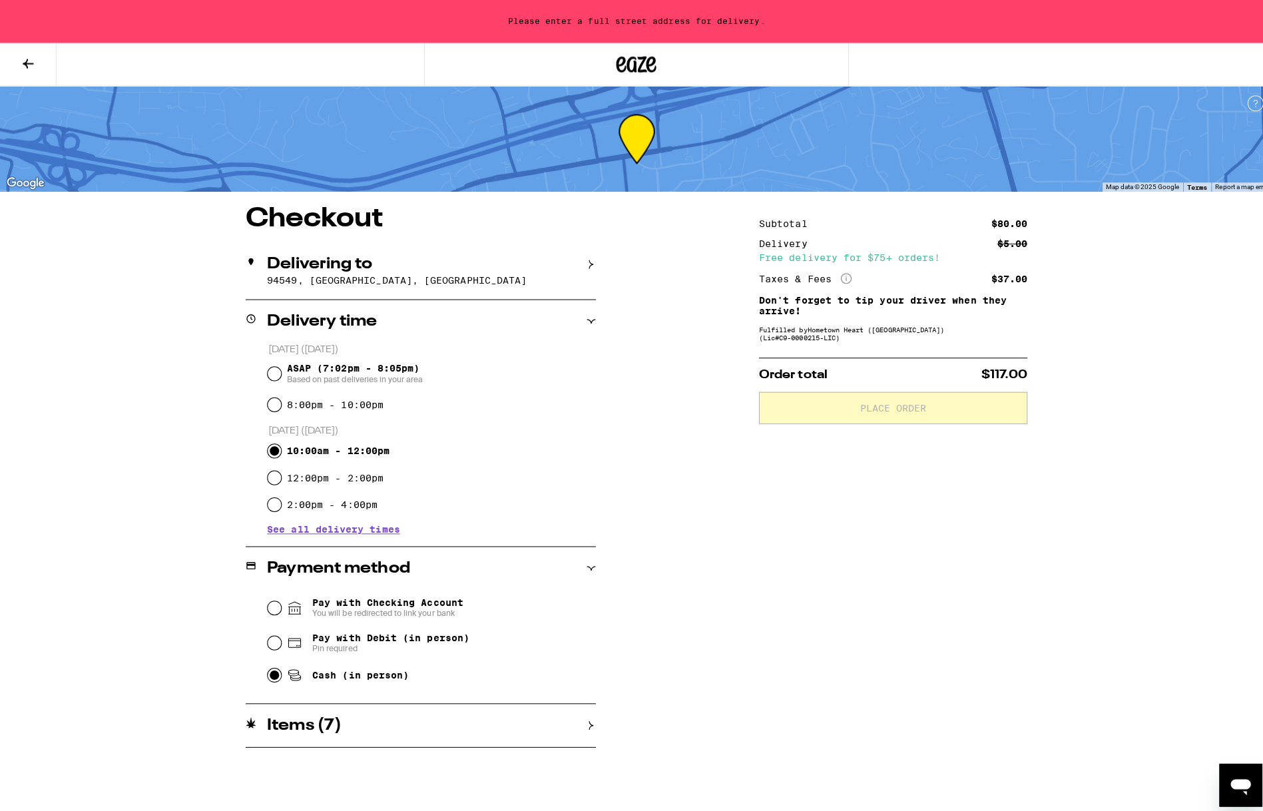
scroll to position [0, 0]
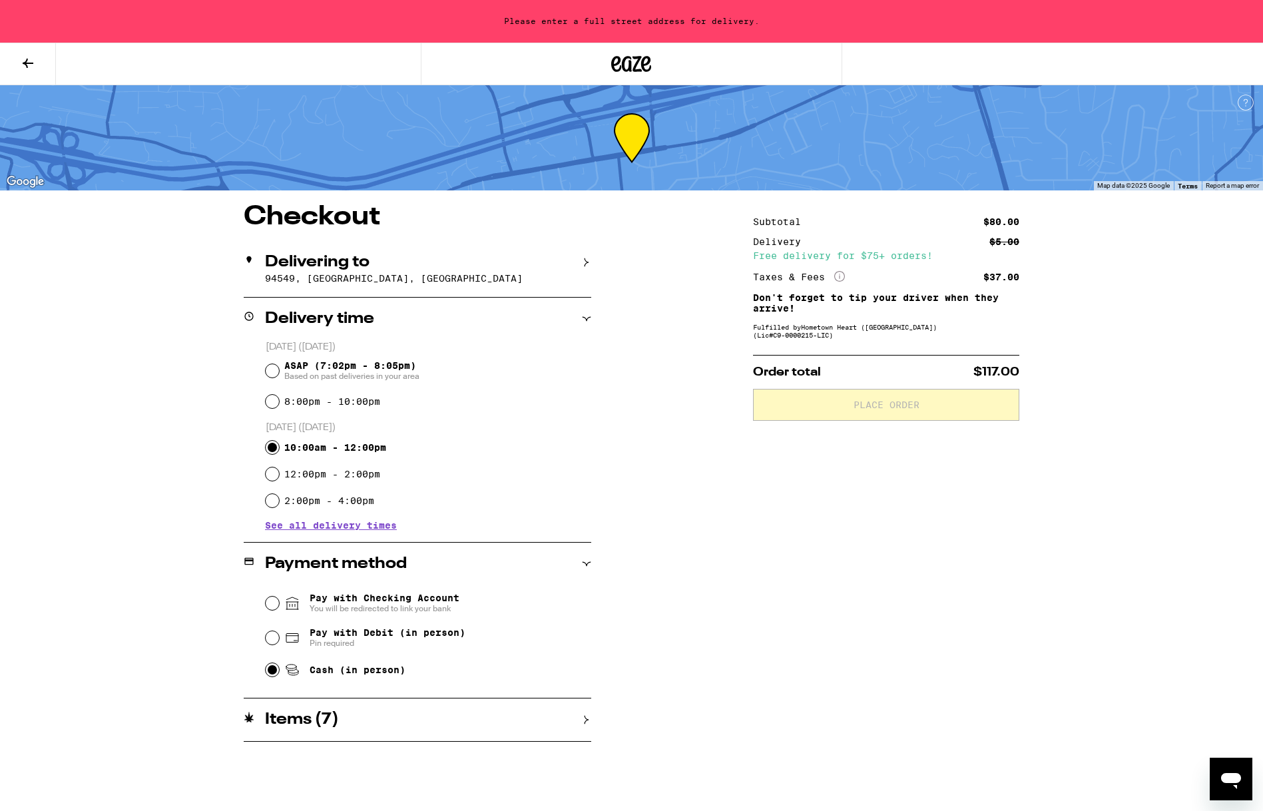
click at [28, 59] on icon at bounding box center [28, 63] width 16 height 16
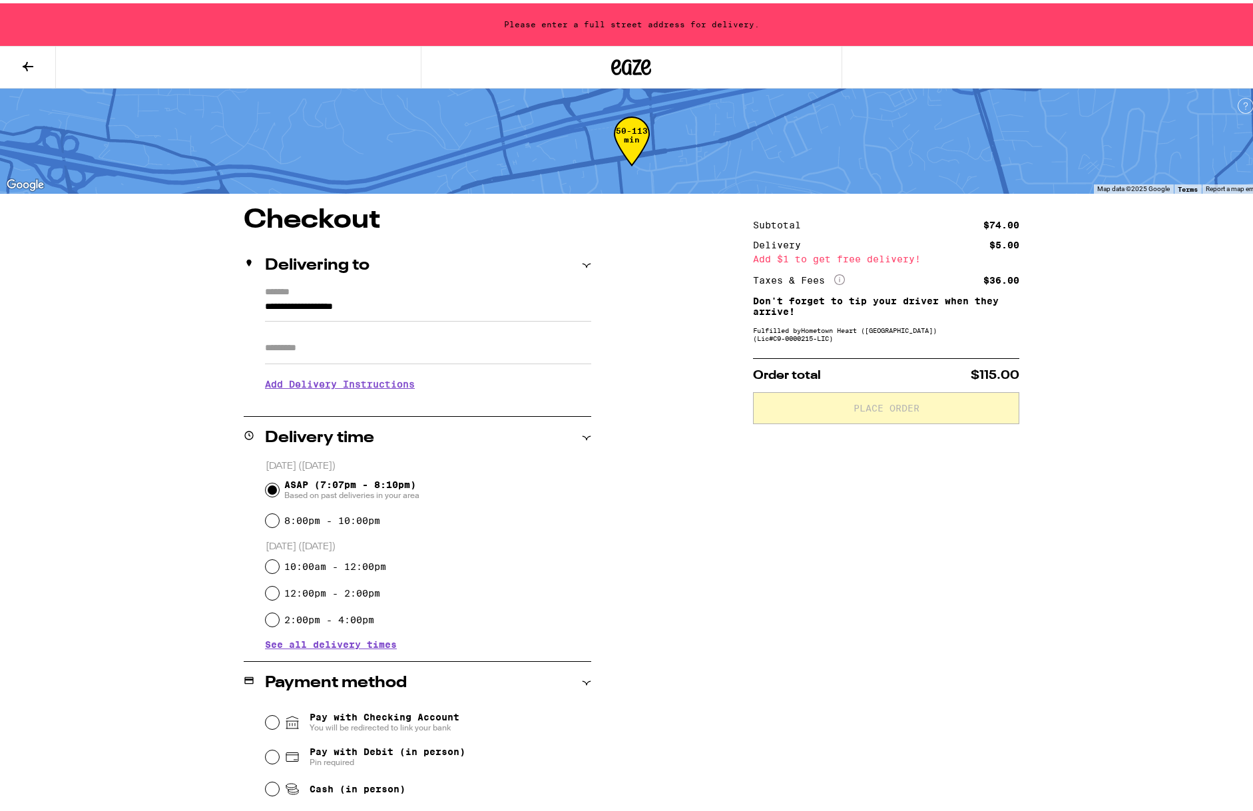
click at [30, 58] on icon at bounding box center [28, 63] width 16 height 16
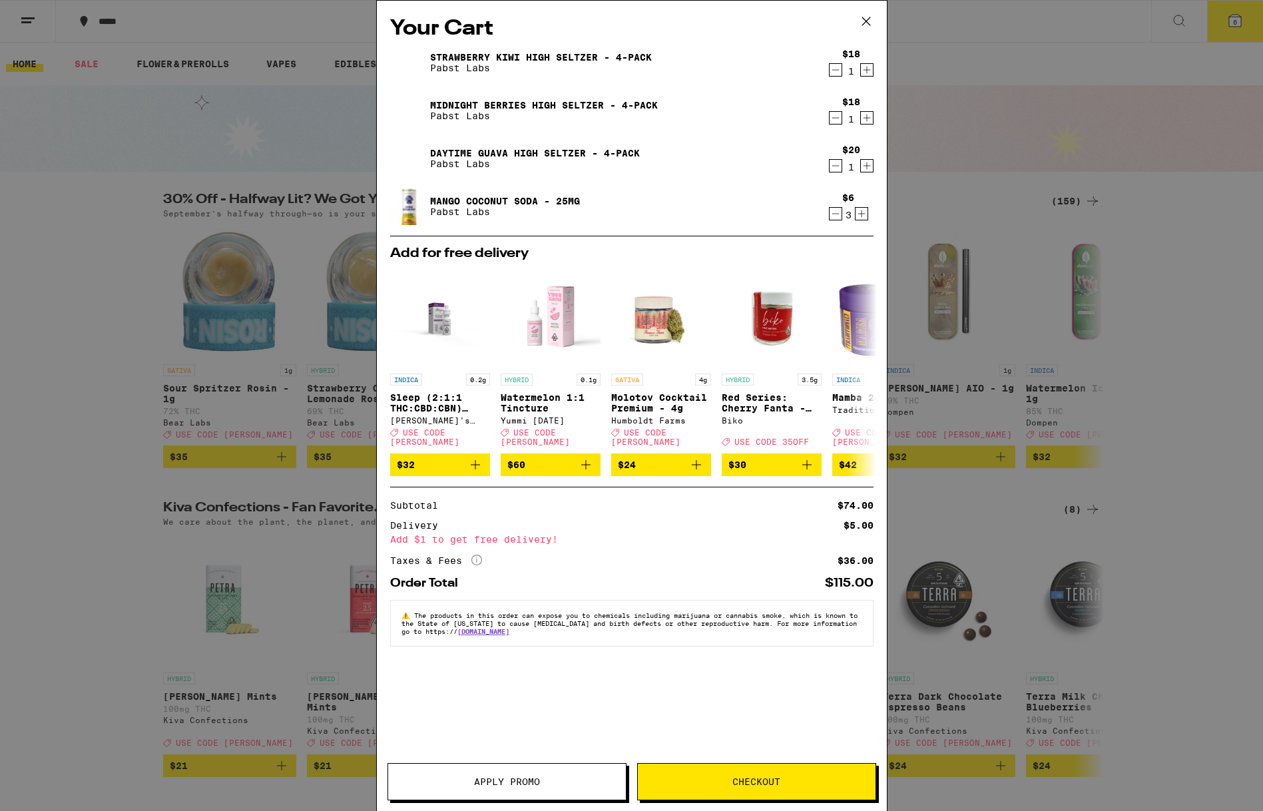
click at [860, 216] on icon "Increment" at bounding box center [862, 214] width 12 height 16
click at [469, 776] on button "Apply Promo" at bounding box center [507, 781] width 239 height 37
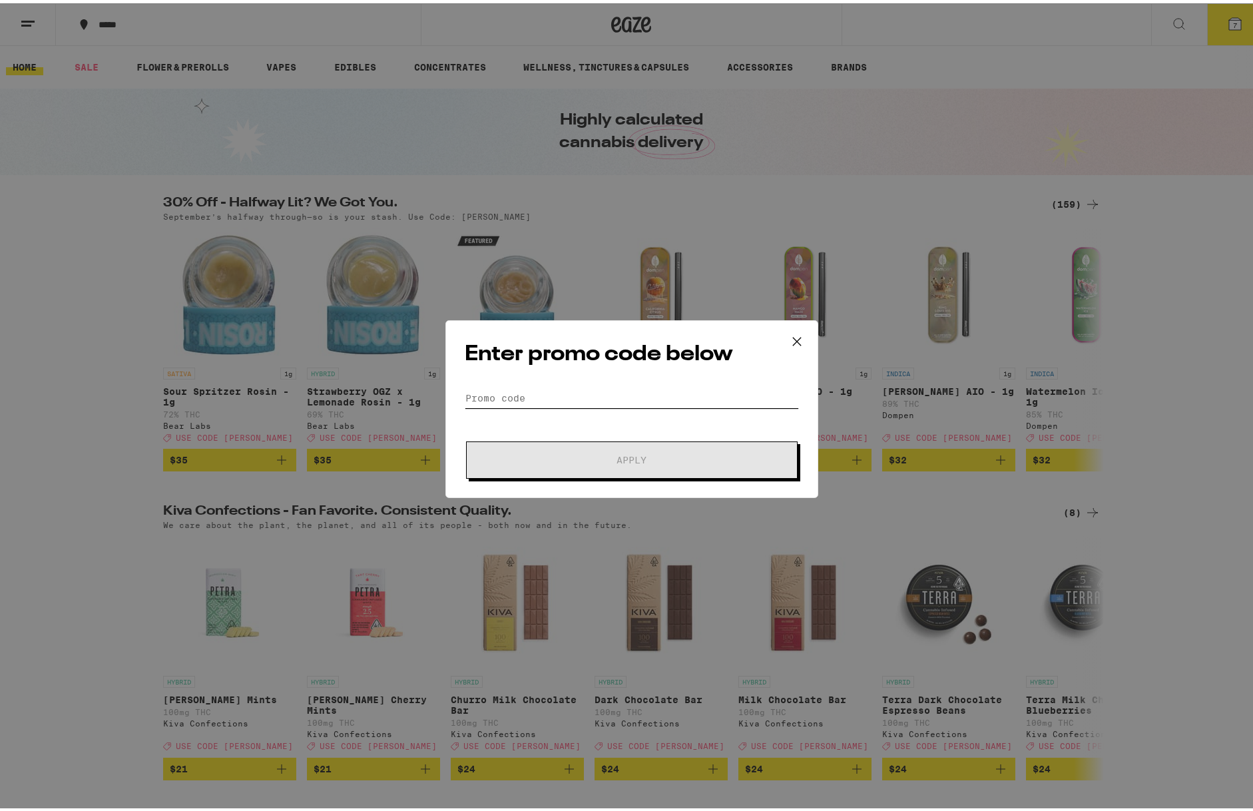
click at [521, 398] on input "Promo Code" at bounding box center [632, 395] width 334 height 20
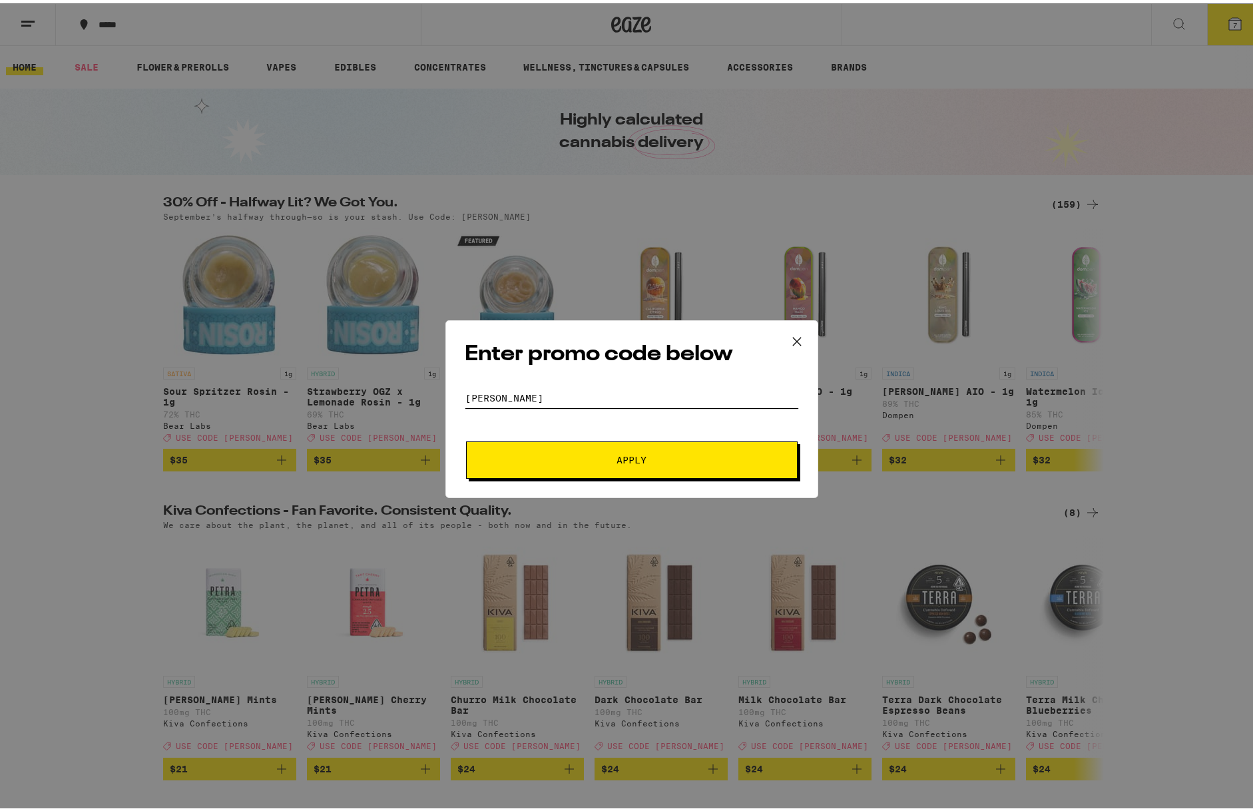
type input "LITTY"
click at [587, 450] on button "Apply" at bounding box center [632, 456] width 332 height 37
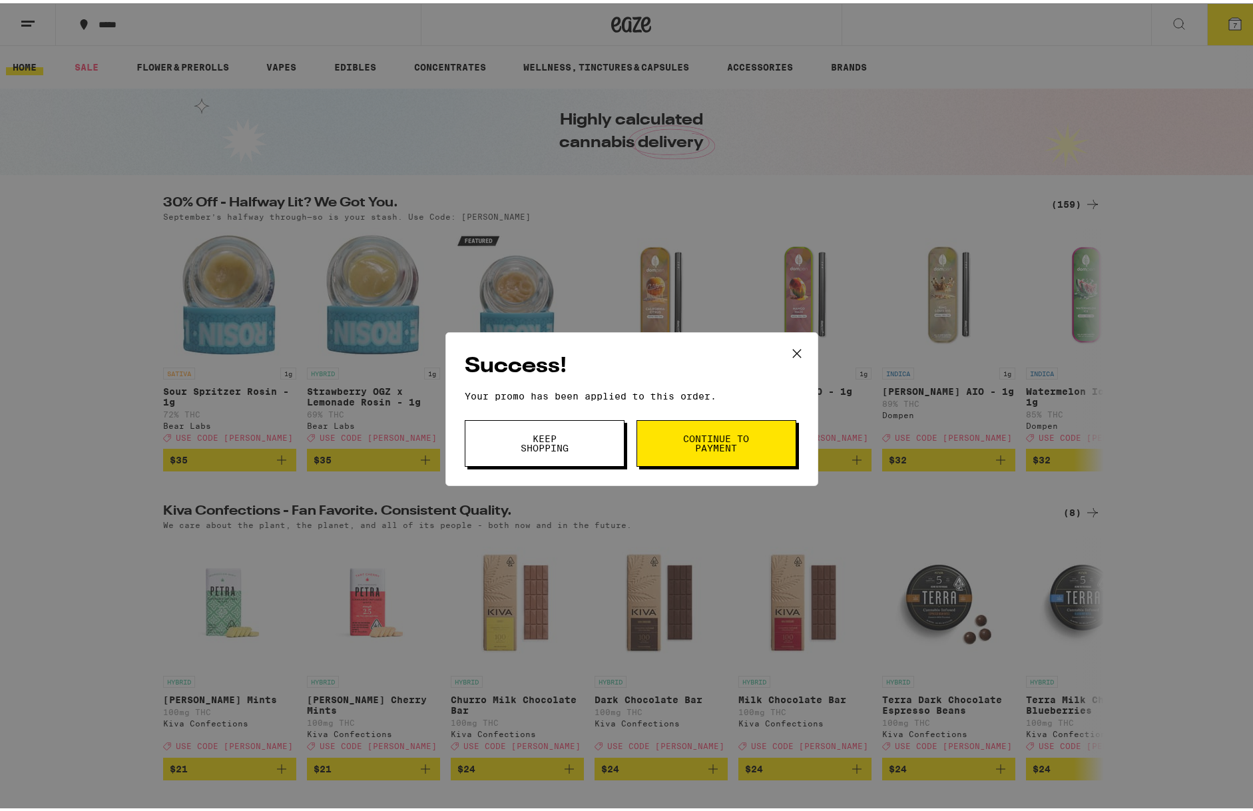
click at [668, 444] on button "Continue to payment" at bounding box center [717, 440] width 160 height 47
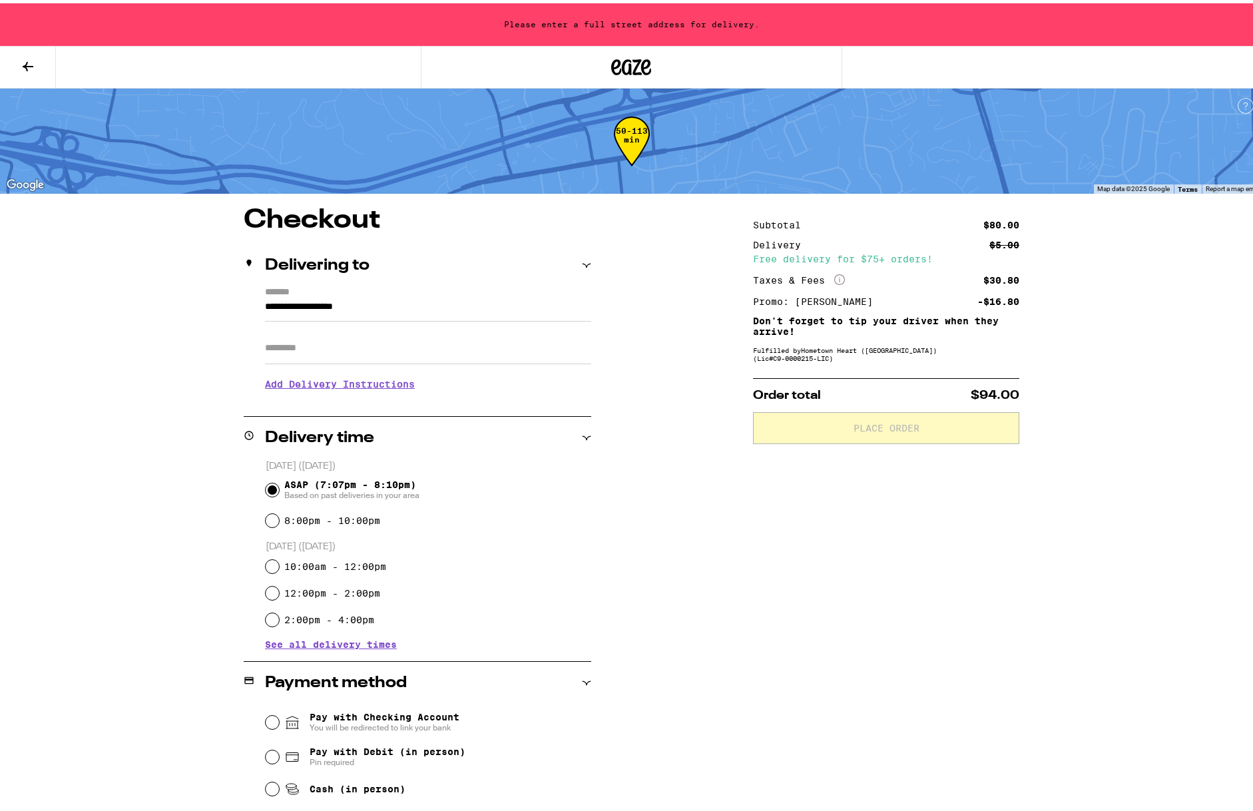
click at [398, 382] on h3 "Add Delivery Instructions" at bounding box center [428, 381] width 326 height 31
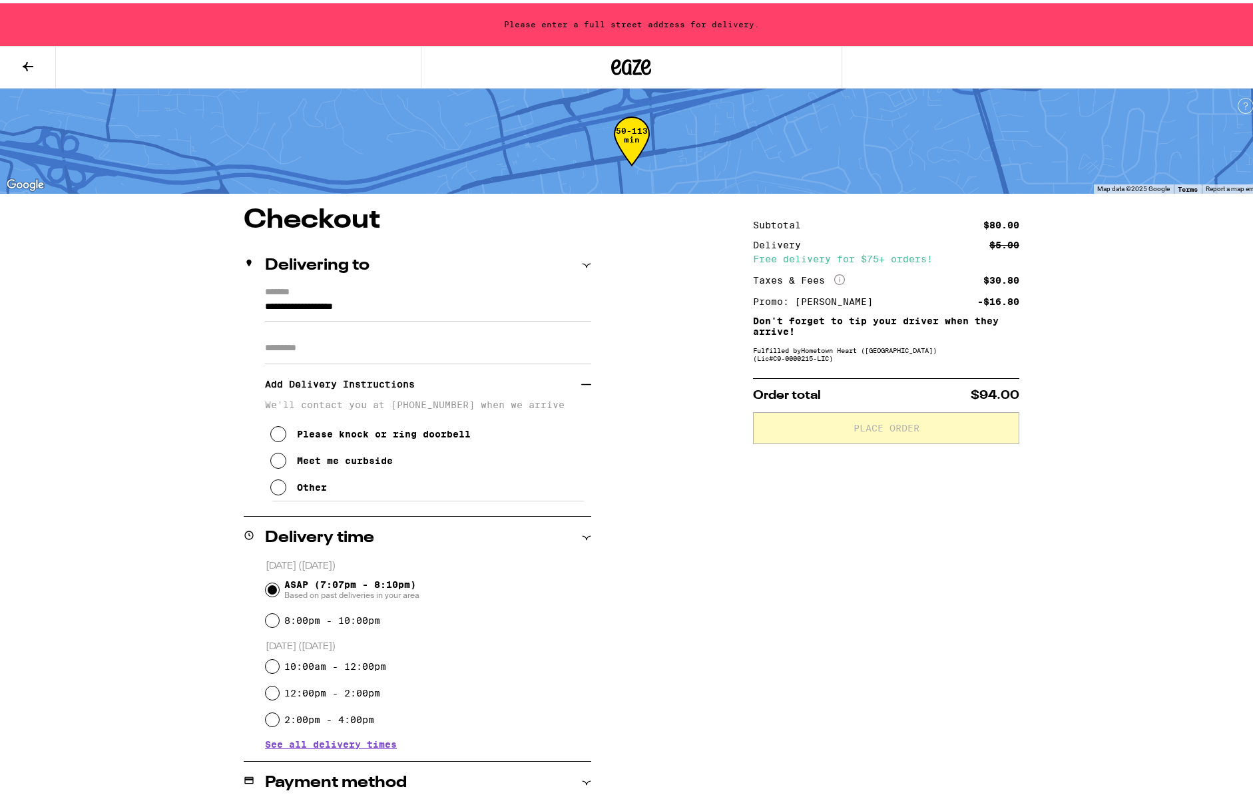
click at [398, 382] on h3 "Add Delivery Instructions" at bounding box center [423, 381] width 316 height 31
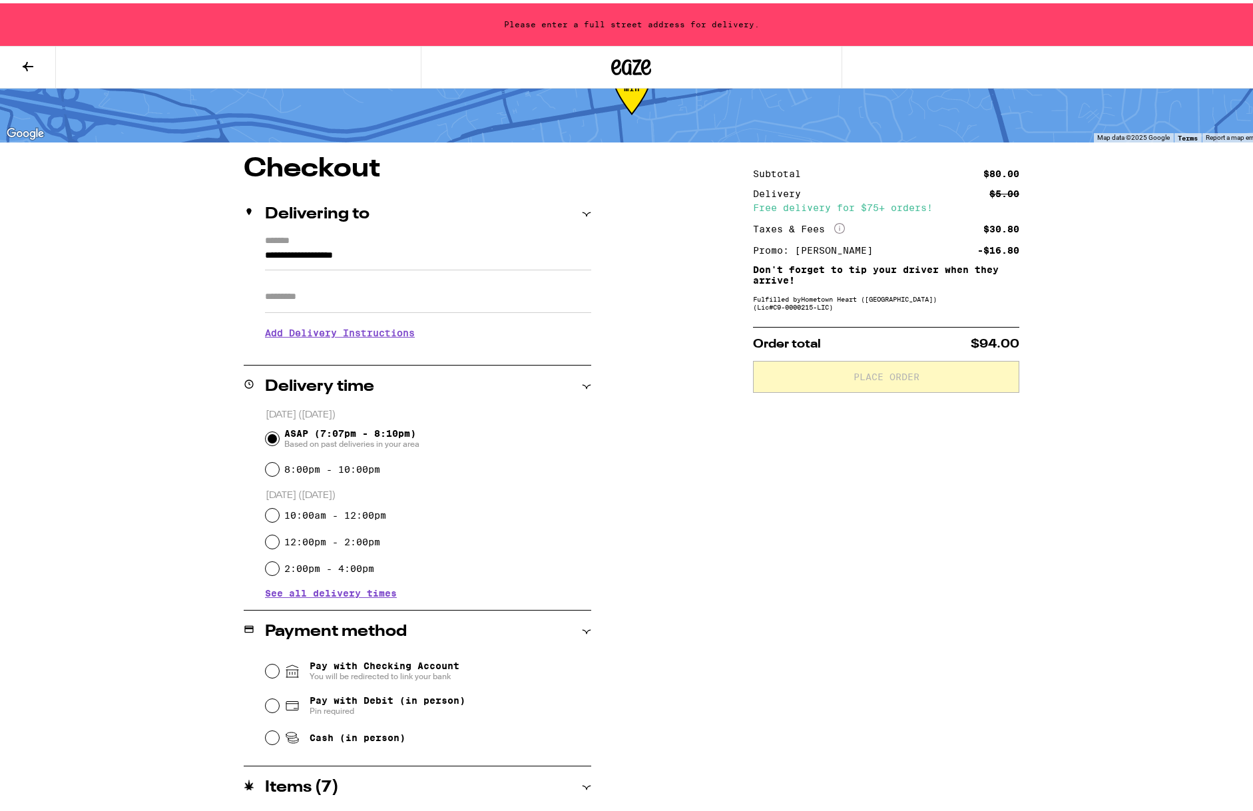
scroll to position [48, 1]
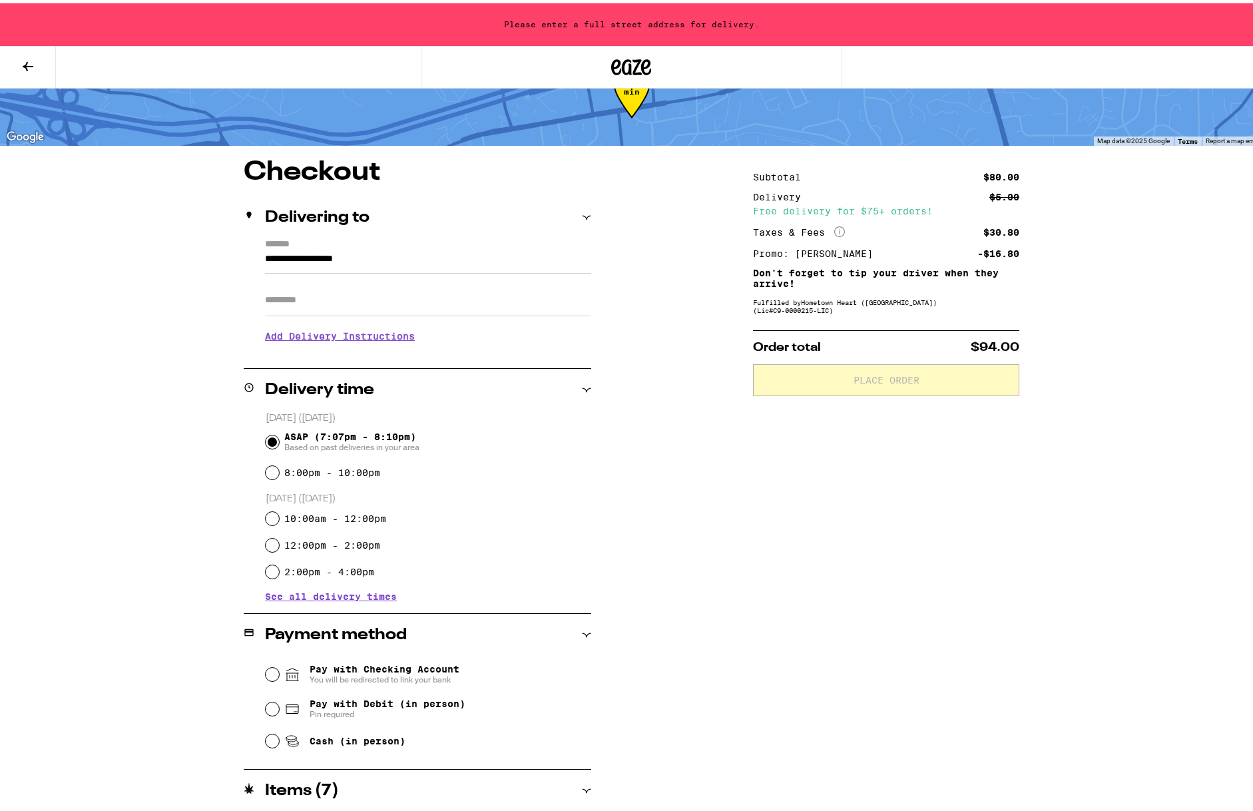
click at [268, 507] on div "10:00am - 12:00pm" at bounding box center [429, 515] width 326 height 27
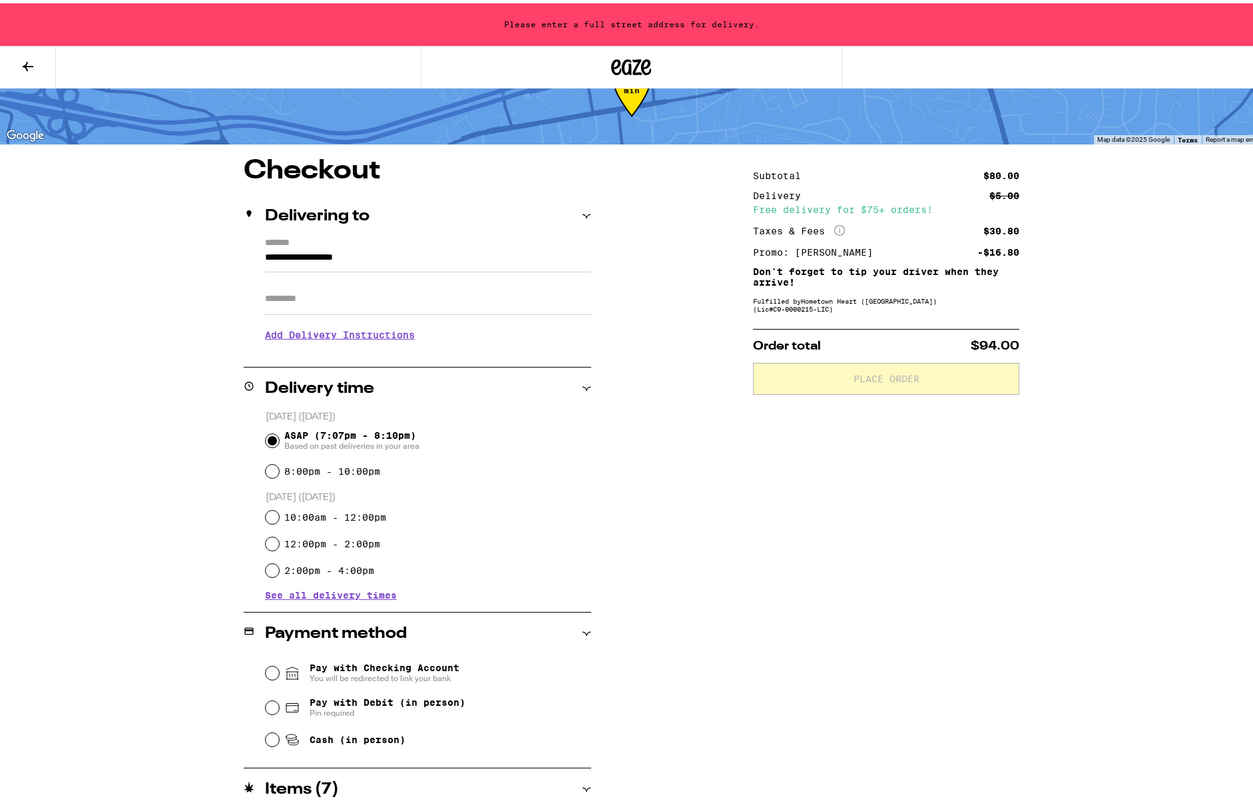
click at [268, 515] on input "10:00am - 12:00pm" at bounding box center [272, 513] width 13 height 13
radio input "true"
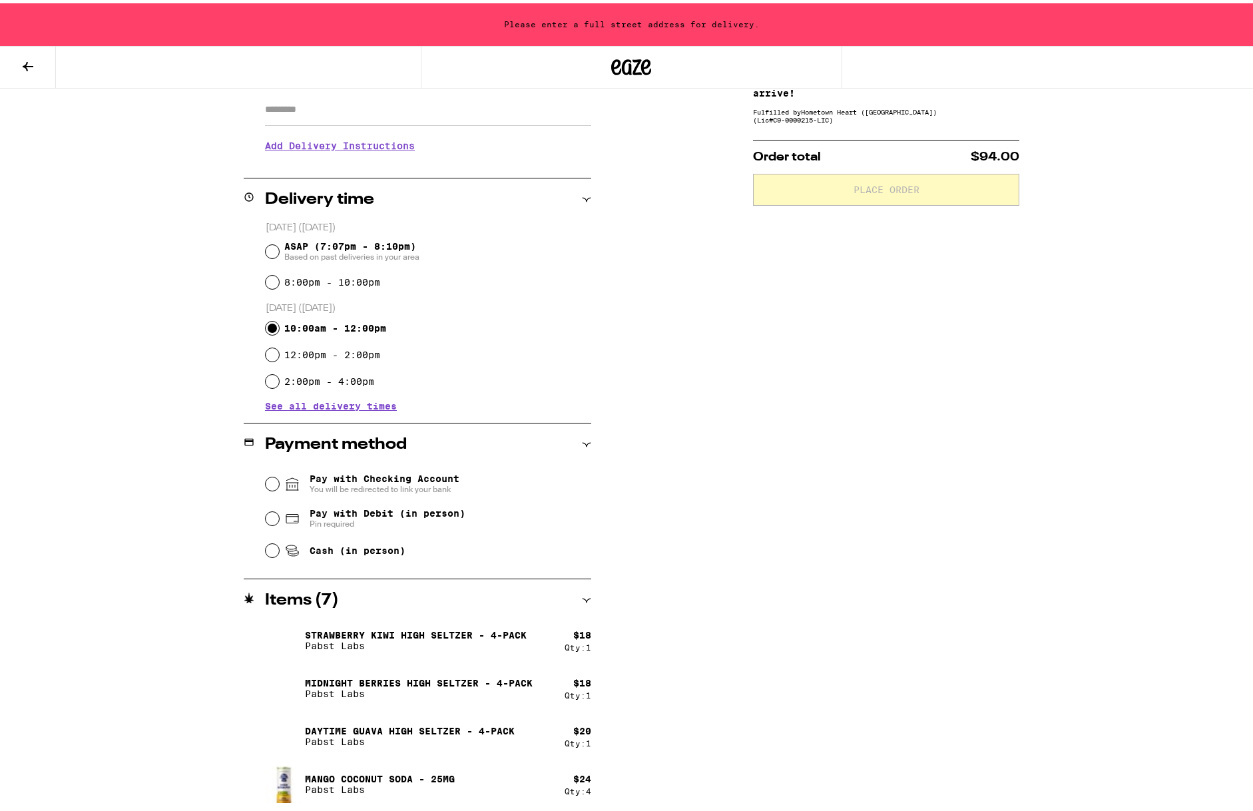
scroll to position [238, 0]
click at [267, 550] on input "Cash (in person)" at bounding box center [272, 547] width 13 height 13
radio input "true"
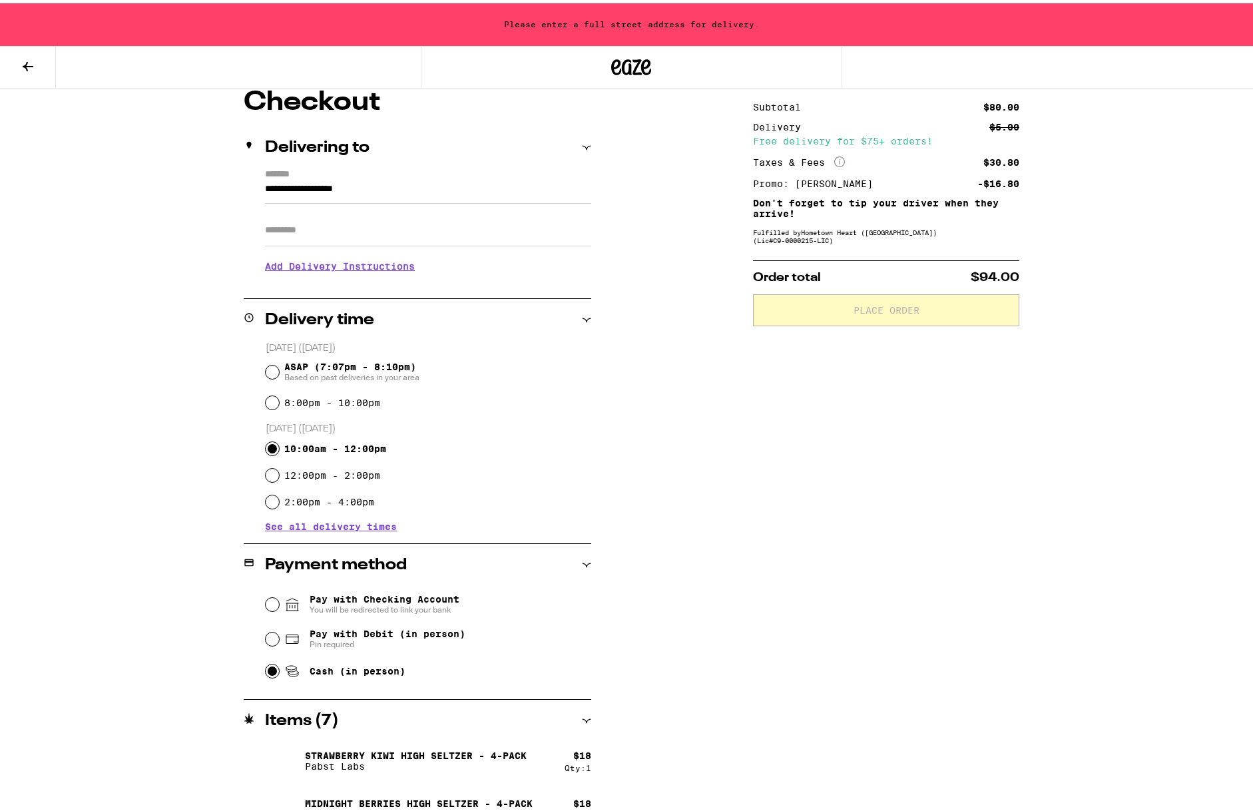
scroll to position [117, 0]
click at [304, 170] on label "*******" at bounding box center [428, 172] width 326 height 12
click at [304, 178] on input "**********" at bounding box center [428, 189] width 326 height 23
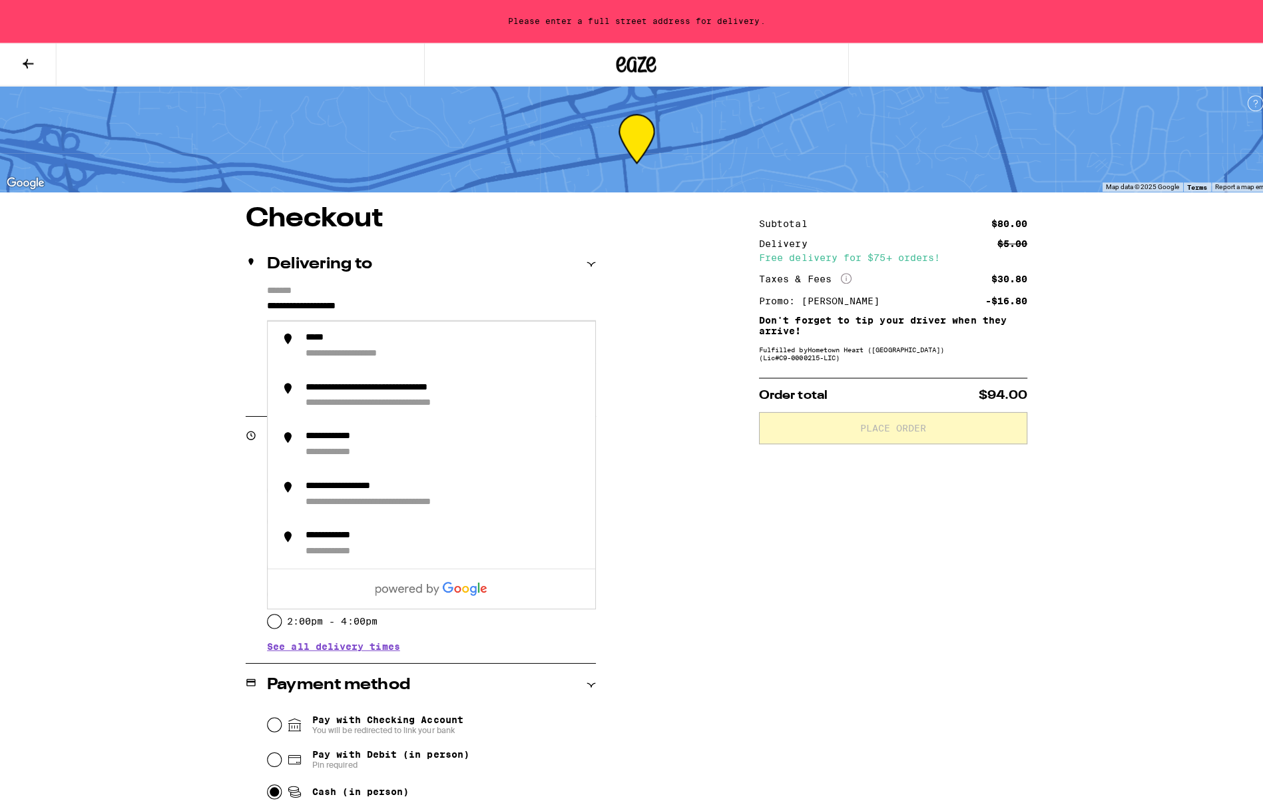
scroll to position [0, 0]
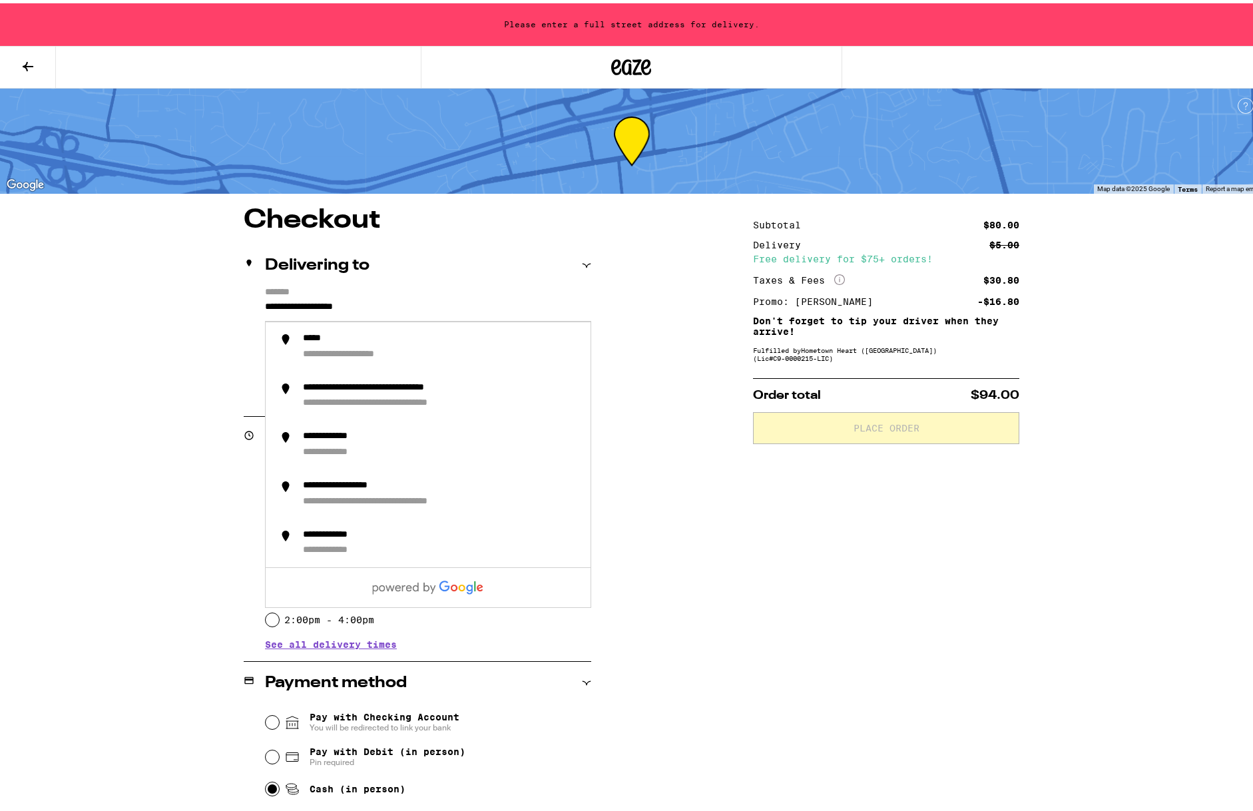
drag, startPoint x: 391, startPoint y: 302, endPoint x: 250, endPoint y: 299, distance: 141.2
click at [250, 300] on div "**********" at bounding box center [418, 341] width 348 height 115
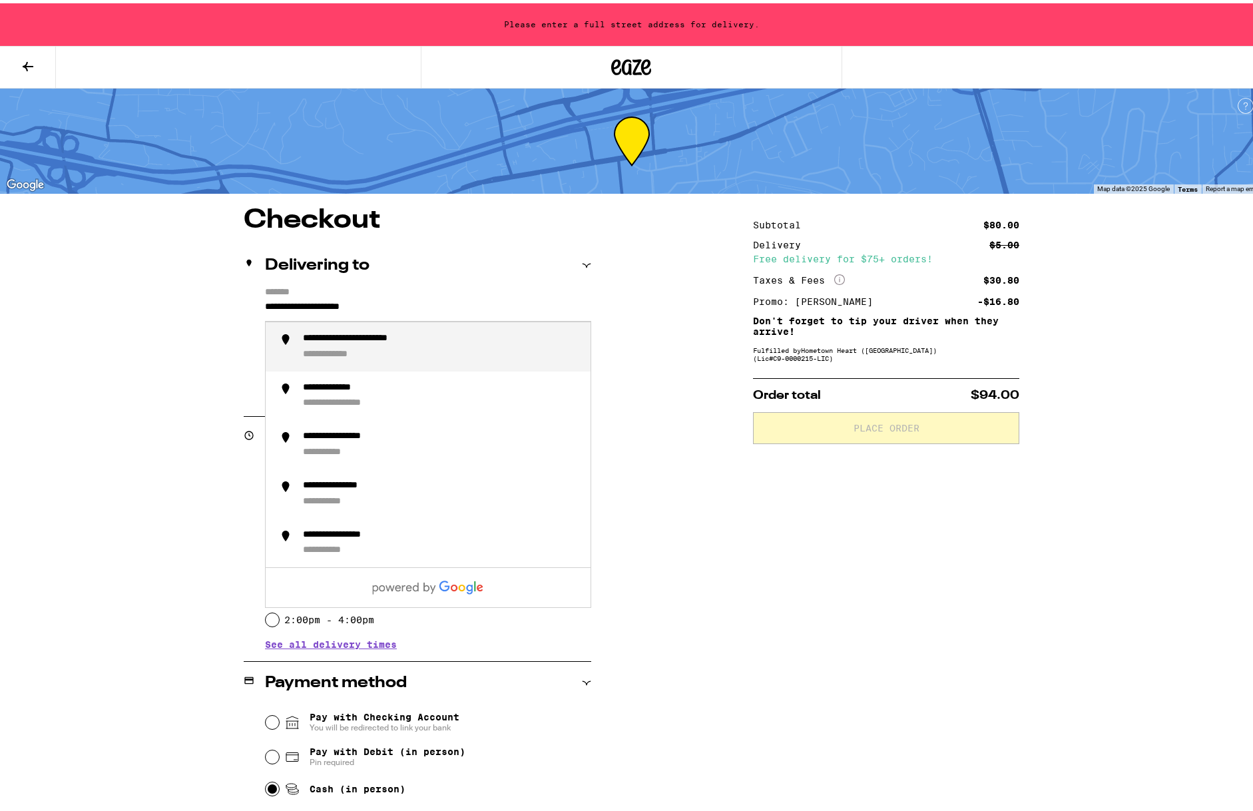
click at [337, 337] on div "**********" at bounding box center [378, 336] width 151 height 12
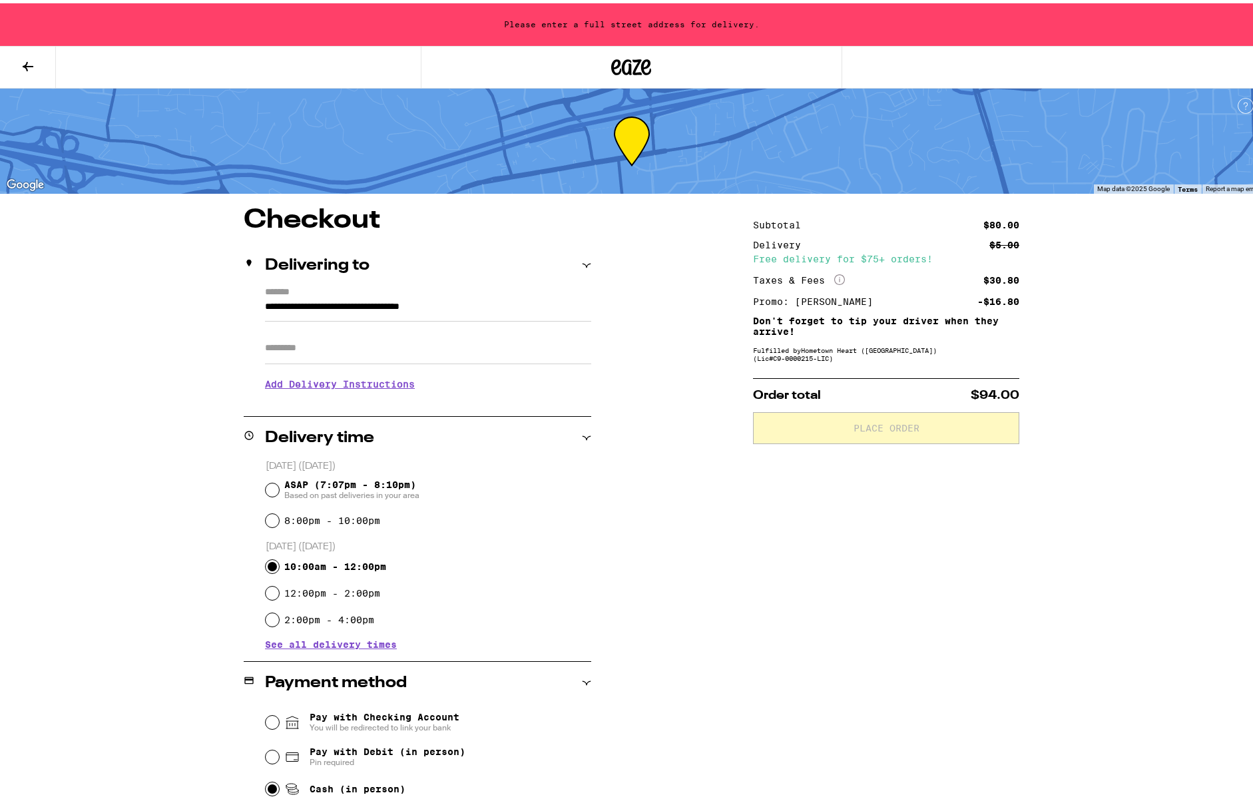
type input "**********"
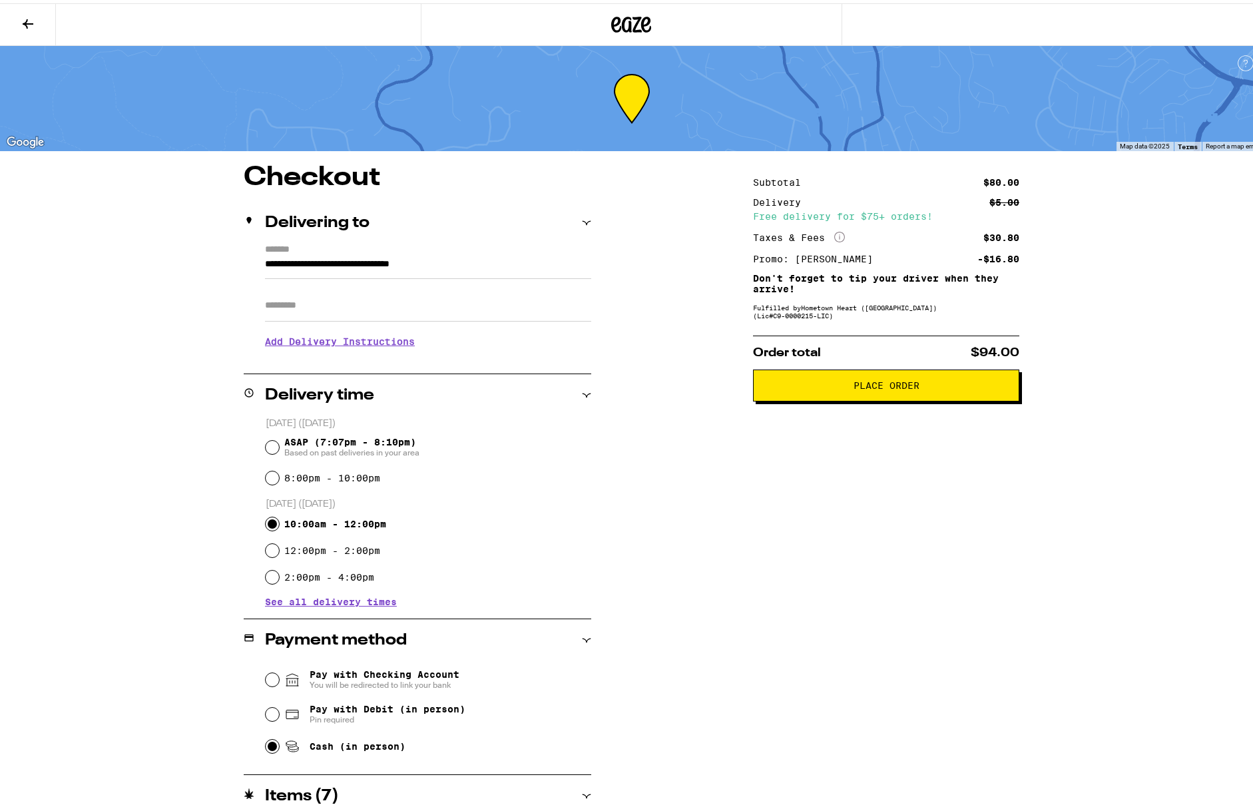
click at [888, 386] on span "Place Order" at bounding box center [887, 382] width 66 height 9
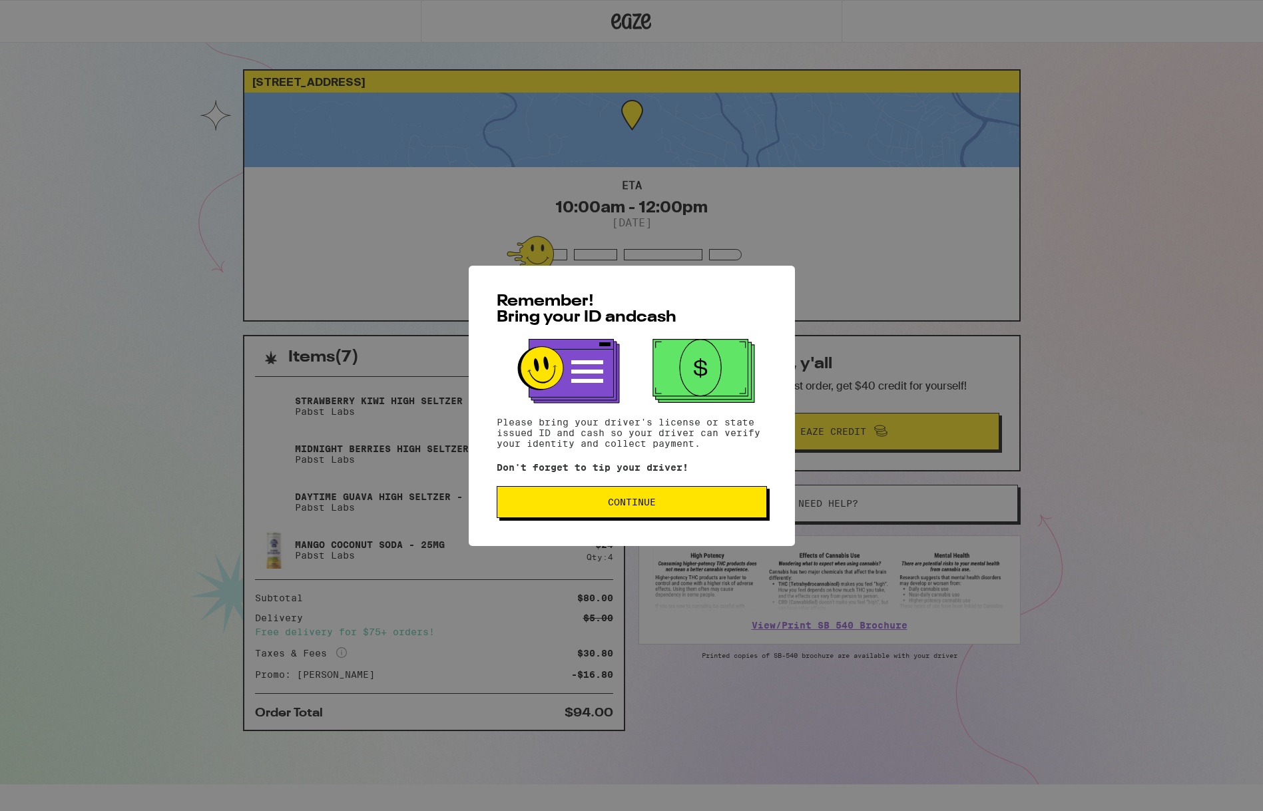
click at [623, 504] on span "Continue" at bounding box center [632, 501] width 48 height 9
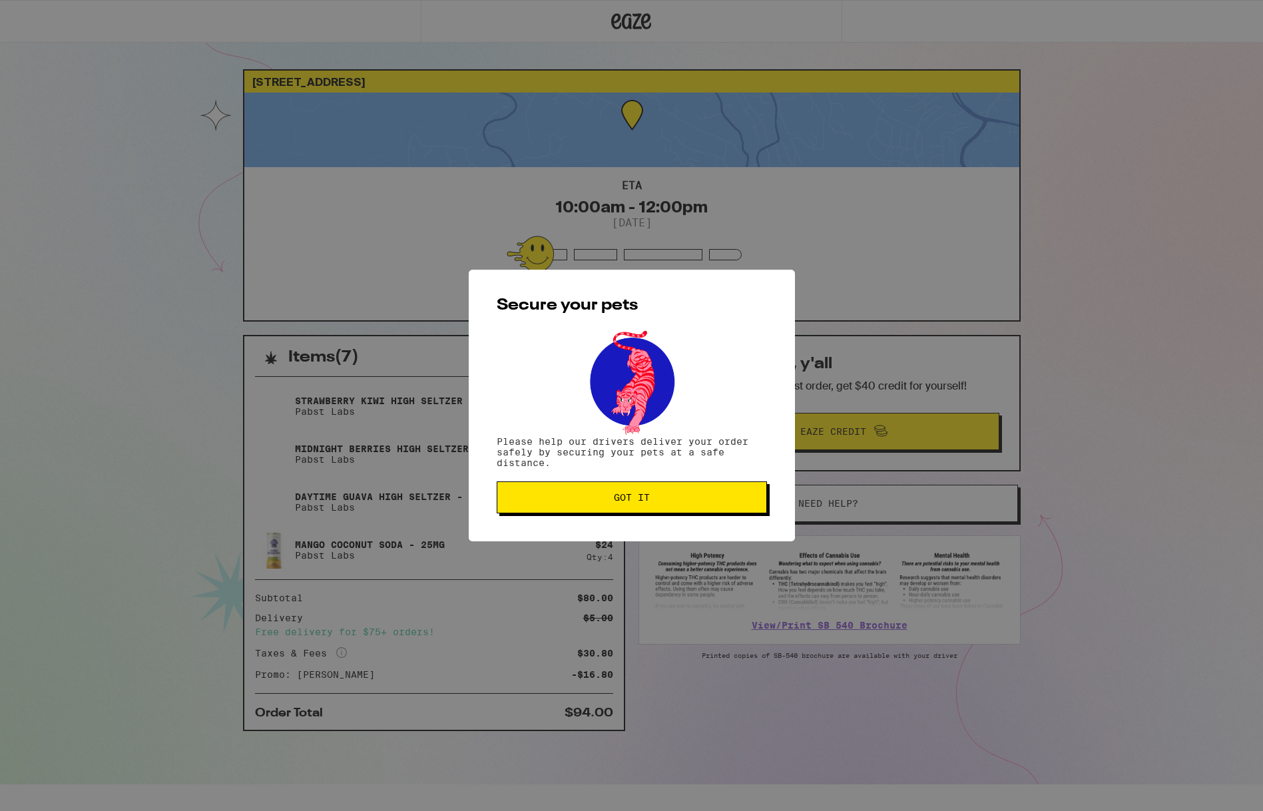
click at [637, 496] on span "Got it" at bounding box center [632, 497] width 36 height 9
